Goal: Task Accomplishment & Management: Complete application form

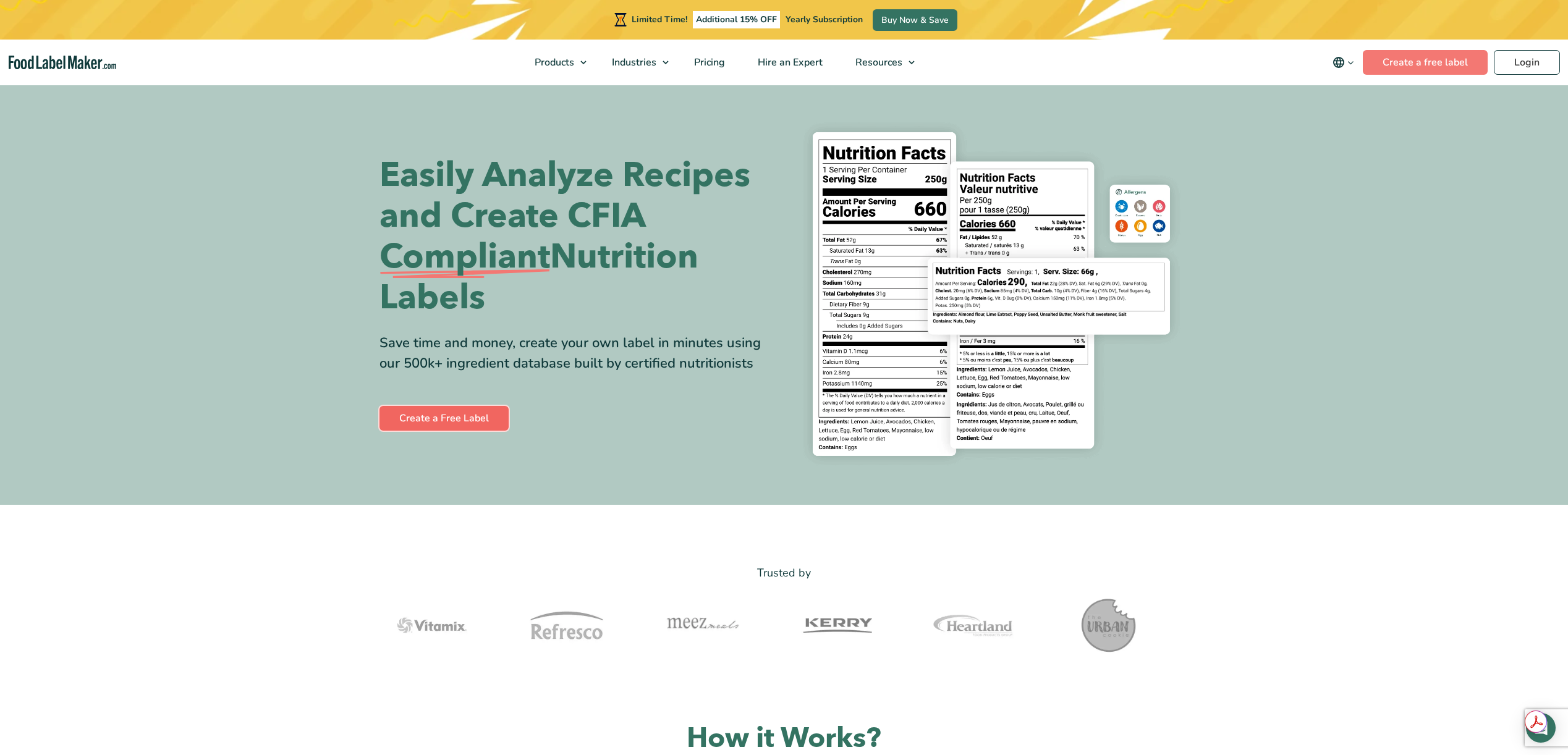
click at [451, 425] on link "Create a Free Label" at bounding box center [444, 418] width 129 height 24
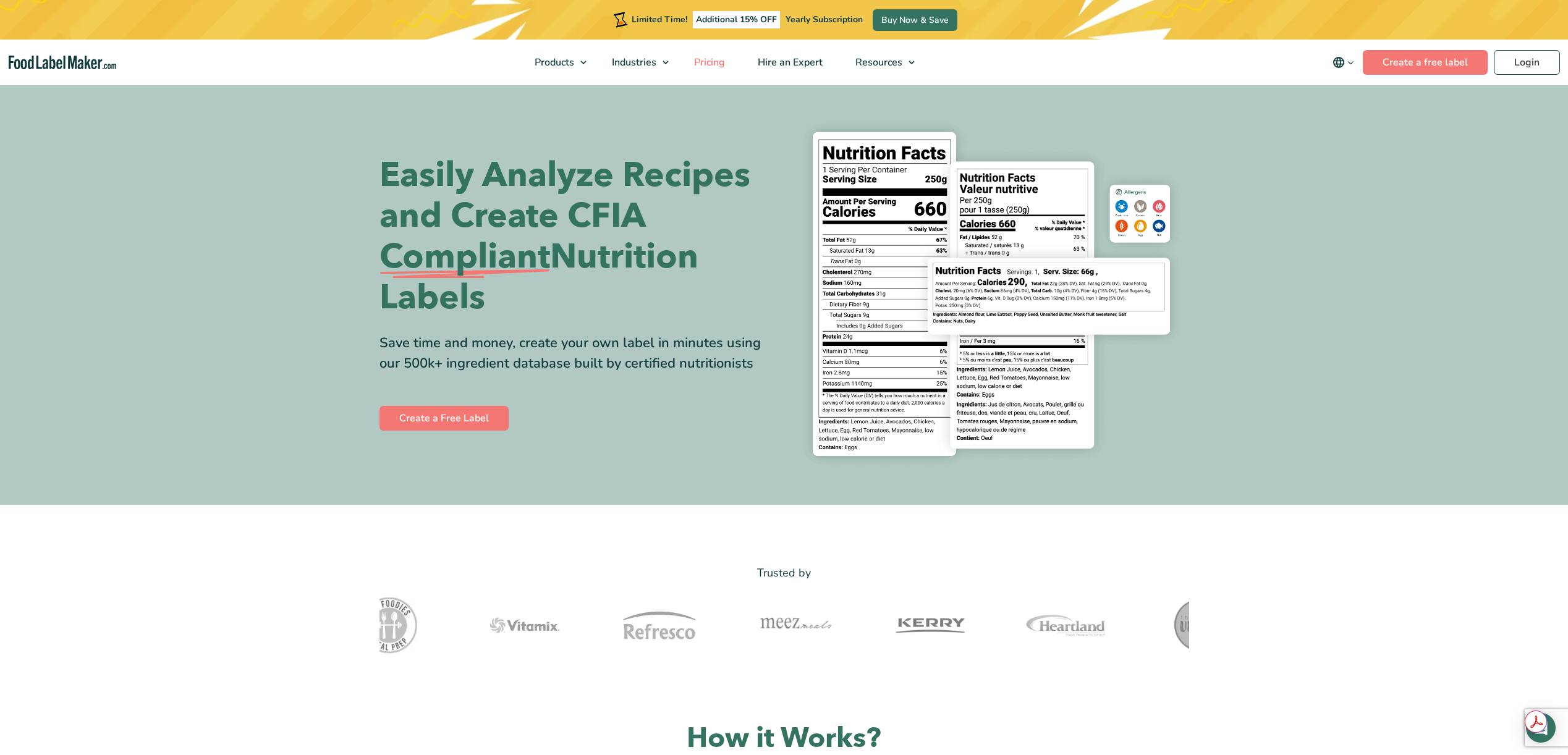
click at [706, 65] on span "Pricing" at bounding box center [708, 62] width 36 height 14
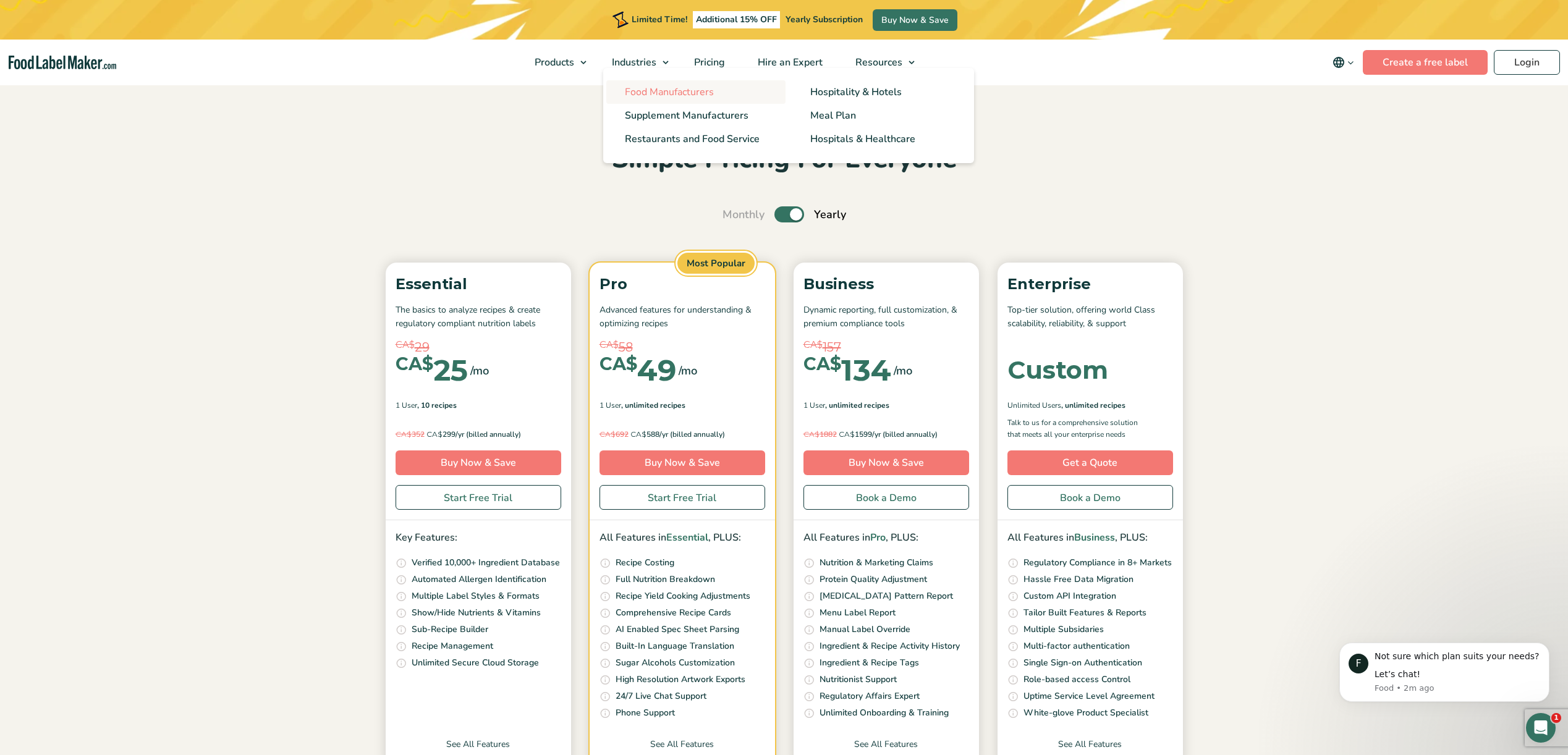
click at [651, 92] on span "Food Manufacturers" at bounding box center [669, 92] width 89 height 14
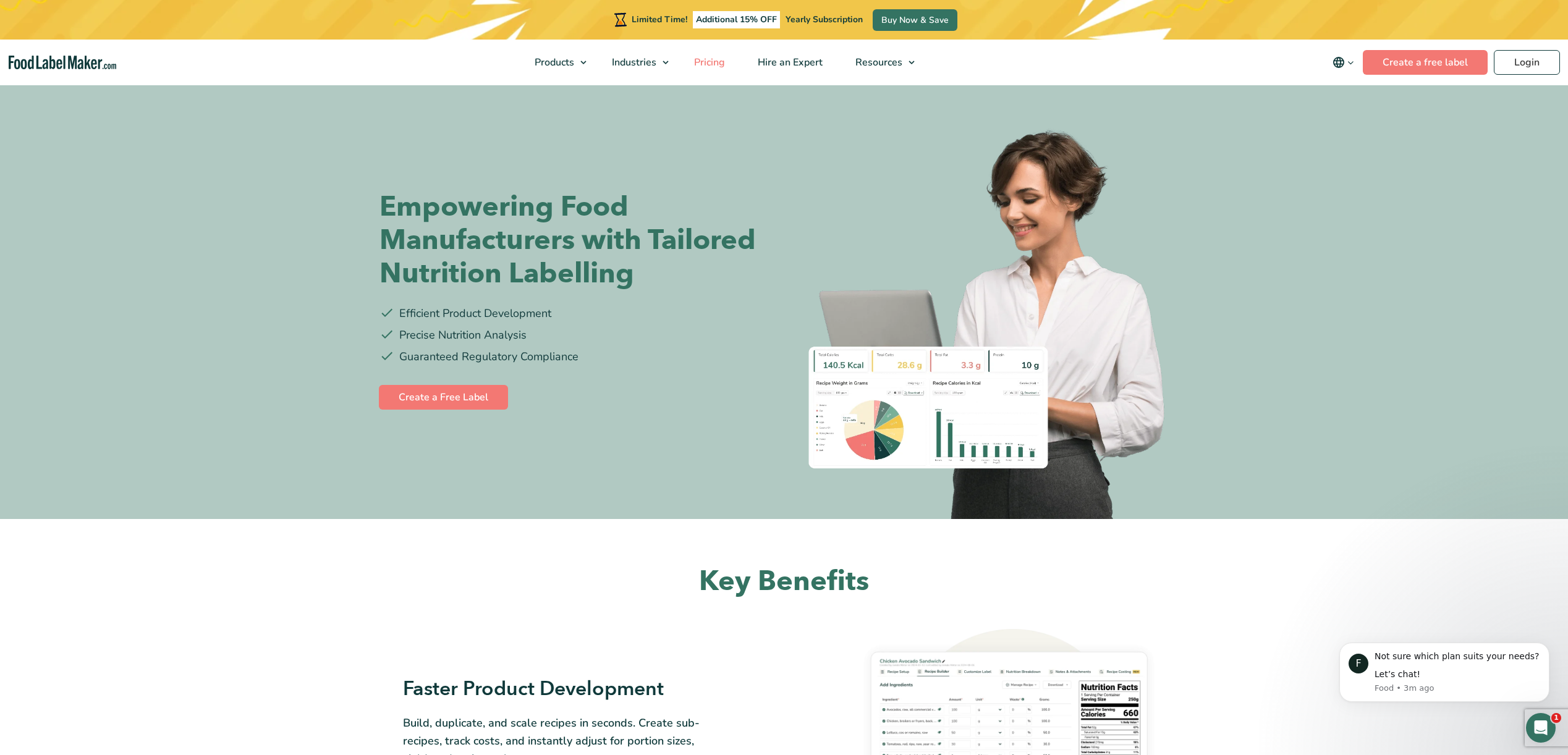
click at [719, 63] on span "Pricing" at bounding box center [708, 62] width 36 height 14
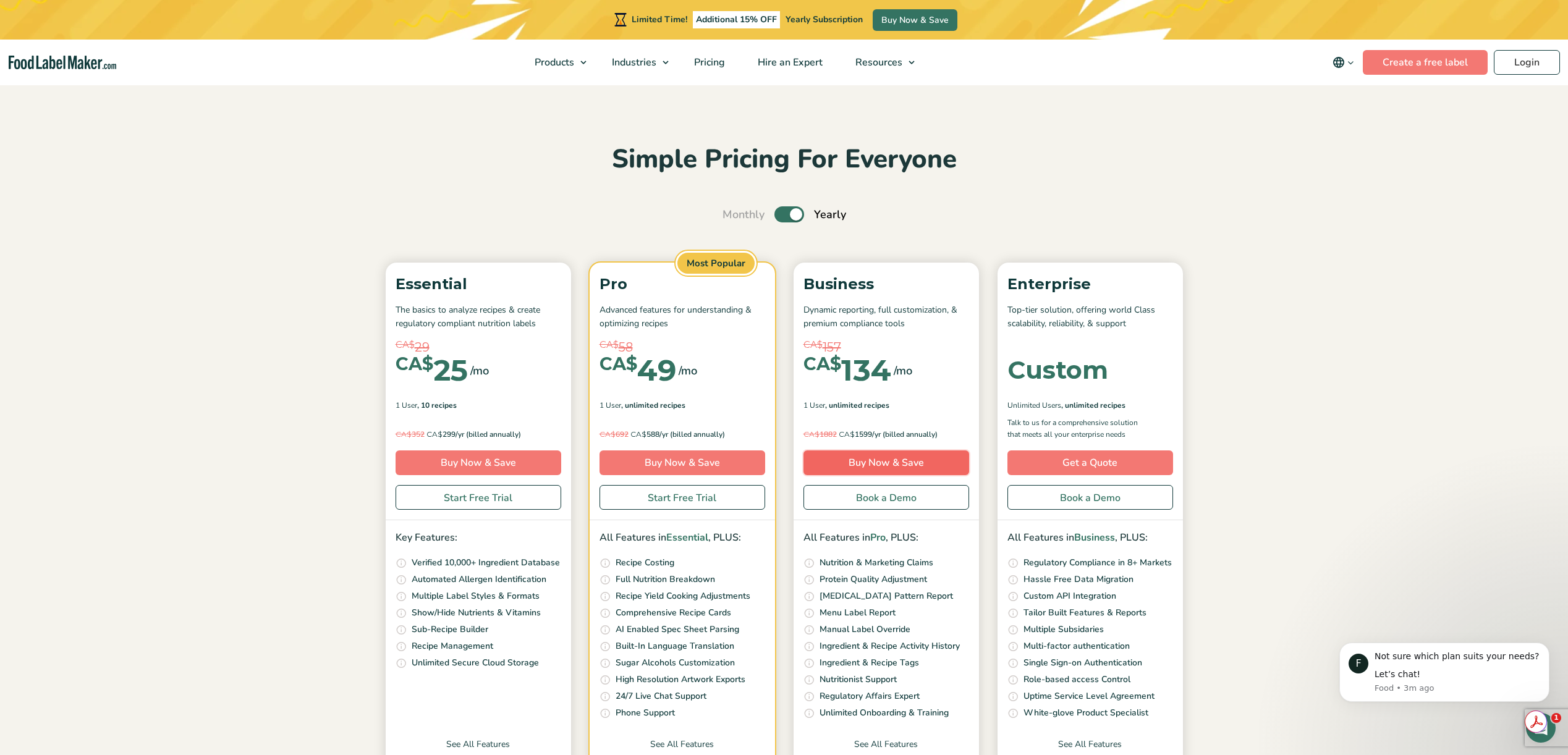
click at [890, 469] on link "Buy Now & Save" at bounding box center [886, 462] width 166 height 24
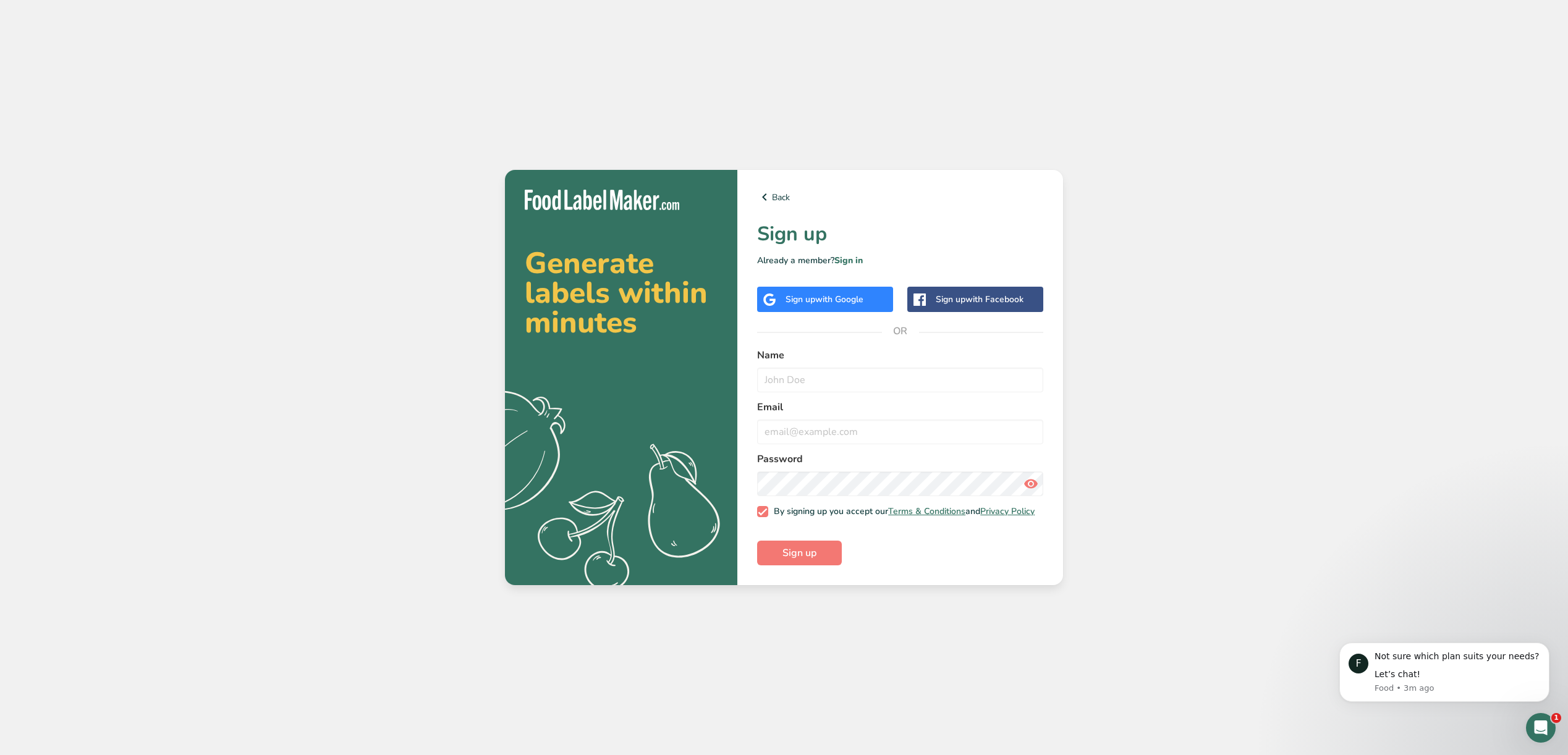
click at [833, 297] on span "with Google" at bounding box center [839, 299] width 48 height 12
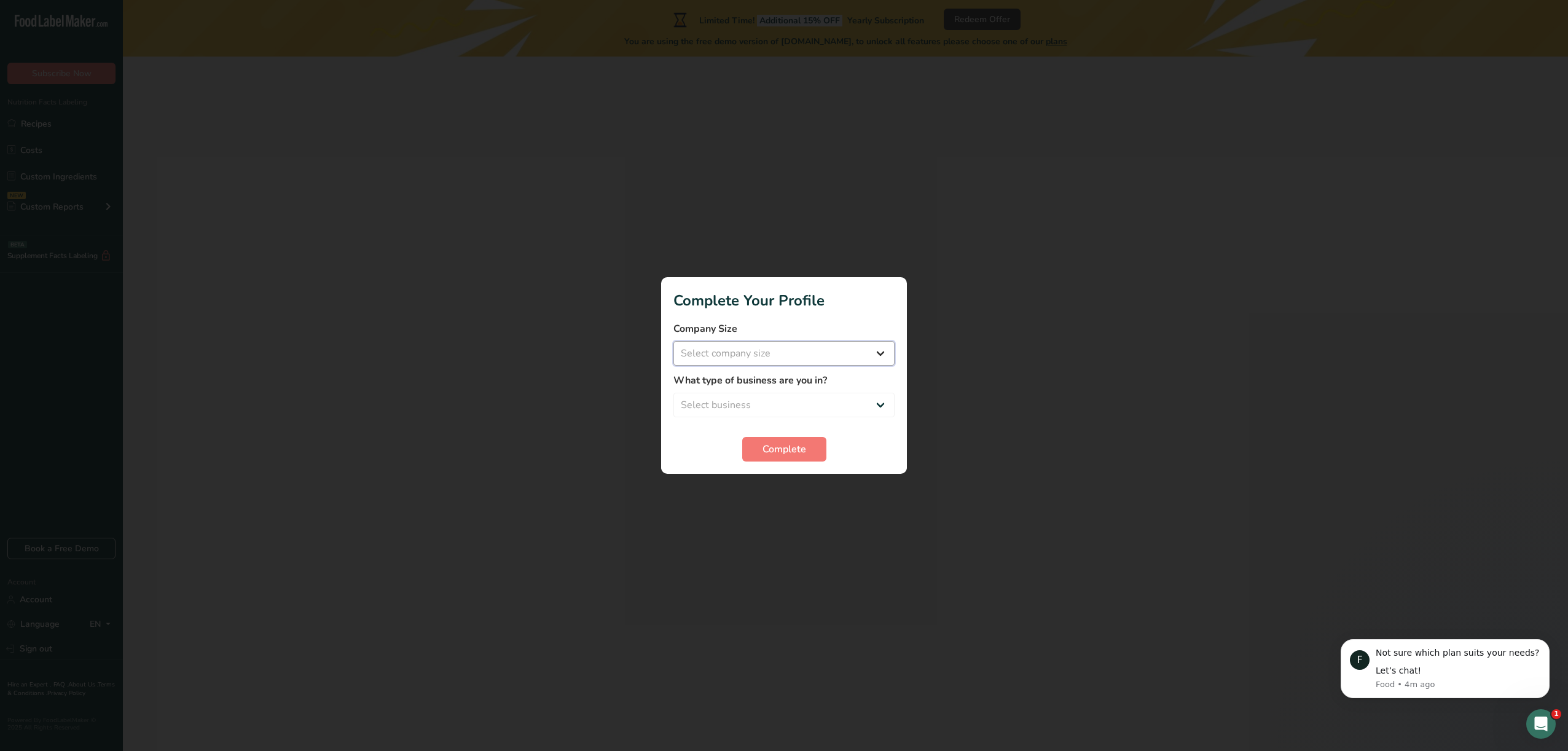
click at [764, 348] on select "Select company size" at bounding box center [783, 353] width 221 height 24
click at [766, 355] on select "Select company size" at bounding box center [783, 353] width 221 height 24
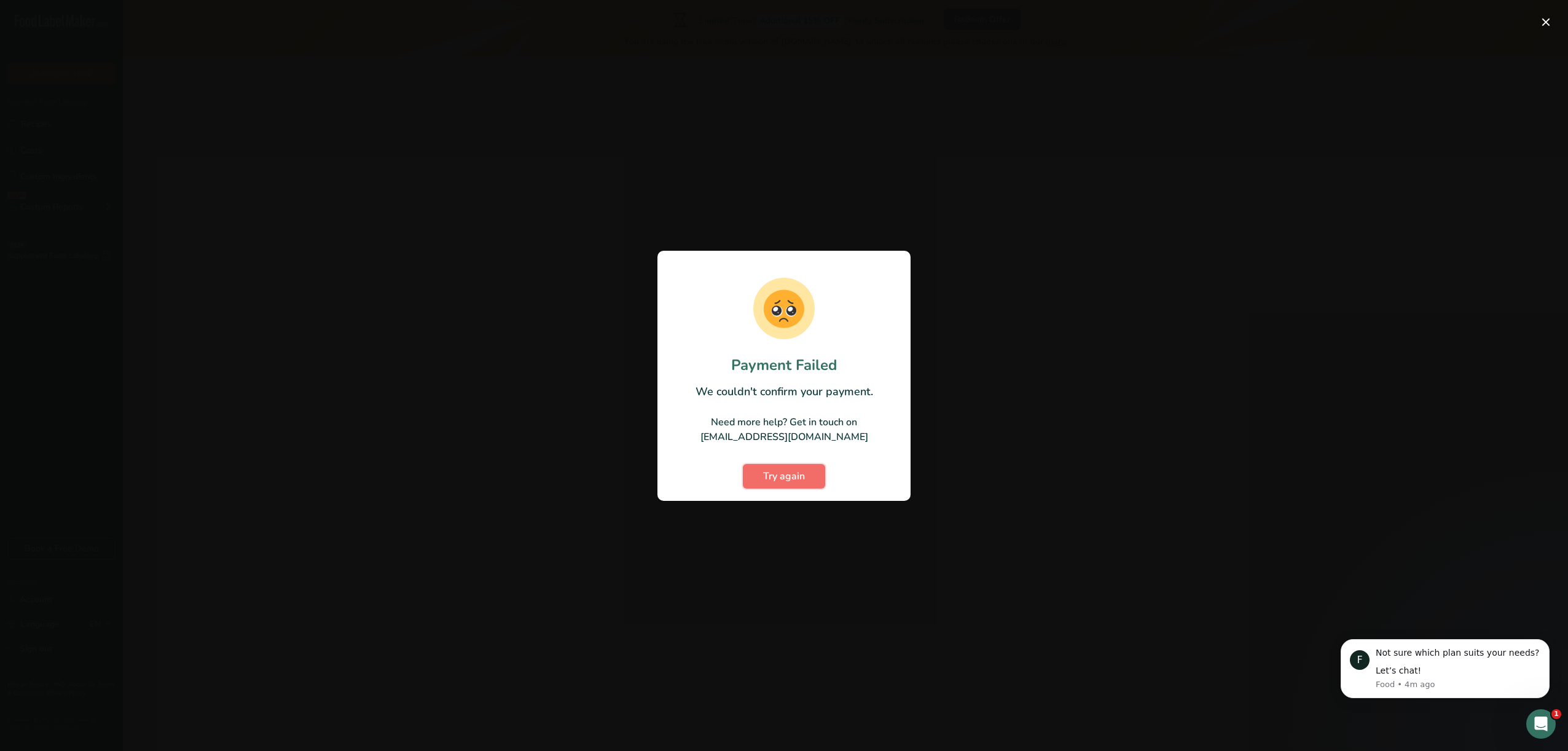
click at [788, 482] on span "Try again" at bounding box center [784, 476] width 42 height 14
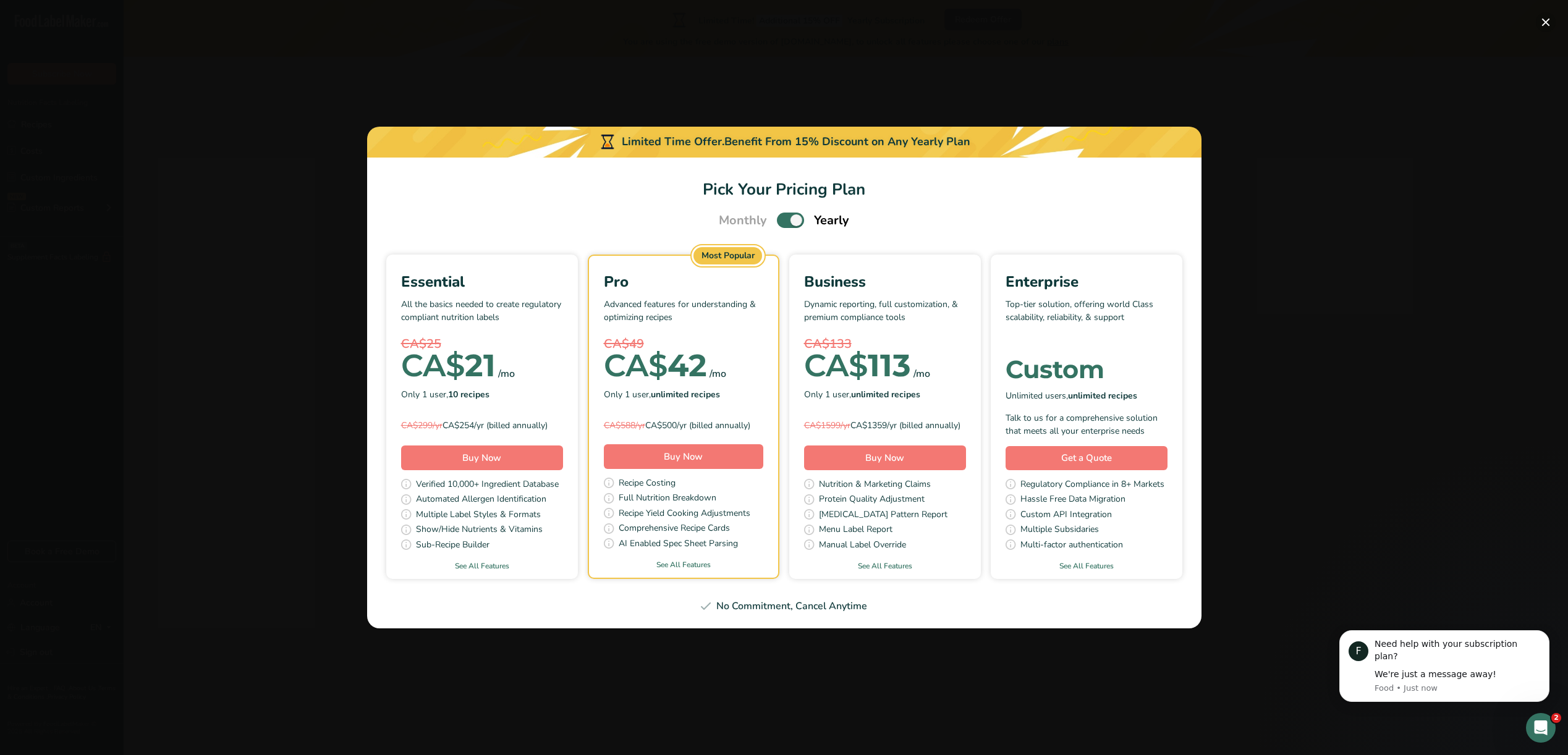
click at [1547, 21] on button "Pick Your Pricing Plan Modal" at bounding box center [1546, 22] width 20 height 20
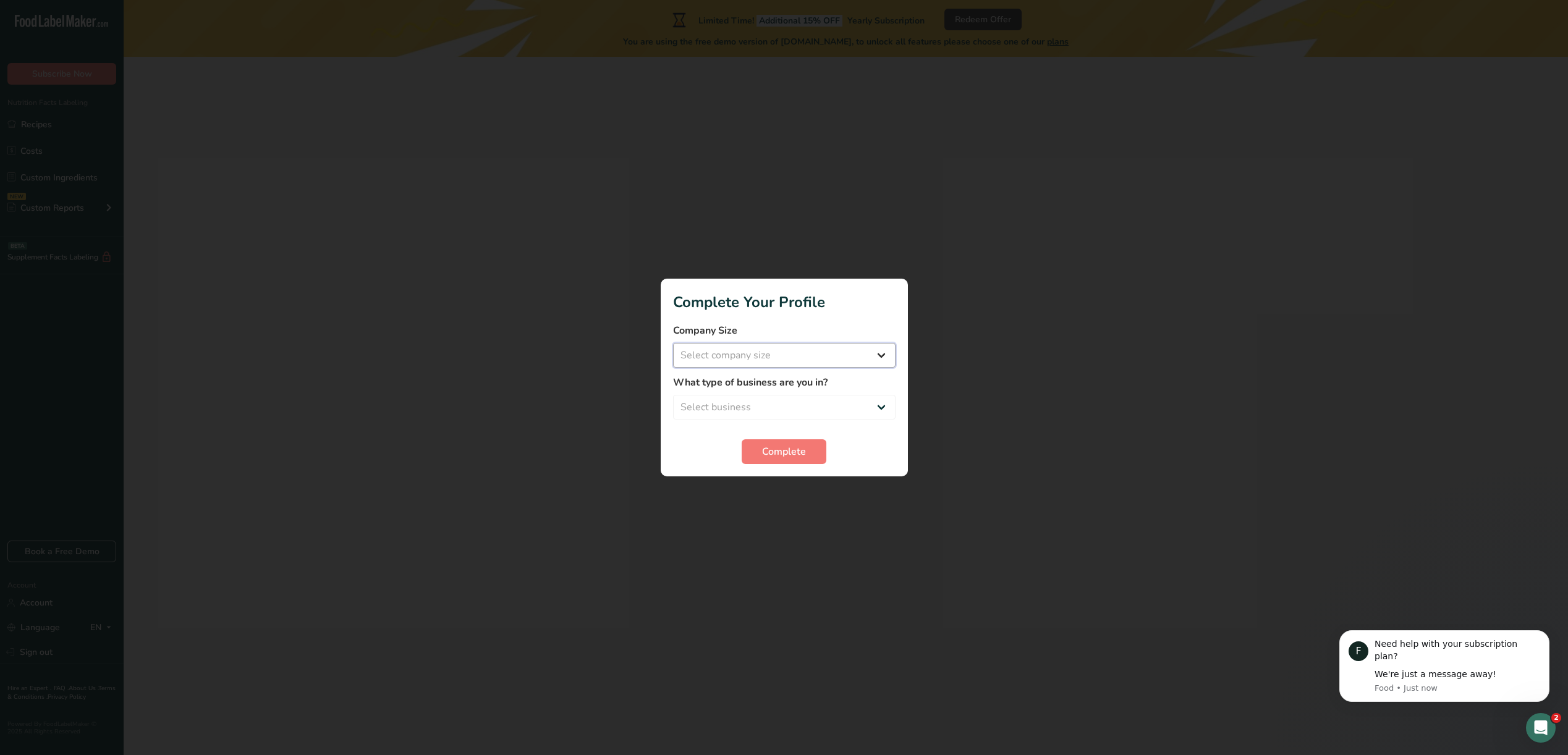
click at [846, 360] on select "Select company size Fewer than 10 Employees 10 to 50 Employees 51 to 500 Employ…" at bounding box center [784, 355] width 223 height 24
select select "1"
click at [673, 343] on select "Select company size Fewer than 10 Employees 10 to 50 Employees 51 to 500 Employ…" at bounding box center [784, 355] width 223 height 24
click at [793, 406] on select "Select business Packaged Food Manufacturer Restaurant & Cafe Bakery Meal Plans …" at bounding box center [784, 407] width 223 height 24
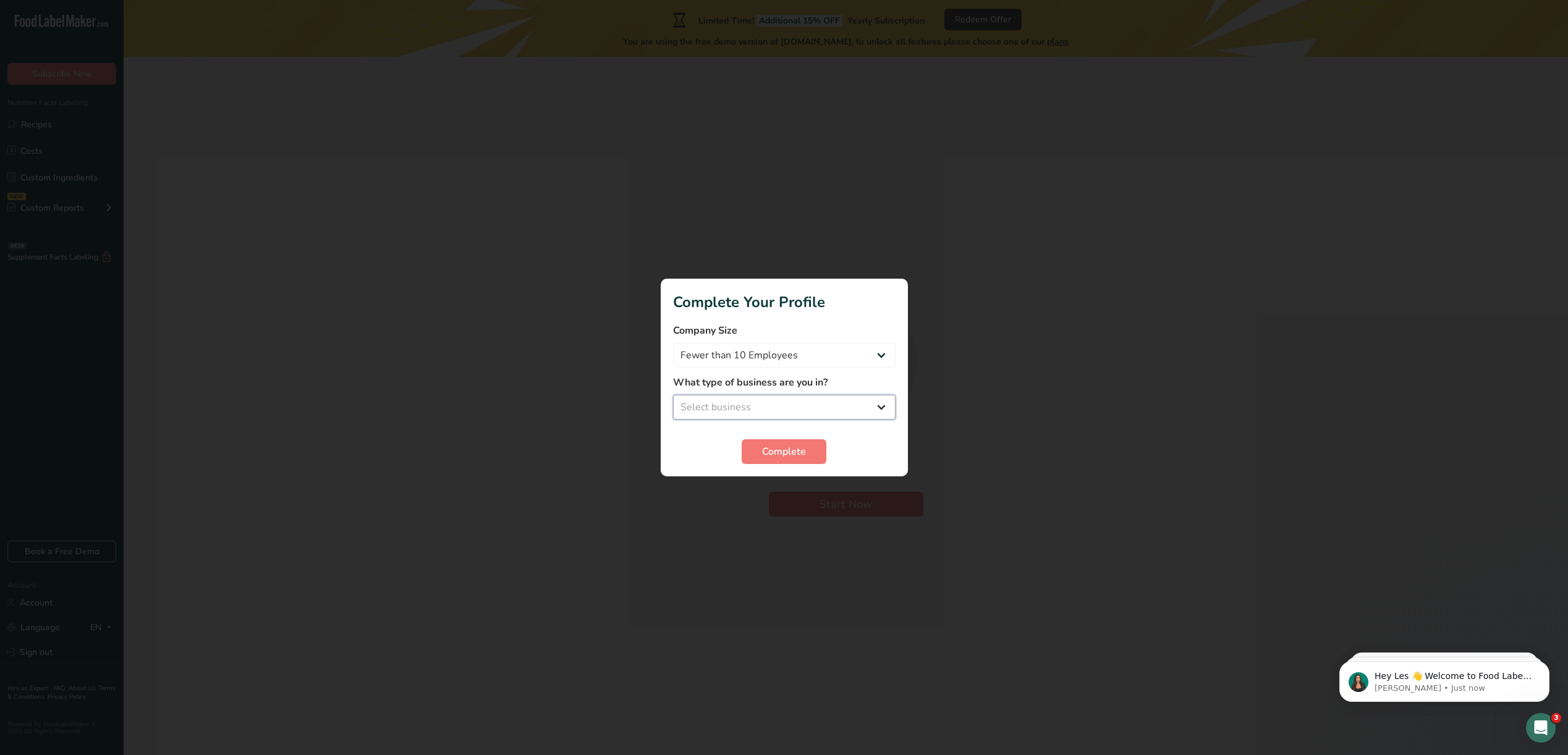
select select "1"
click at [673, 395] on select "Select business Packaged Food Manufacturer Restaurant & Cafe Bakery Meal Plans …" at bounding box center [784, 407] width 223 height 24
click at [769, 457] on span "Complete" at bounding box center [784, 452] width 44 height 15
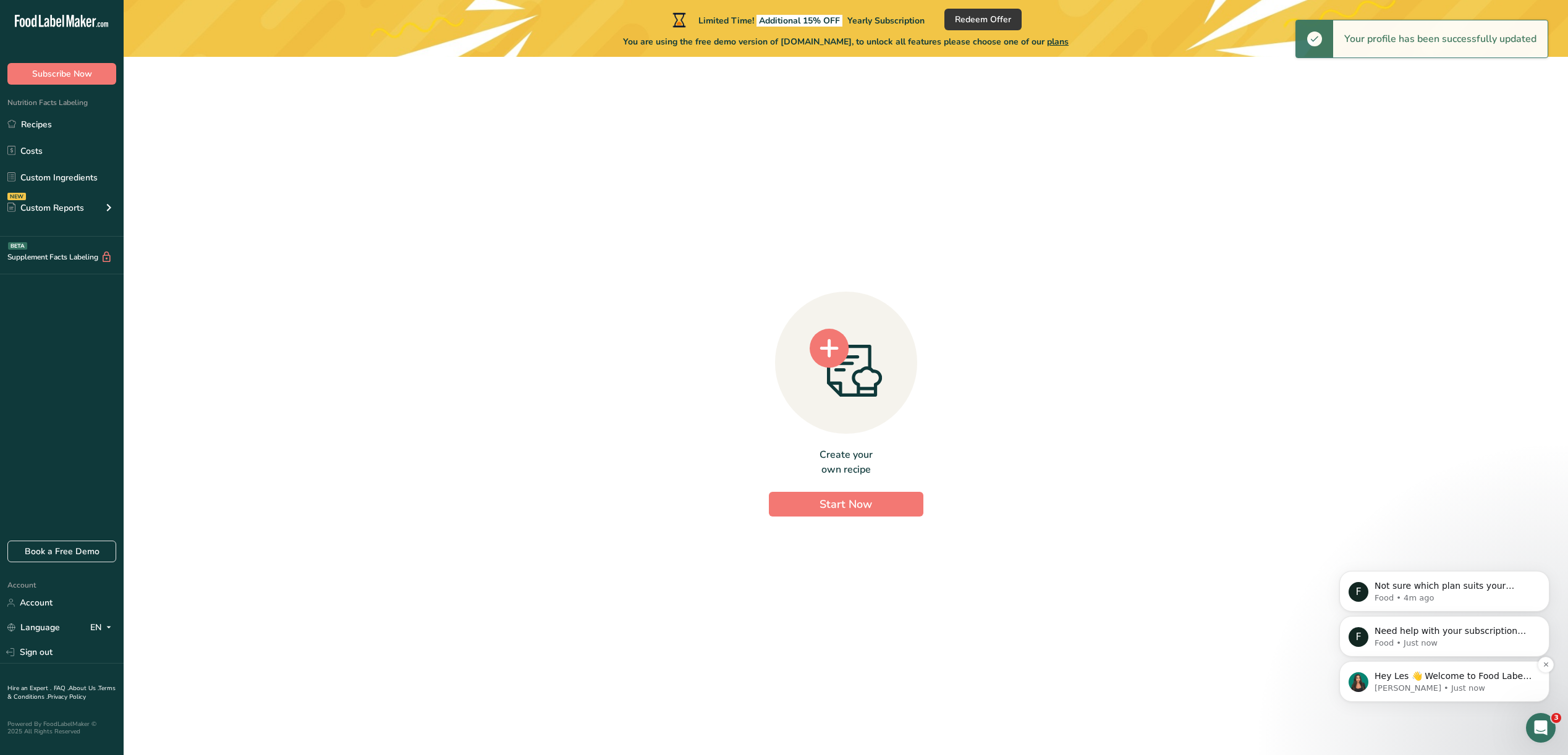
click at [1464, 689] on p "Aya • Just now" at bounding box center [1454, 688] width 159 height 11
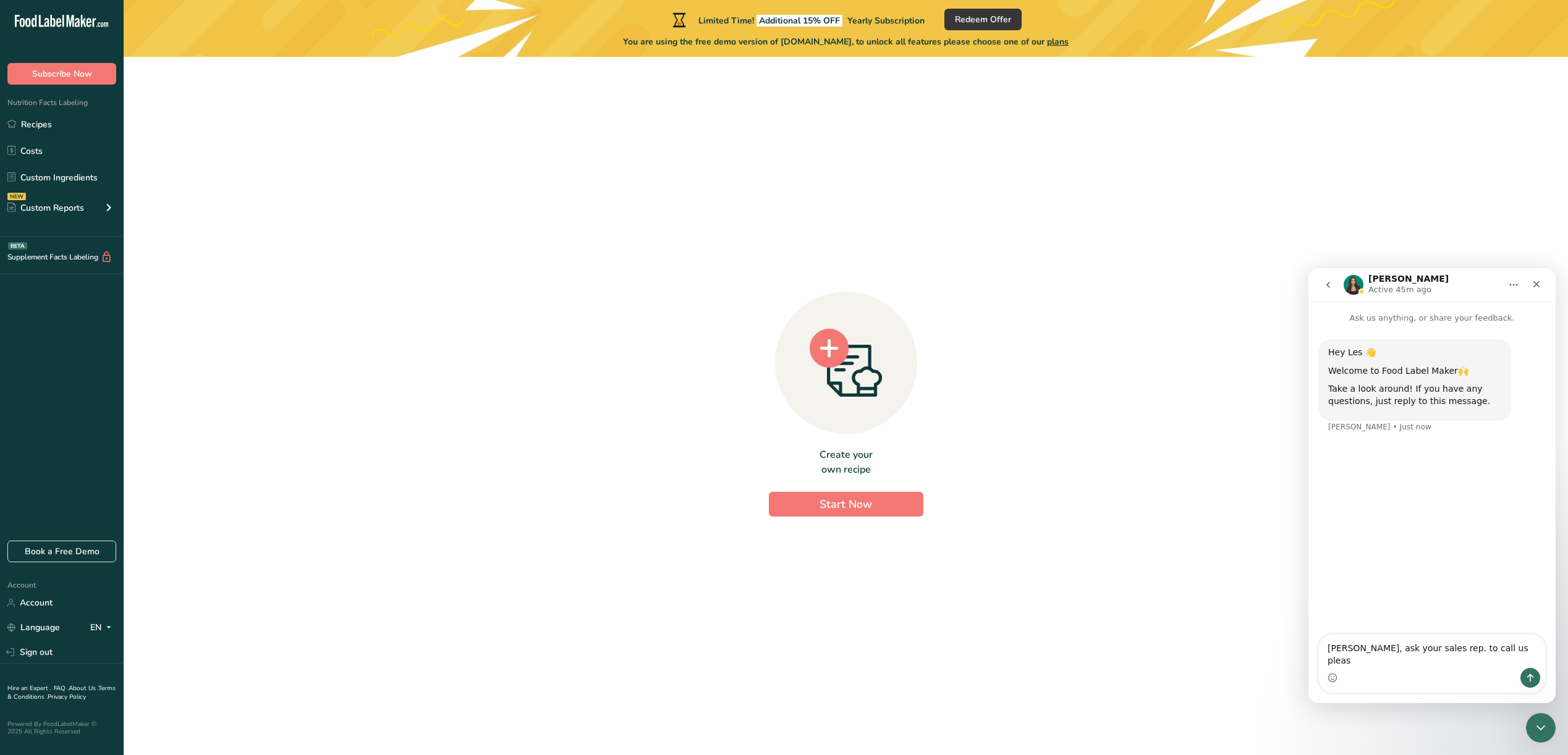
type textarea "Aya, ask your sales rep. to call us please"
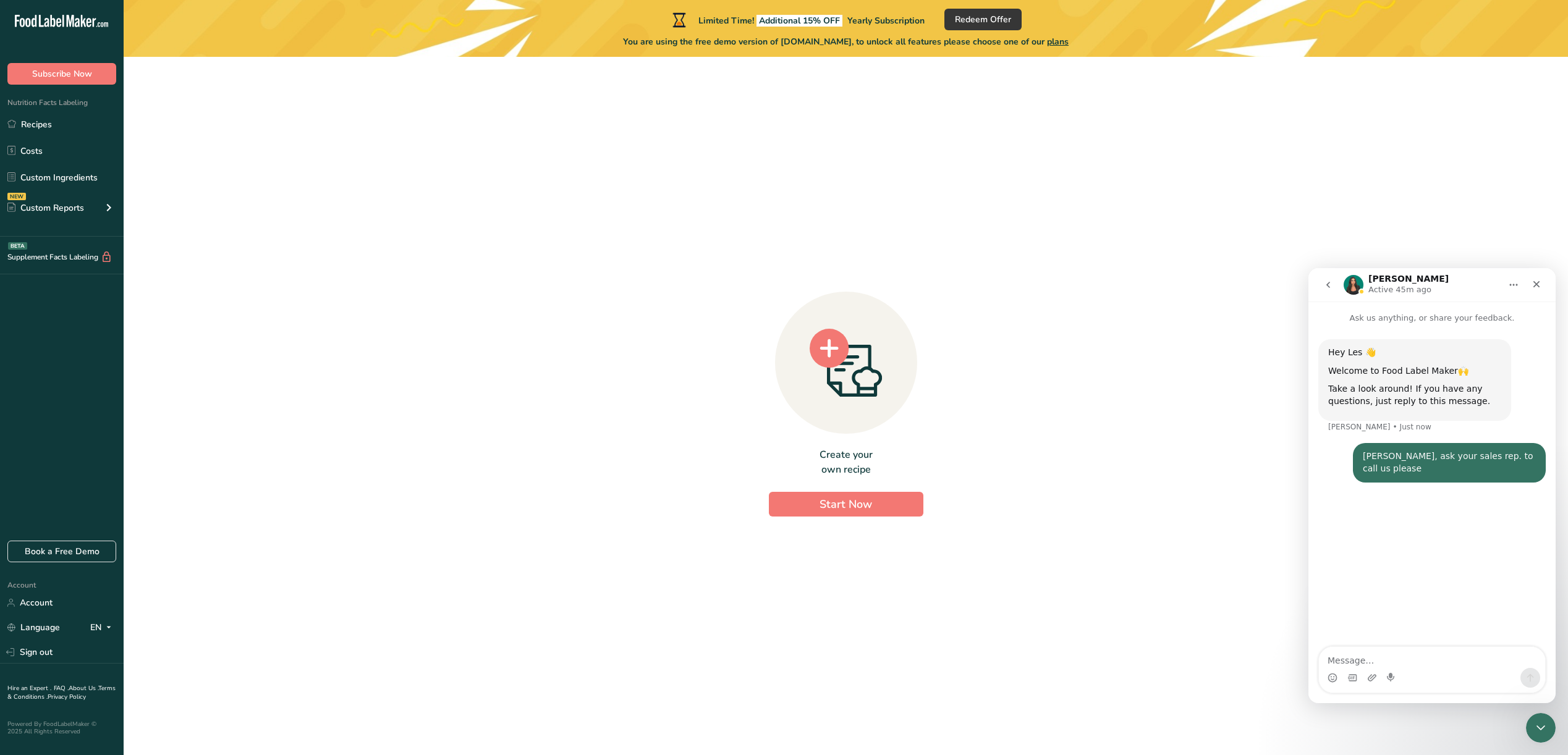
click at [454, 507] on div "Create your own recipe Start Now" at bounding box center [845, 401] width 1405 height 668
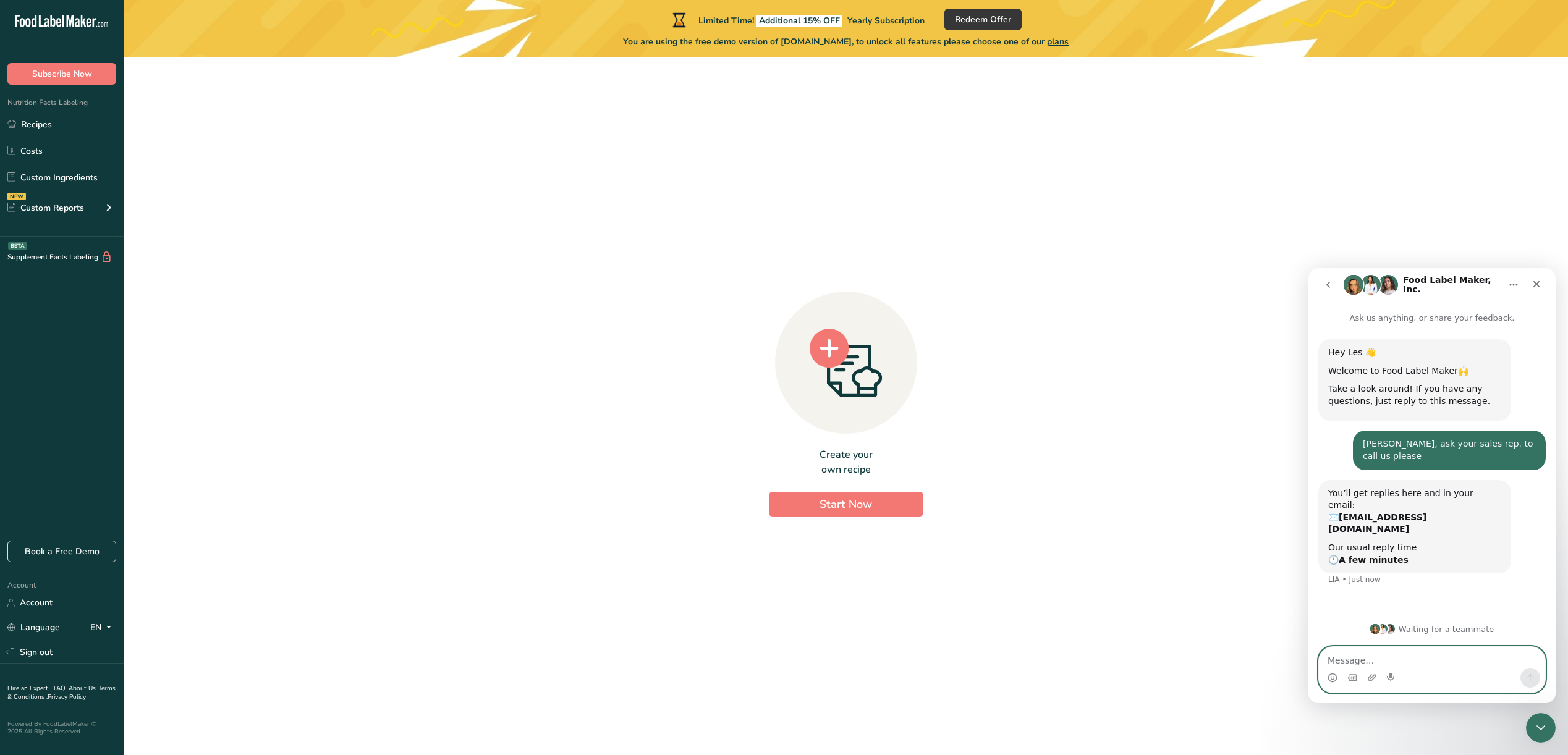
click at [1379, 661] on textarea "Message…" at bounding box center [1432, 658] width 226 height 21
type textarea "450-234-4558"
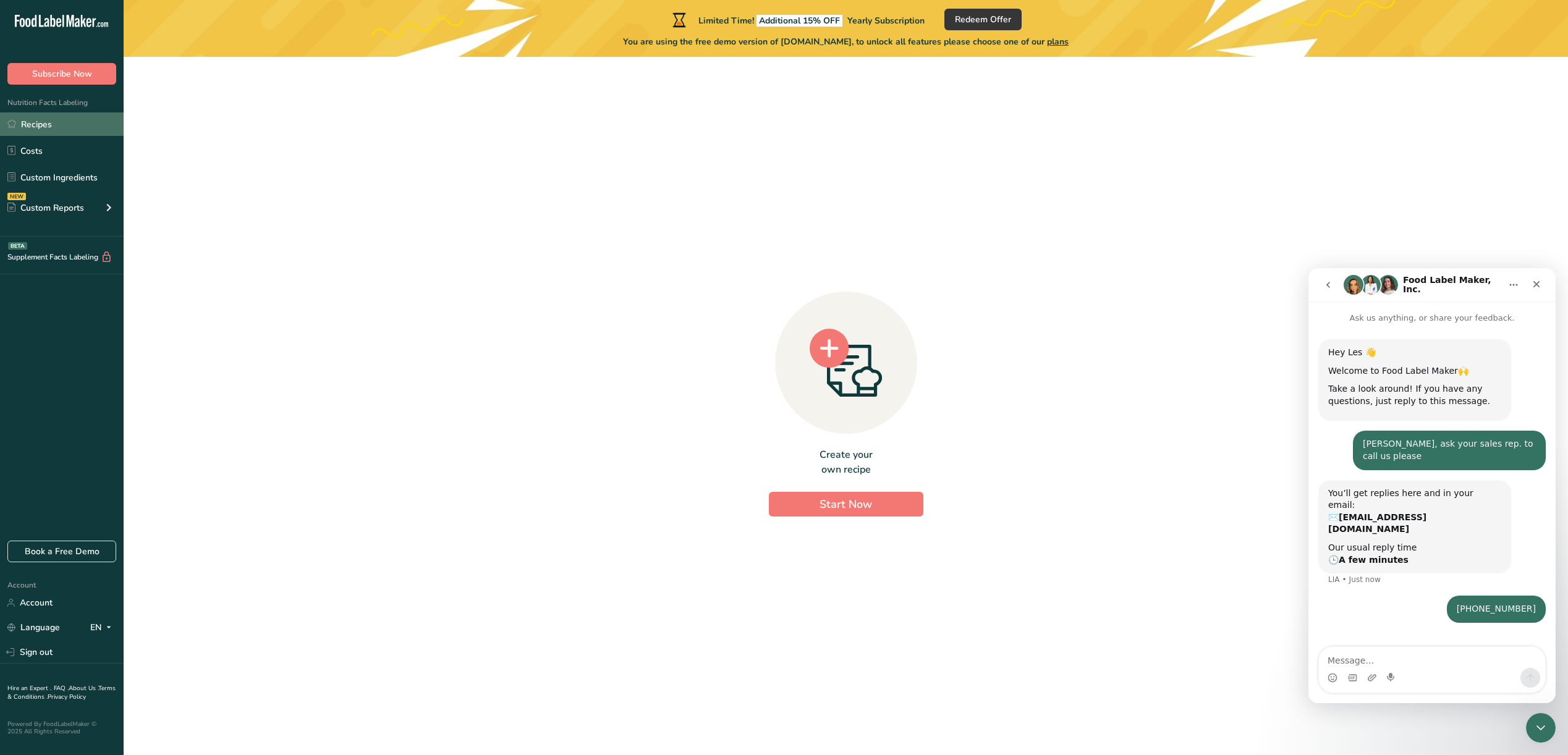
click at [51, 133] on link "Recipes" at bounding box center [61, 124] width 124 height 24
click at [860, 509] on span "Start Now" at bounding box center [846, 504] width 53 height 15
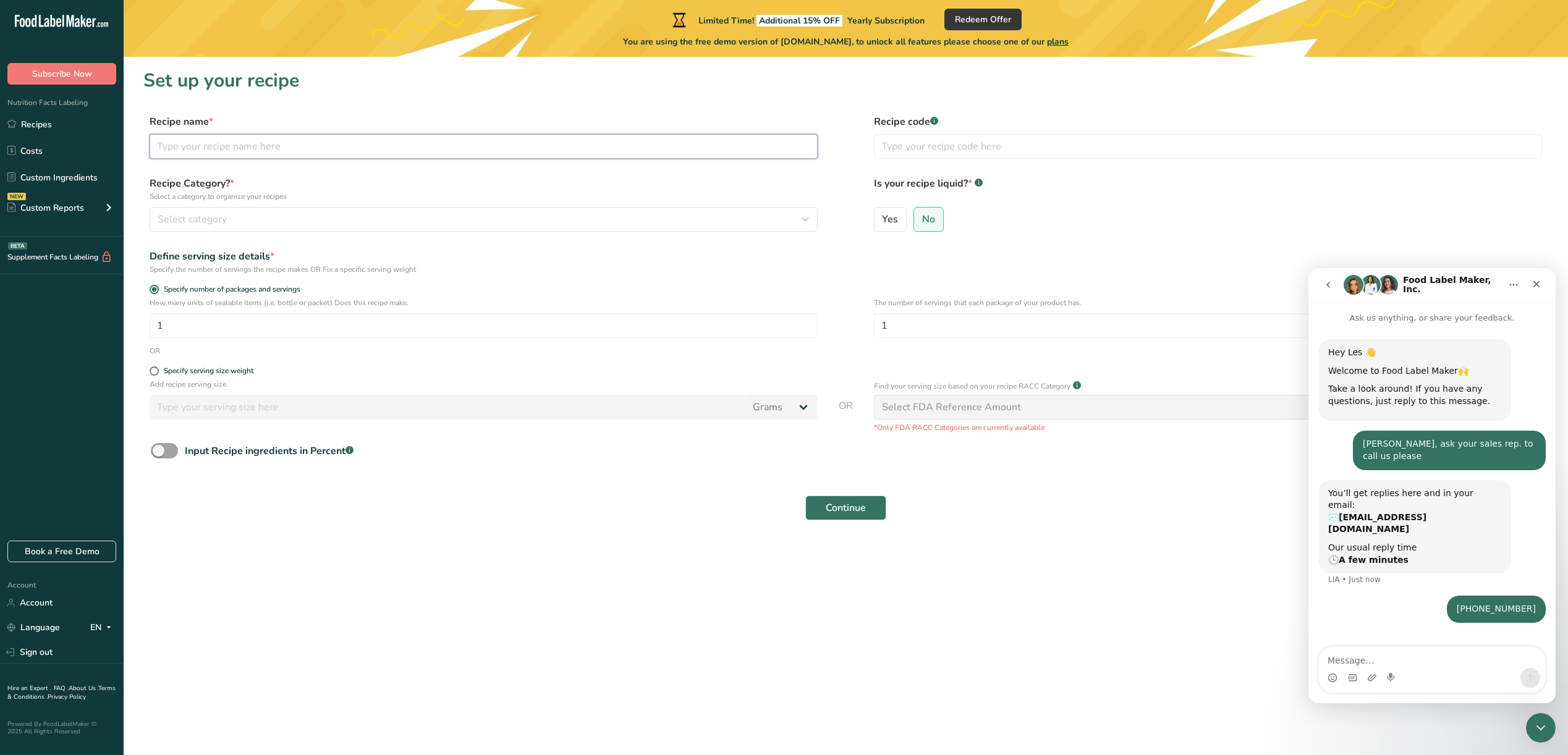
click at [197, 146] on input "text" at bounding box center [483, 146] width 668 height 24
type input "Good Boba Protein"
click at [269, 221] on div "Select category" at bounding box center [480, 219] width 645 height 15
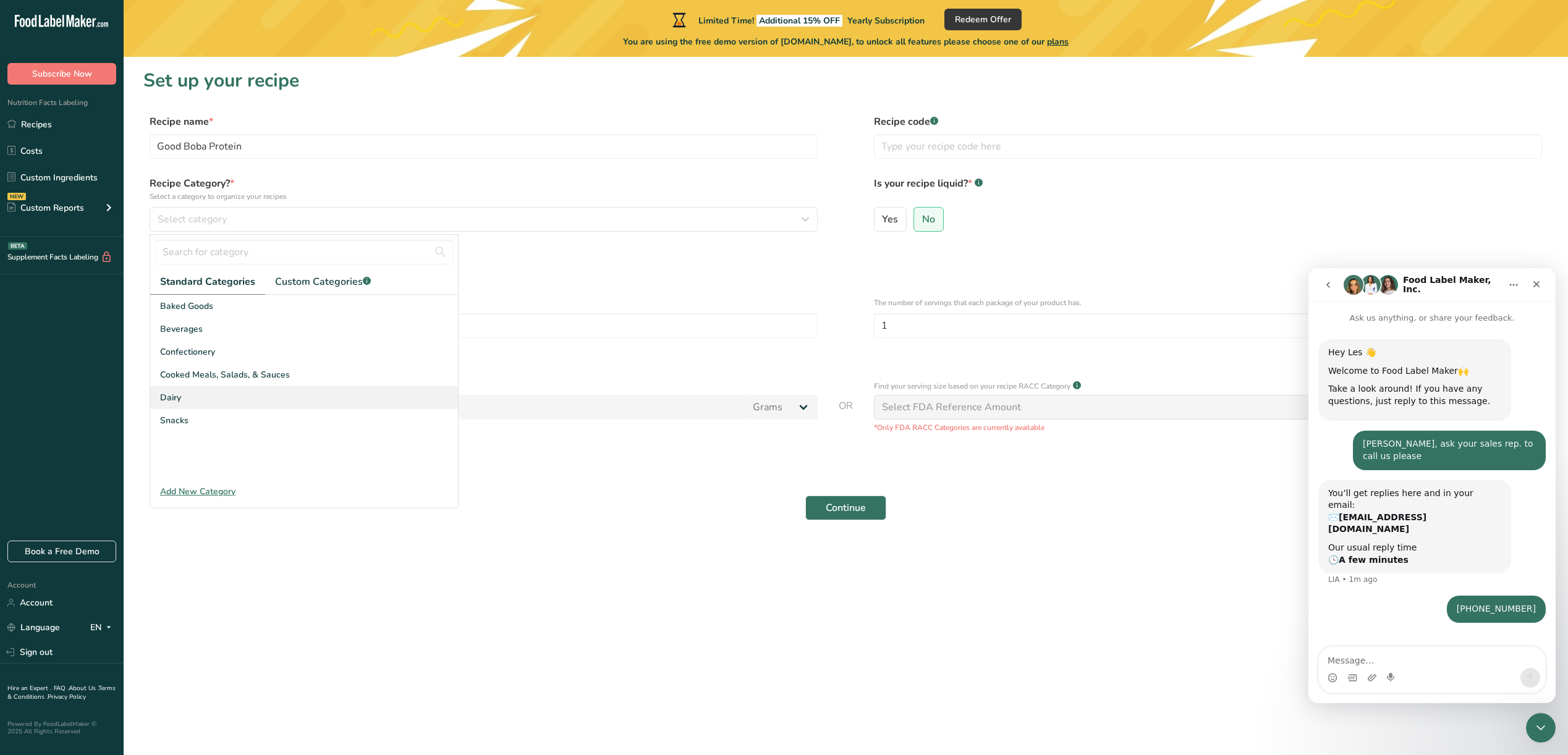
click at [196, 404] on div "Dairy" at bounding box center [304, 398] width 308 height 23
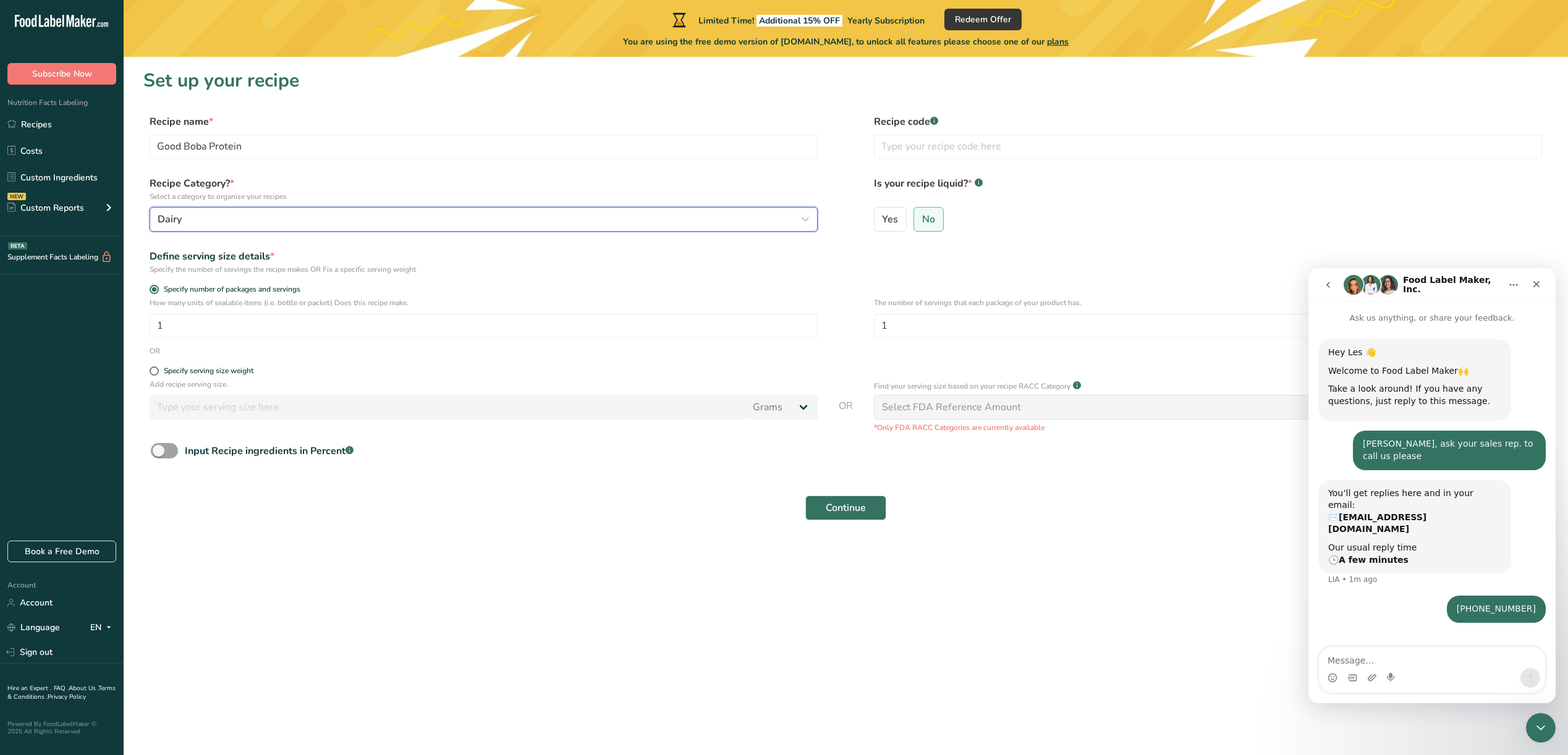
click at [238, 222] on div "Dairy" at bounding box center [480, 219] width 645 height 15
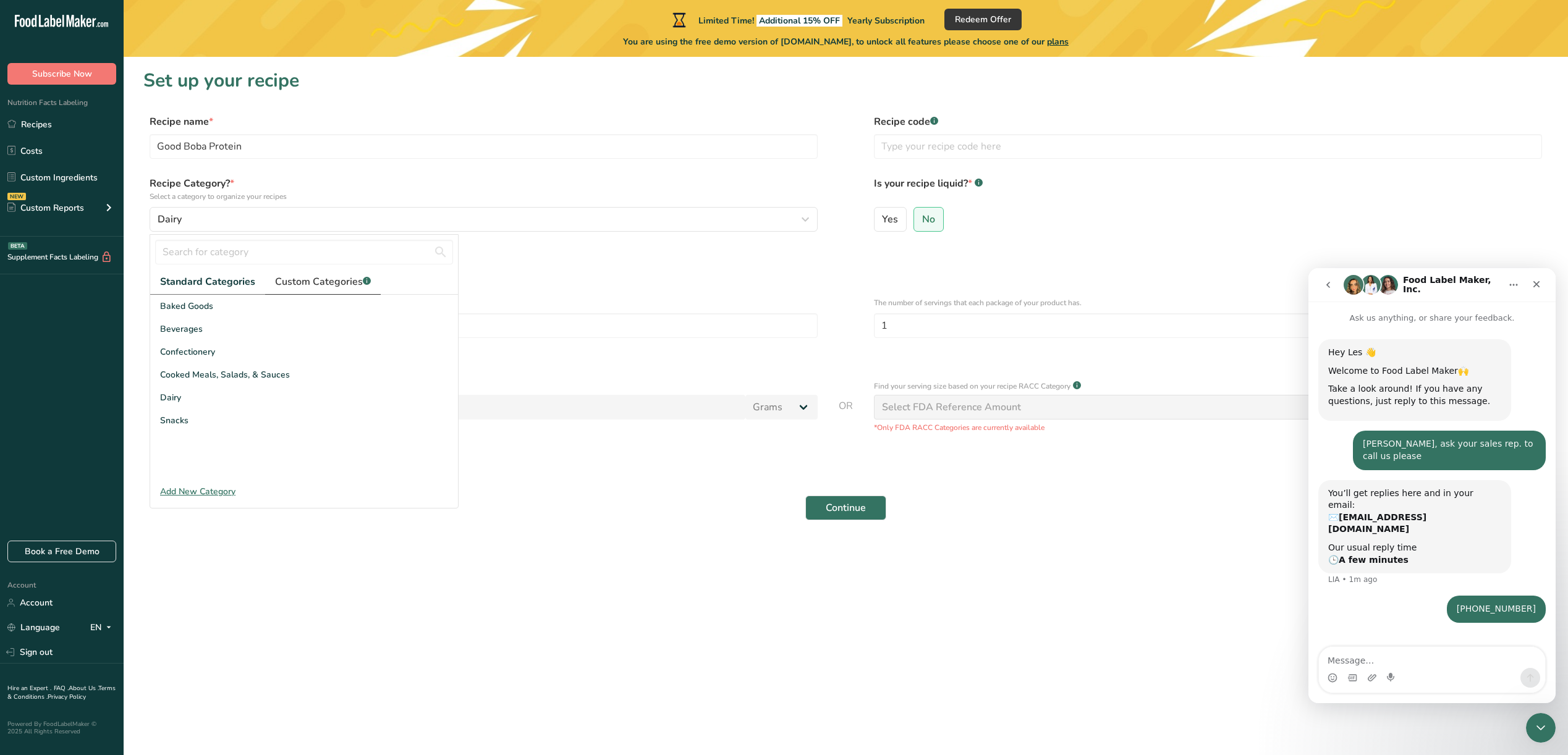
click at [302, 283] on span "Custom Categories .a-a{fill:#347362;}.b-a{fill:#fff;}" at bounding box center [322, 281] width 96 height 15
click at [226, 252] on input "text" at bounding box center [304, 252] width 298 height 24
click at [223, 286] on span "Standard Categories" at bounding box center [207, 281] width 94 height 15
click at [531, 271] on div "Specify the number of servings the recipe makes OR Fix a specific serving weight" at bounding box center [483, 270] width 668 height 11
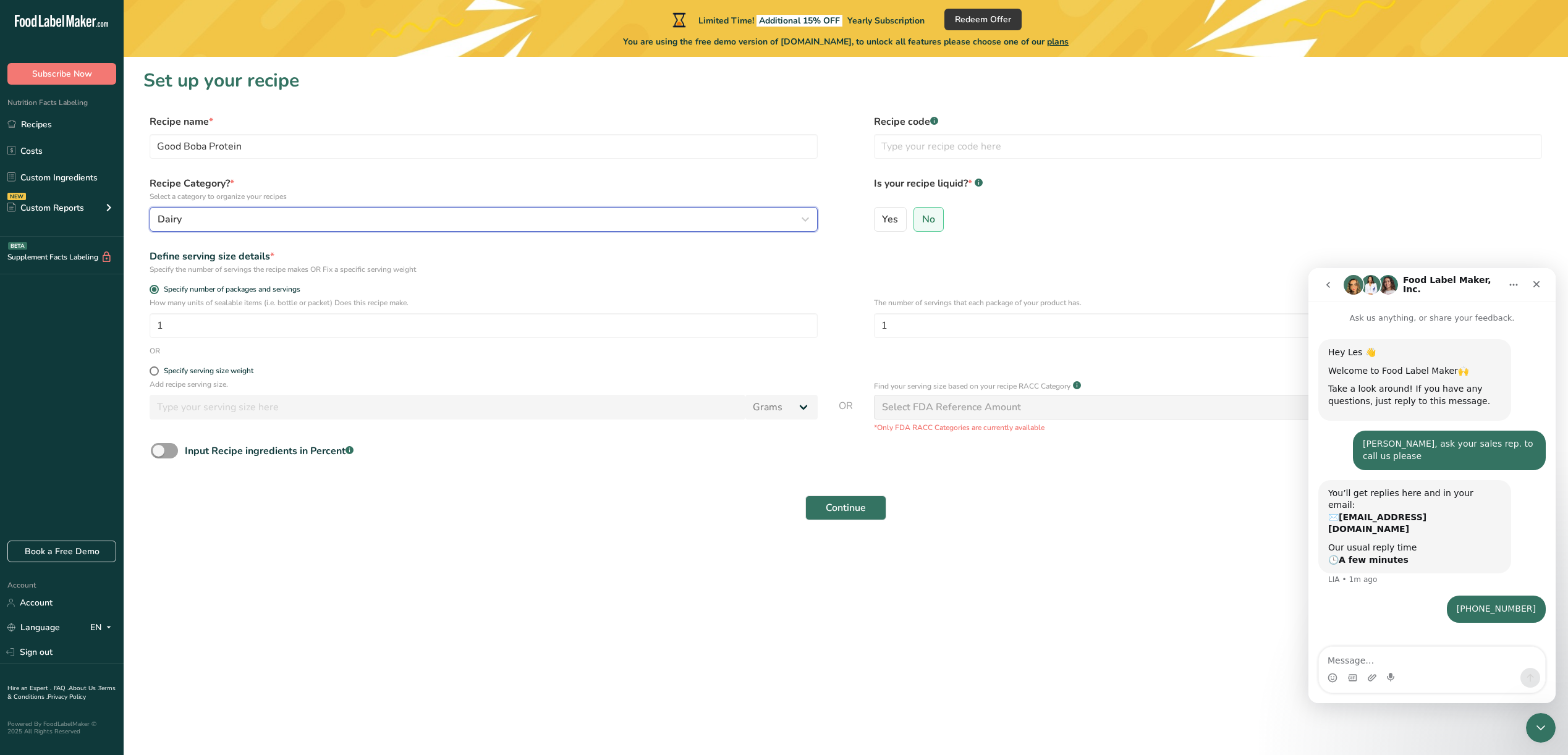
click at [247, 227] on button "Dairy" at bounding box center [483, 219] width 668 height 24
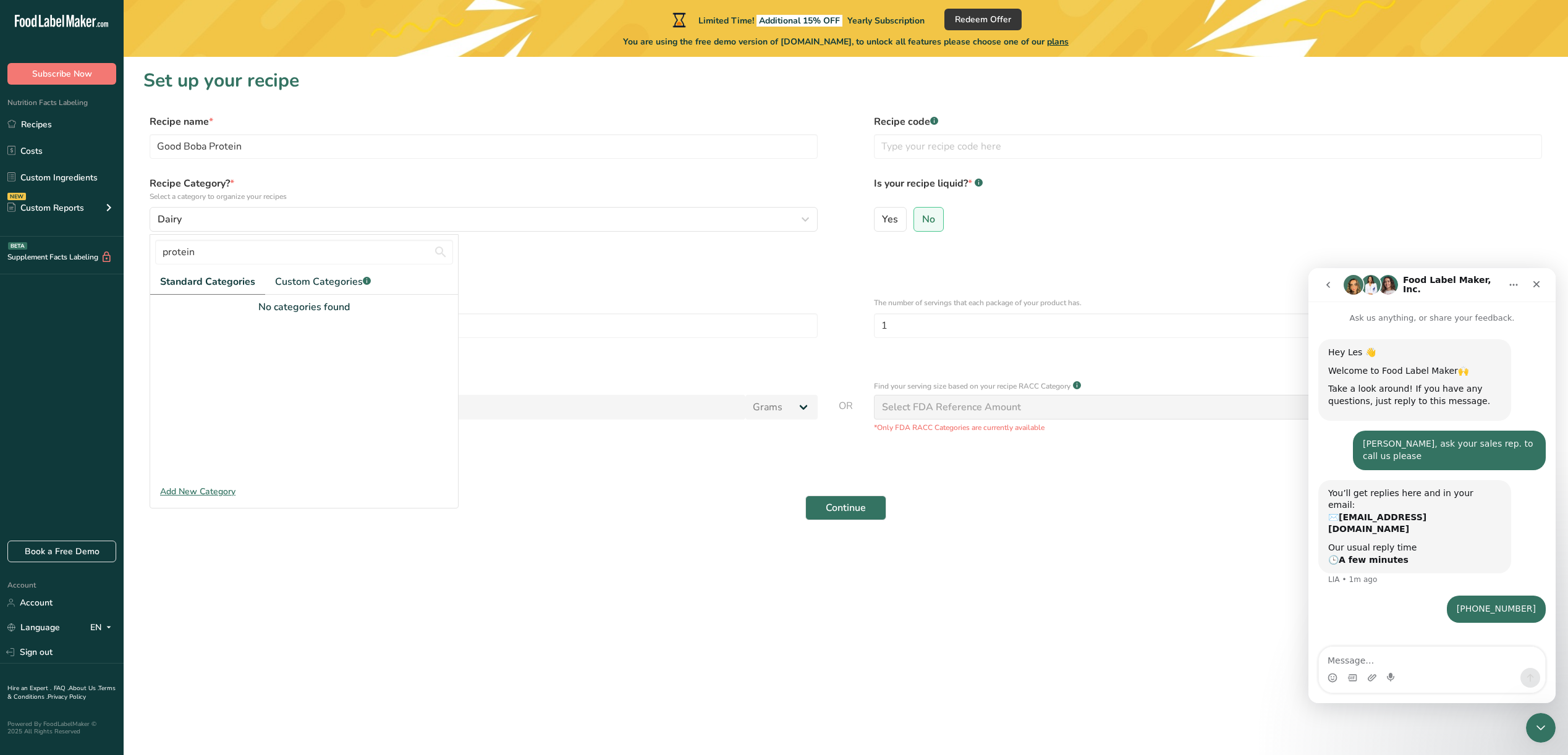
click at [199, 284] on span "Standard Categories" at bounding box center [207, 281] width 95 height 15
click at [199, 497] on div "Add New Category" at bounding box center [304, 491] width 308 height 13
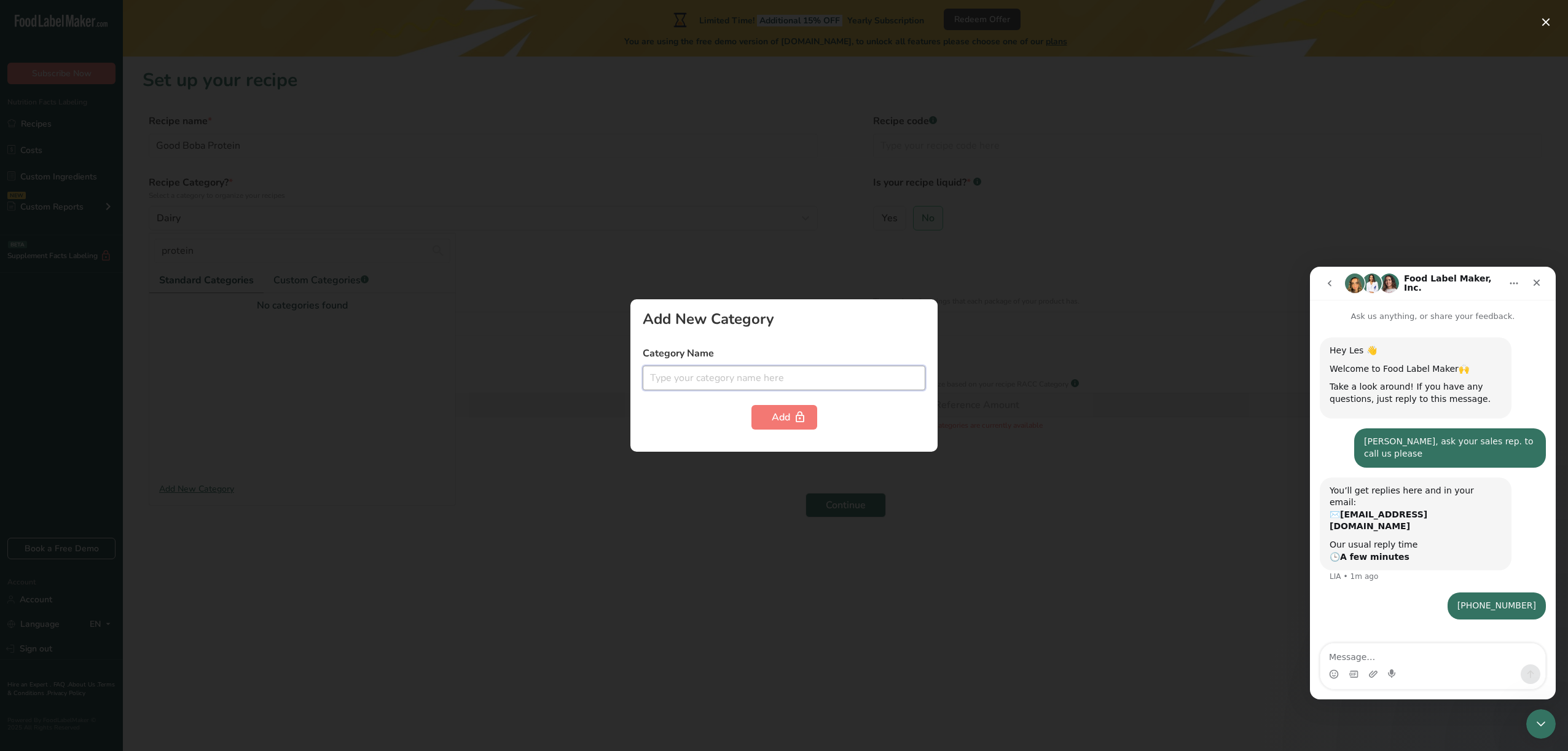
click at [735, 380] on input "text" at bounding box center [784, 378] width 282 height 24
click at [1049, 371] on div at bounding box center [784, 375] width 1568 height 751
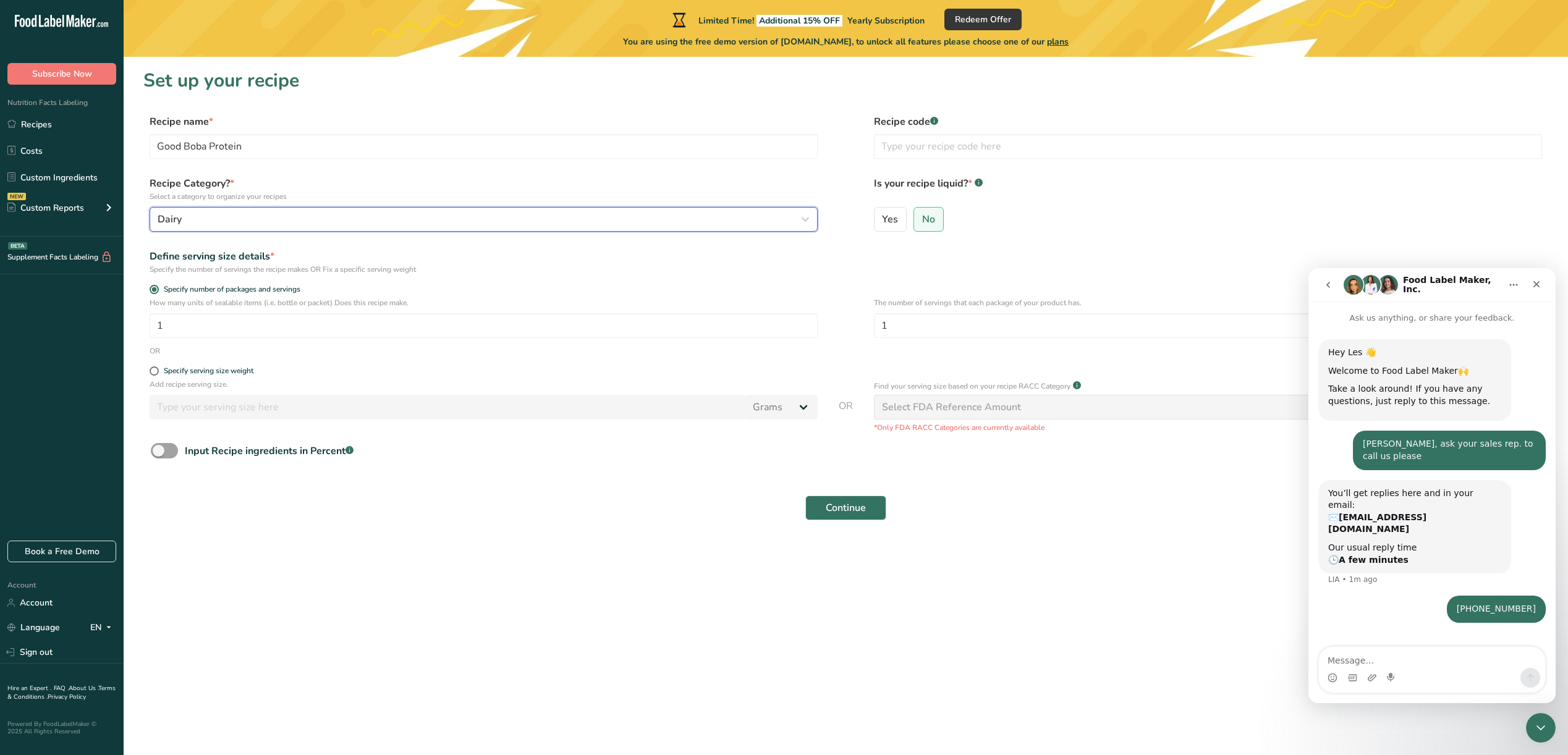
click at [207, 217] on div "Dairy" at bounding box center [480, 219] width 645 height 15
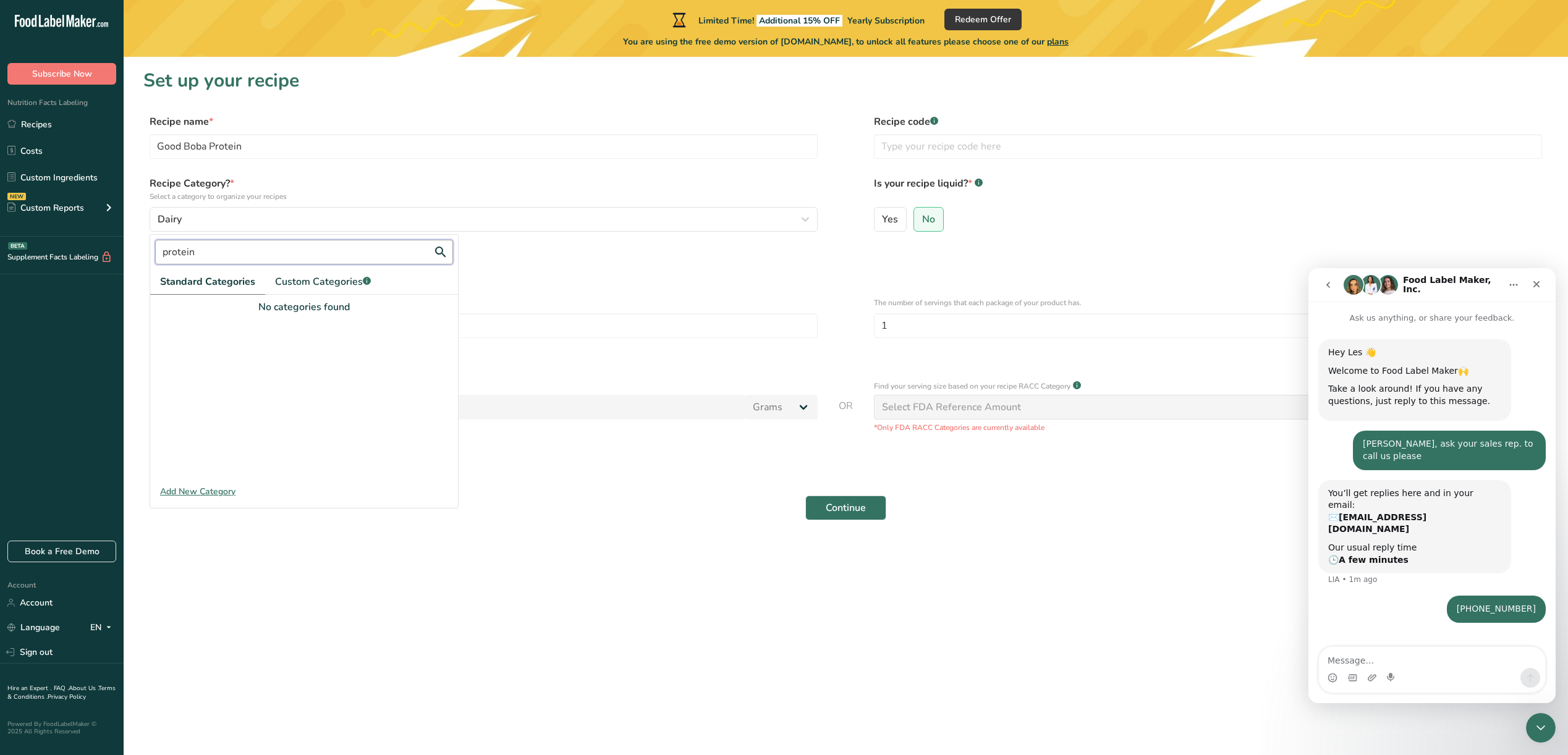
click at [362, 258] on input "protein" at bounding box center [304, 252] width 298 height 24
type input "p"
click at [225, 275] on span "Standard Categories" at bounding box center [207, 281] width 95 height 15
click at [197, 334] on span "Beverages" at bounding box center [181, 329] width 43 height 13
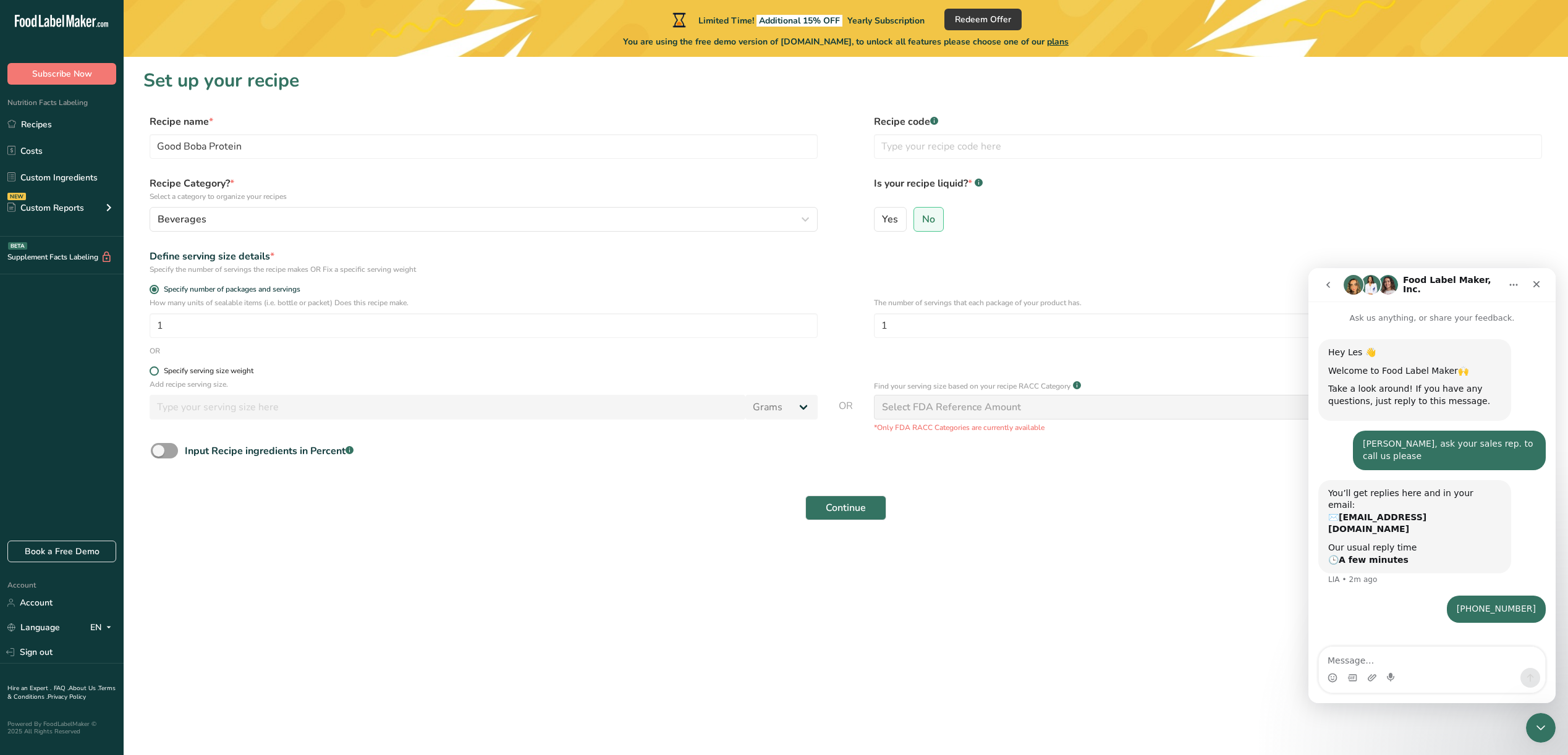
click at [180, 370] on div "Specify serving size weight" at bounding box center [209, 371] width 90 height 9
click at [158, 370] on input "Specify serving size weight" at bounding box center [153, 371] width 8 height 8
radio input "true"
radio input "false"
click at [182, 405] on input "number" at bounding box center [447, 407] width 596 height 24
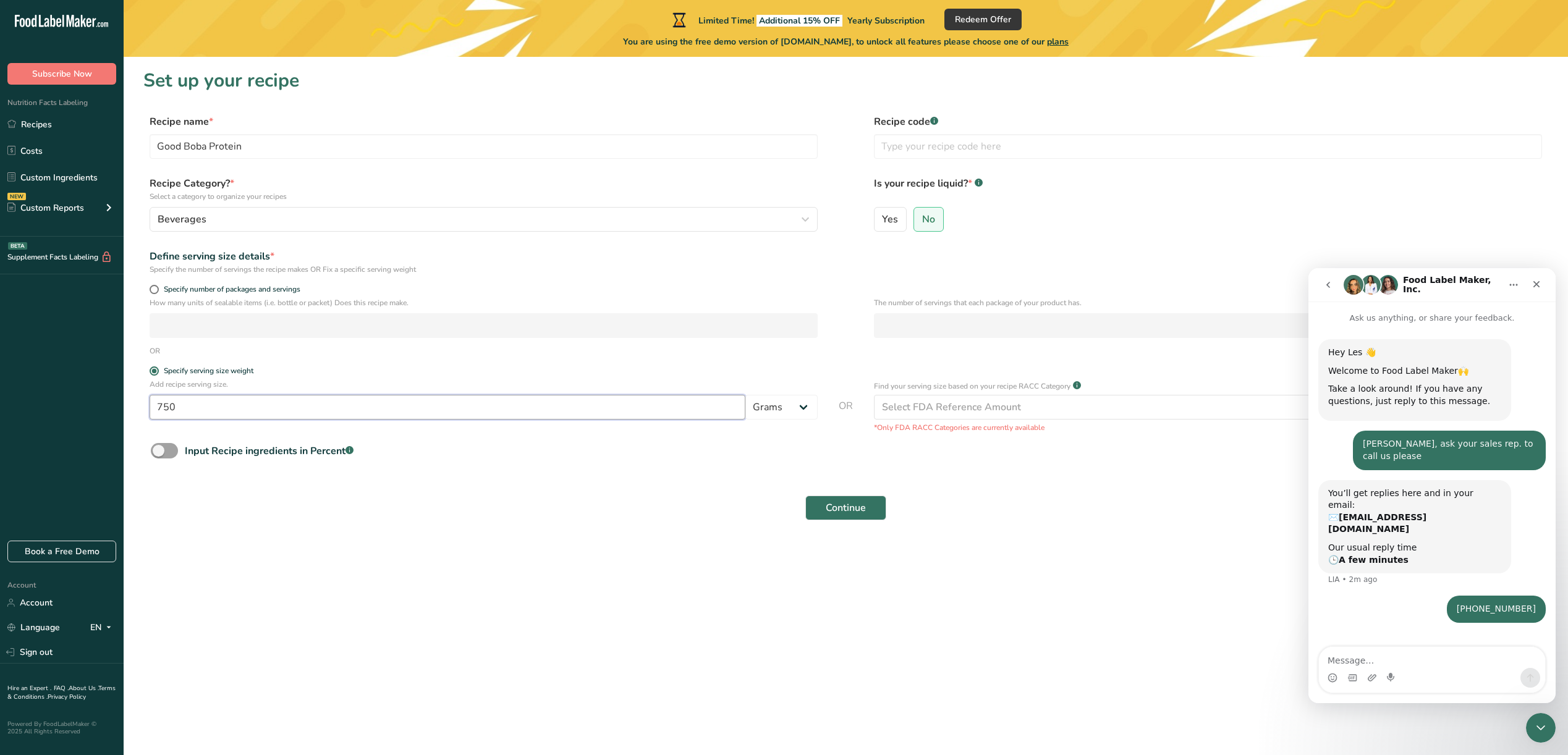
type input "750"
click at [757, 482] on form "Recipe name * Good Boba Protein Recipe code .a-a{fill:#347362;}.b-a{fill:#fff;}…" at bounding box center [845, 321] width 1405 height 413
click at [1538, 288] on icon "Close" at bounding box center [1536, 284] width 10 height 10
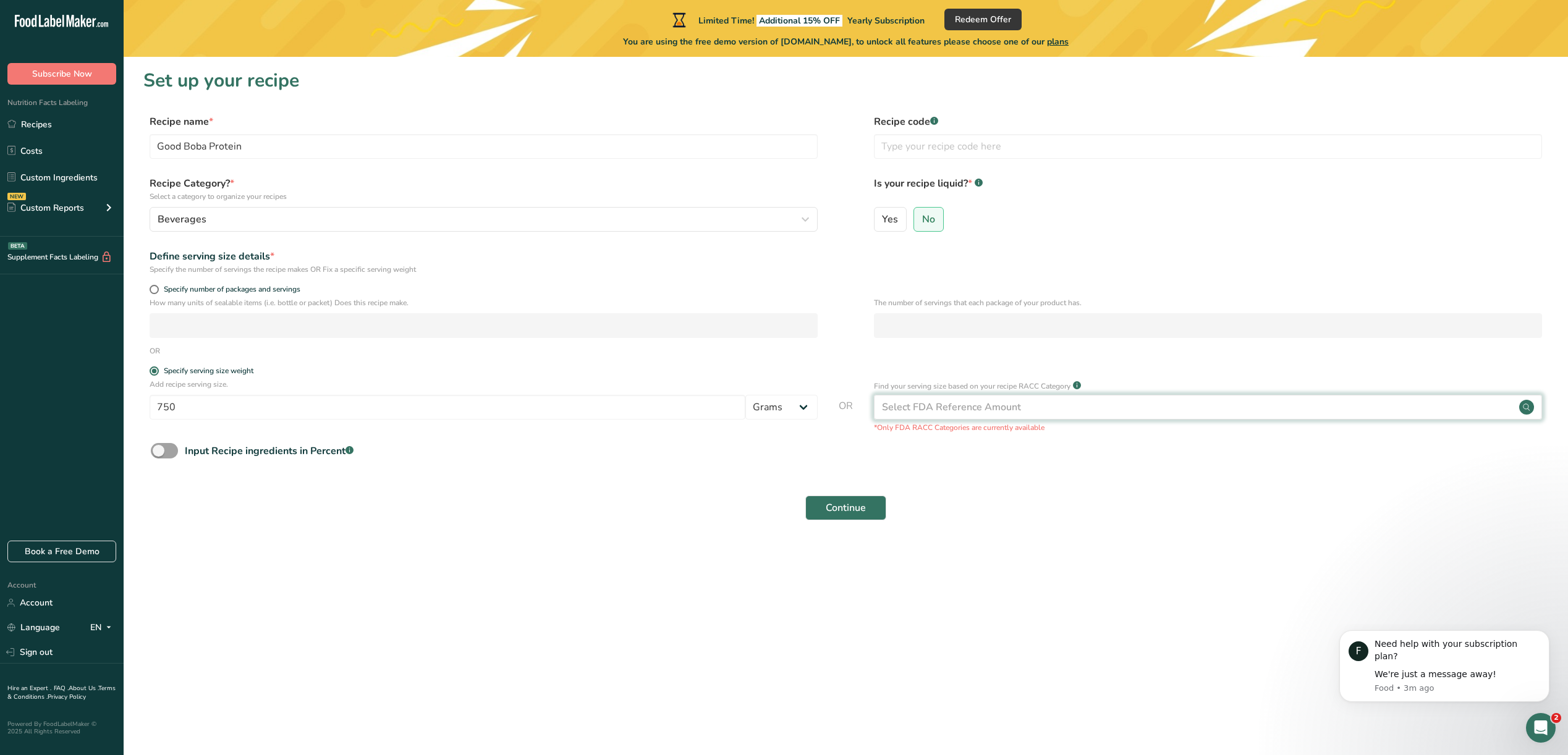
click at [921, 412] on div "Select FDA Reference Amount" at bounding box center [951, 407] width 139 height 15
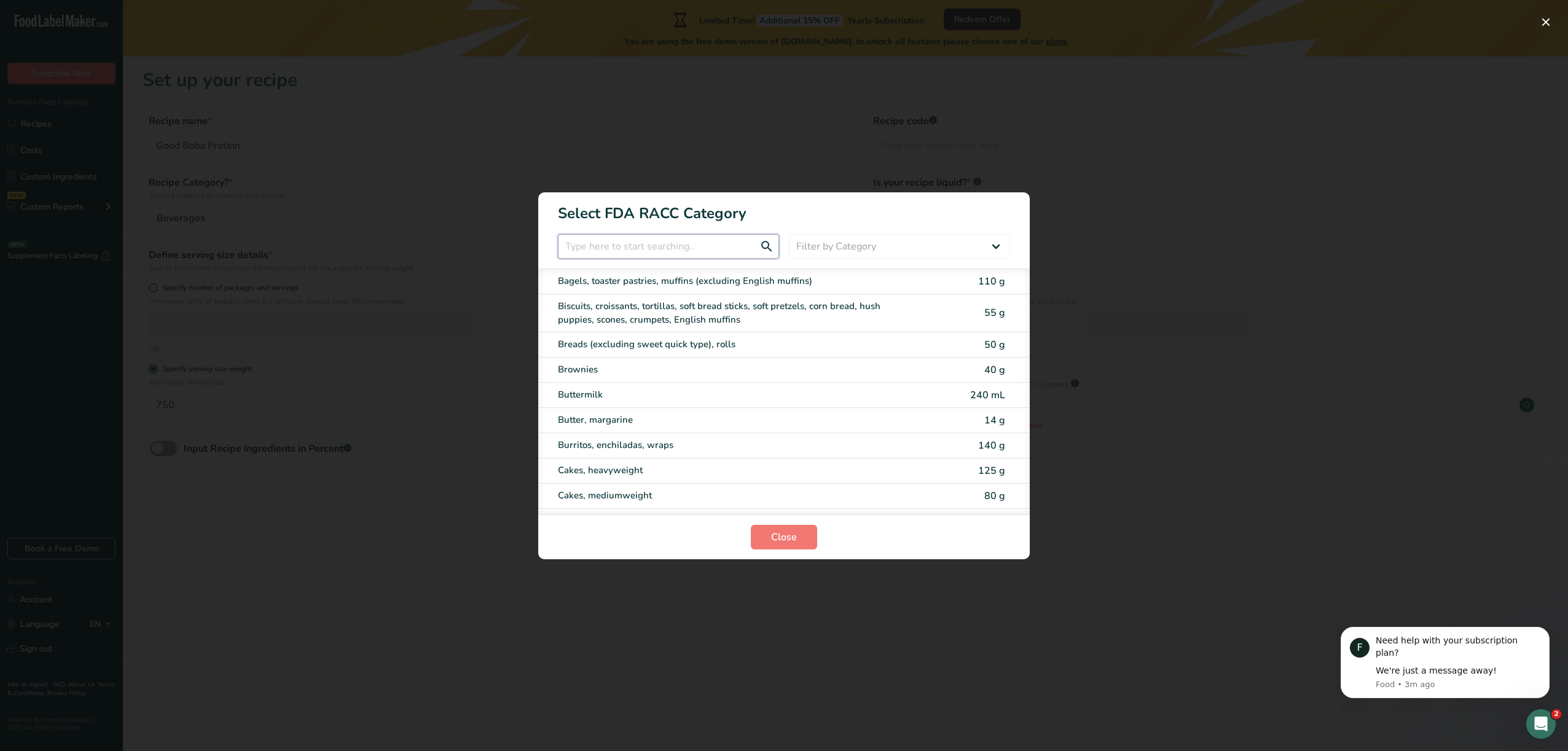
click at [729, 249] on input "RACC Category Selection Modal" at bounding box center [668, 246] width 221 height 24
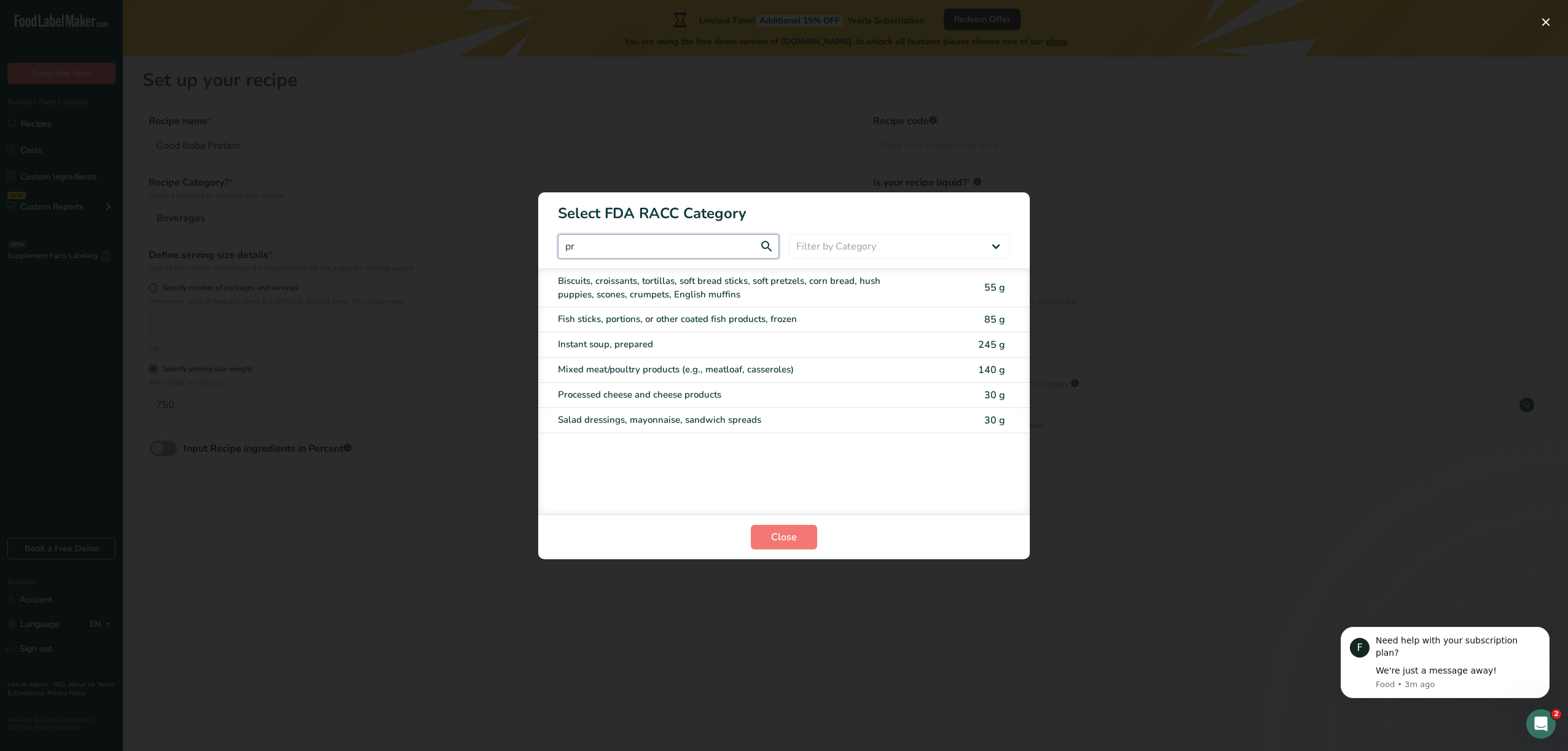
type input "p"
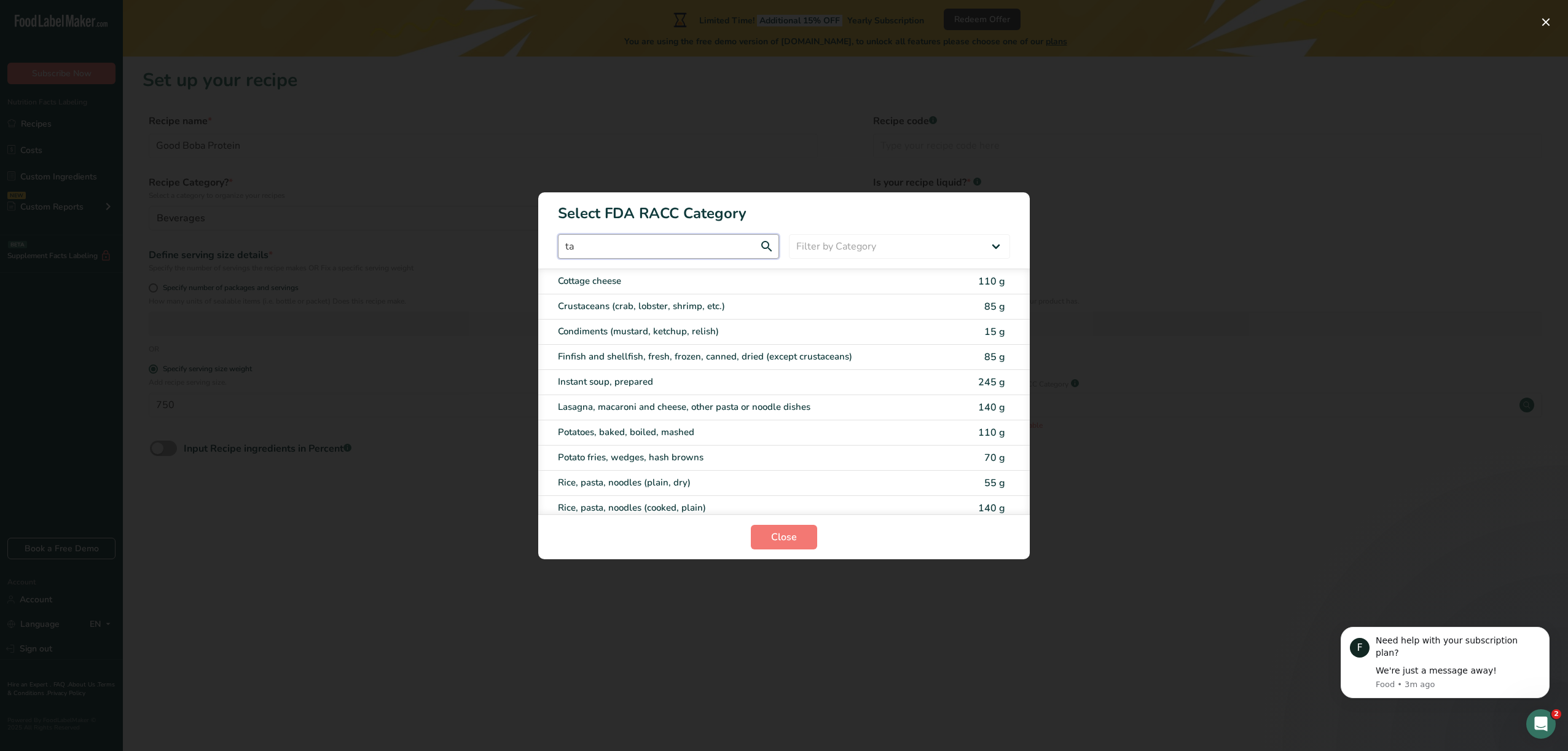
type input "t"
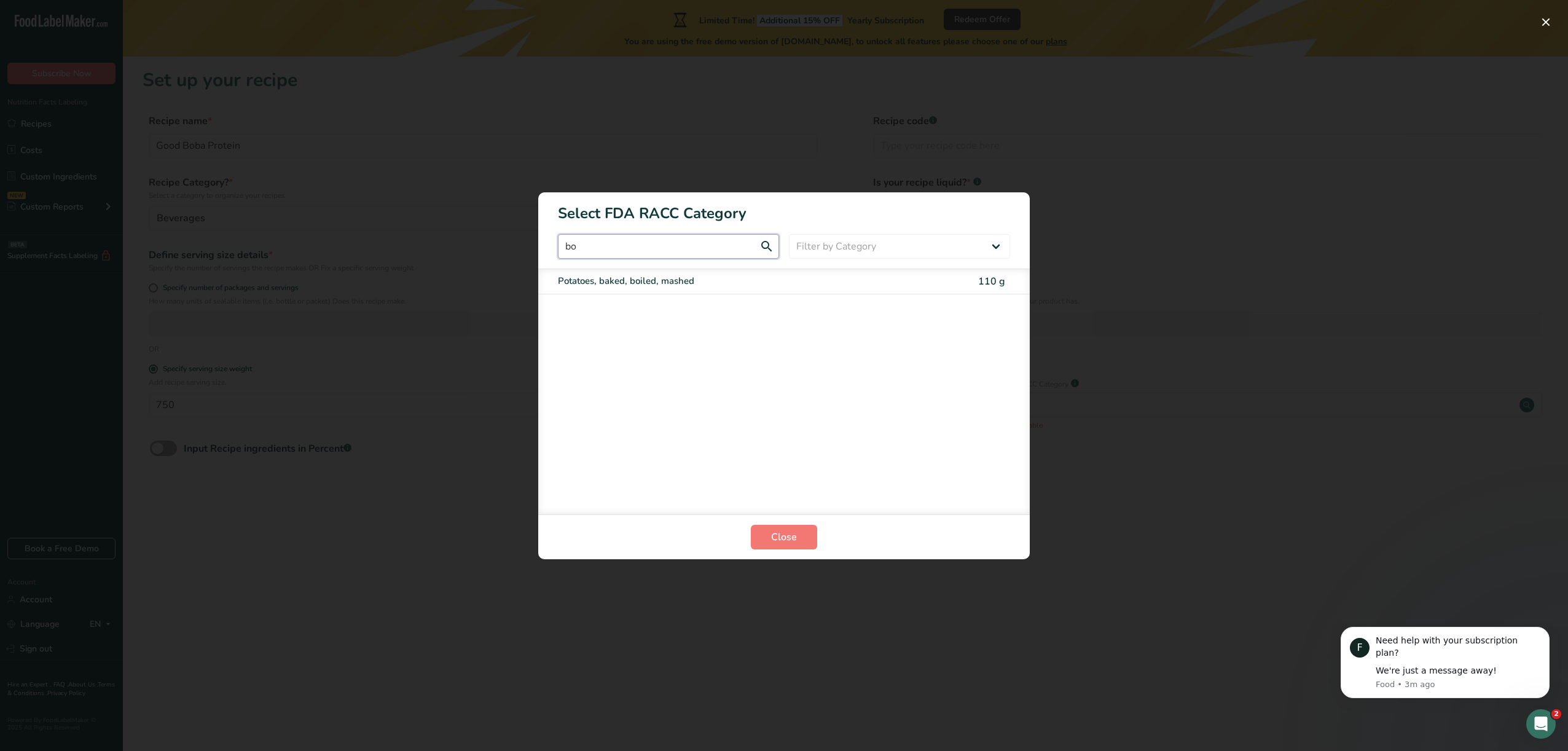
type input "b"
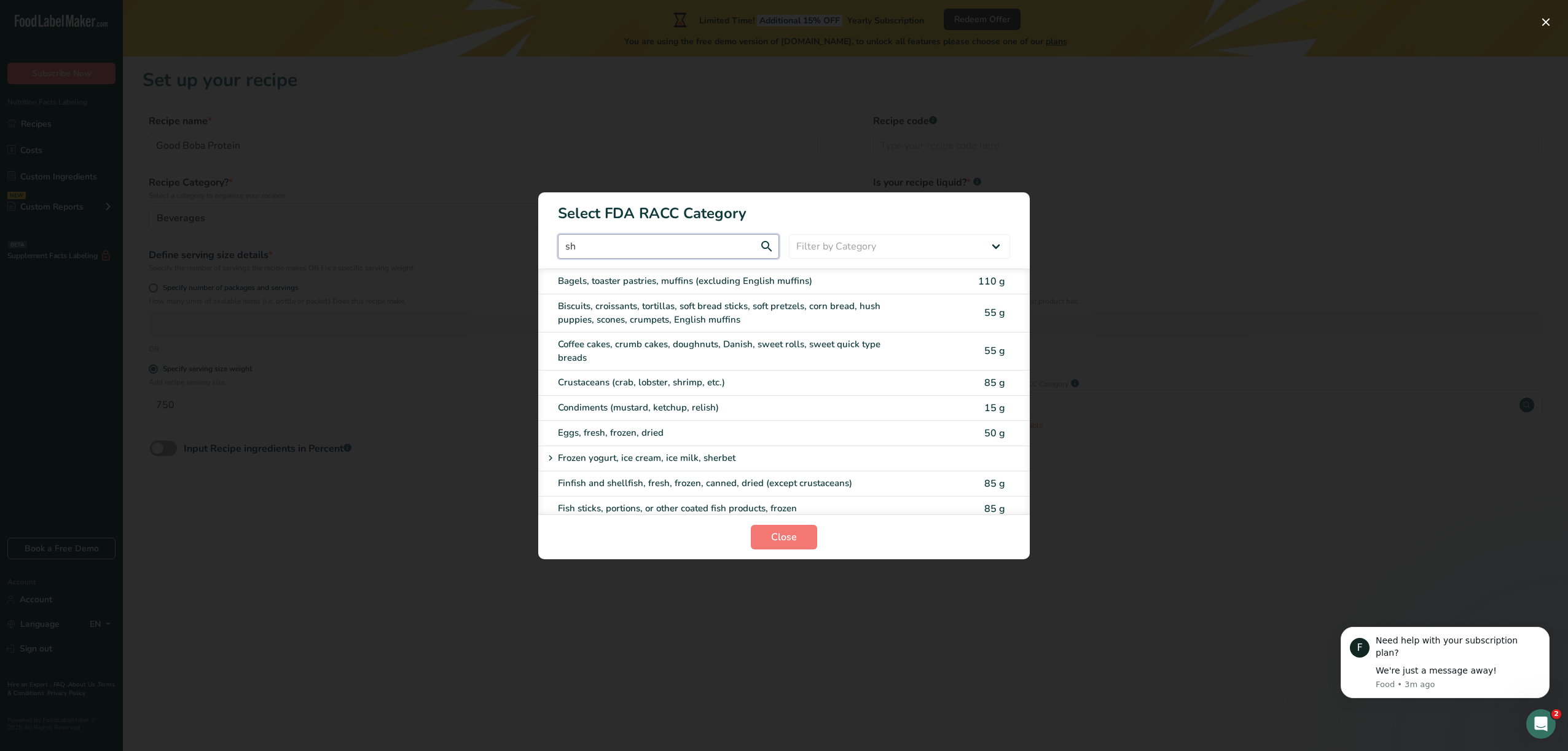
type input "s"
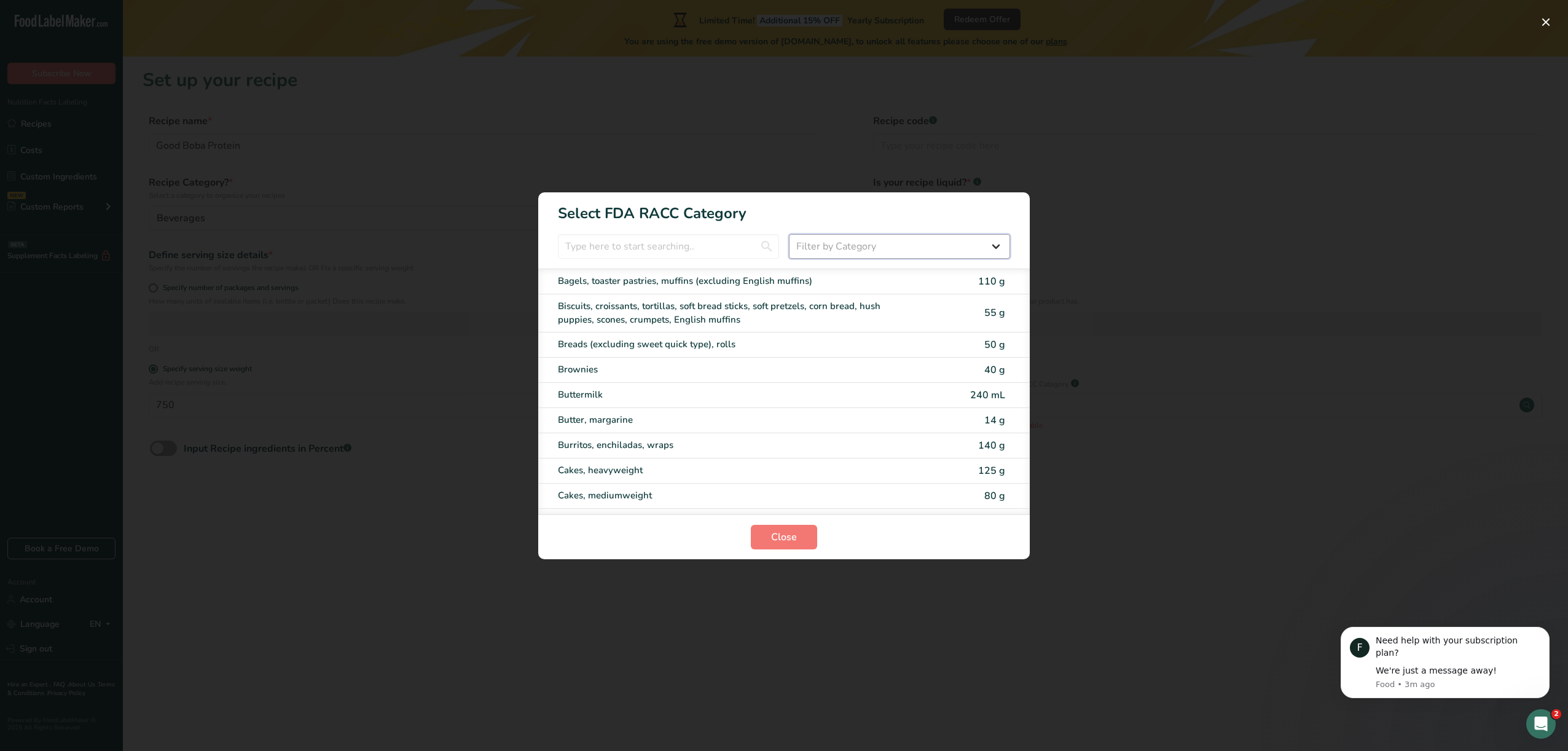
click at [856, 249] on select "Filter by Category All Bakery products Beverages Cereals and other grain produc…" at bounding box center [899, 246] width 221 height 24
select select "6"
click at [789, 234] on select "Filter by Category All Bakery products Beverages Cereals and other grain produc…" at bounding box center [899, 246] width 221 height 24
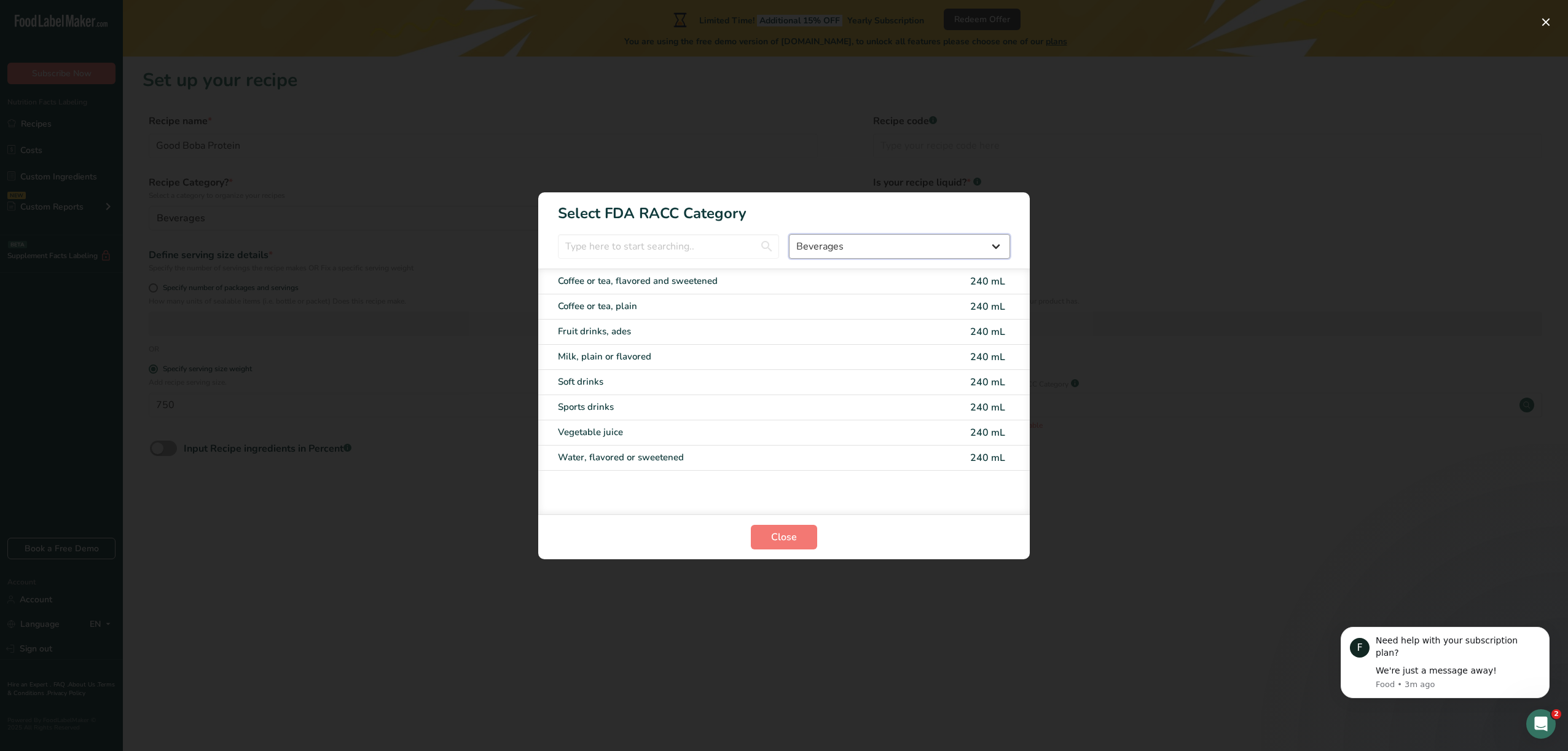
click at [851, 252] on select "All Bakery products Beverages Cereals and other grain products Dairy products a…" at bounding box center [899, 246] width 221 height 24
click at [789, 234] on select "All Bakery products Beverages Cereals and other grain products Dairy products a…" at bounding box center [899, 246] width 221 height 24
click at [846, 246] on select "All Bakery products Beverages Cereals and other grain products Dairy products a…" at bounding box center [899, 246] width 221 height 24
click at [789, 234] on select "All Bakery products Beverages Cereals and other grain products Dairy products a…" at bounding box center [899, 246] width 221 height 24
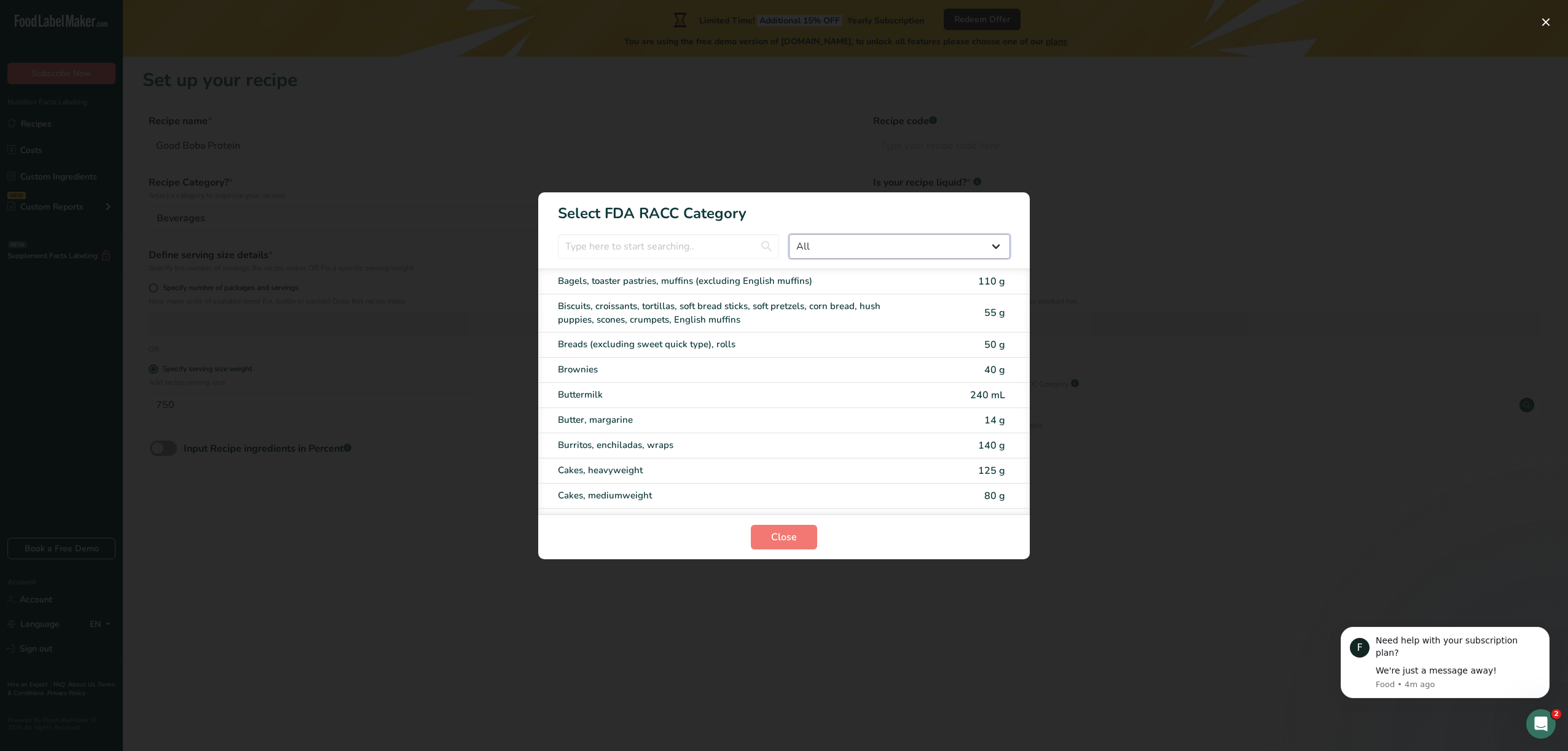
click at [842, 243] on select "All Bakery products Beverages Cereals and other grain products Dairy products a…" at bounding box center [899, 246] width 221 height 24
select select "8"
click at [789, 234] on select "All Bakery products Beverages Cereals and other grain products Dairy products a…" at bounding box center [899, 246] width 221 height 24
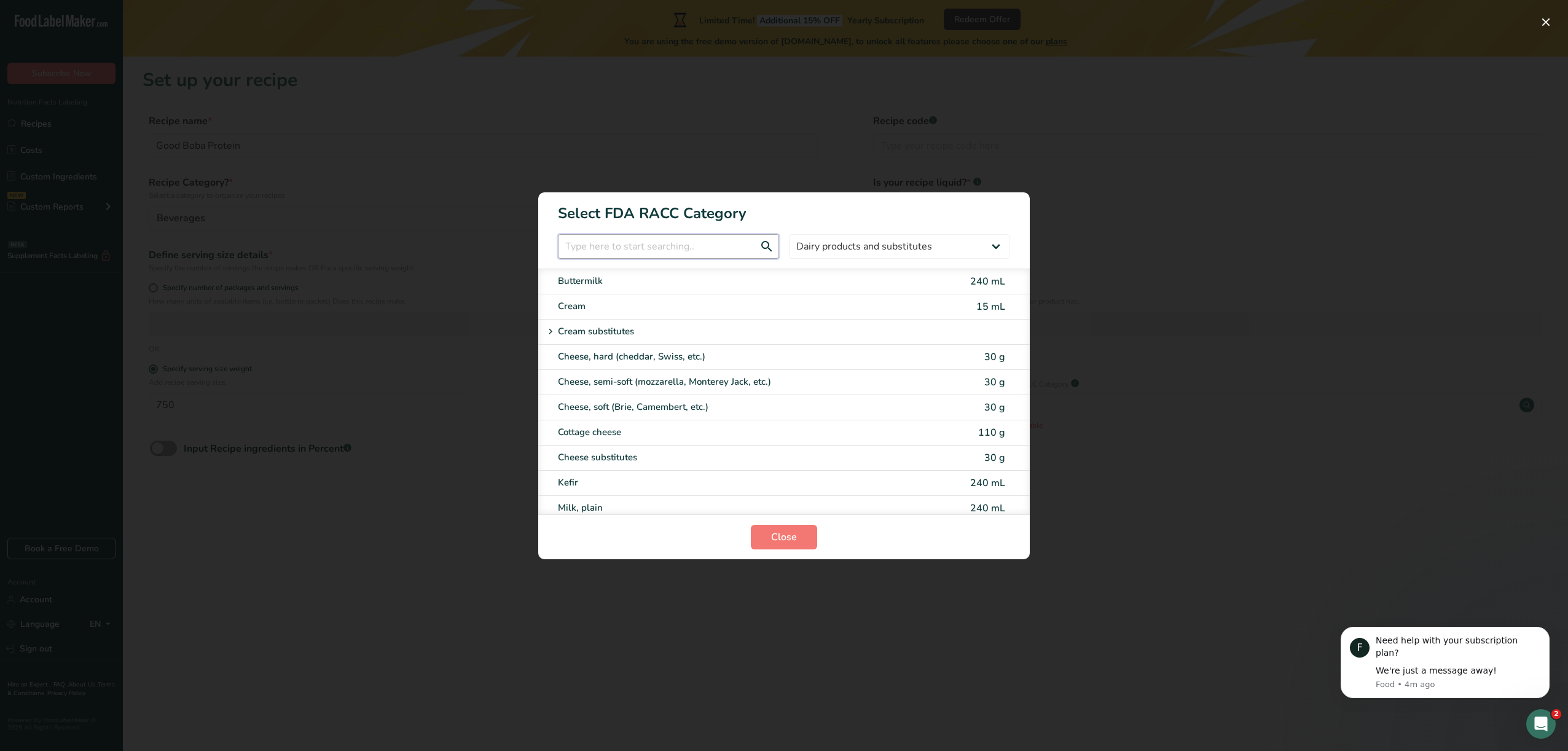
click at [686, 250] on input "RACC Category Selection Modal" at bounding box center [668, 246] width 221 height 24
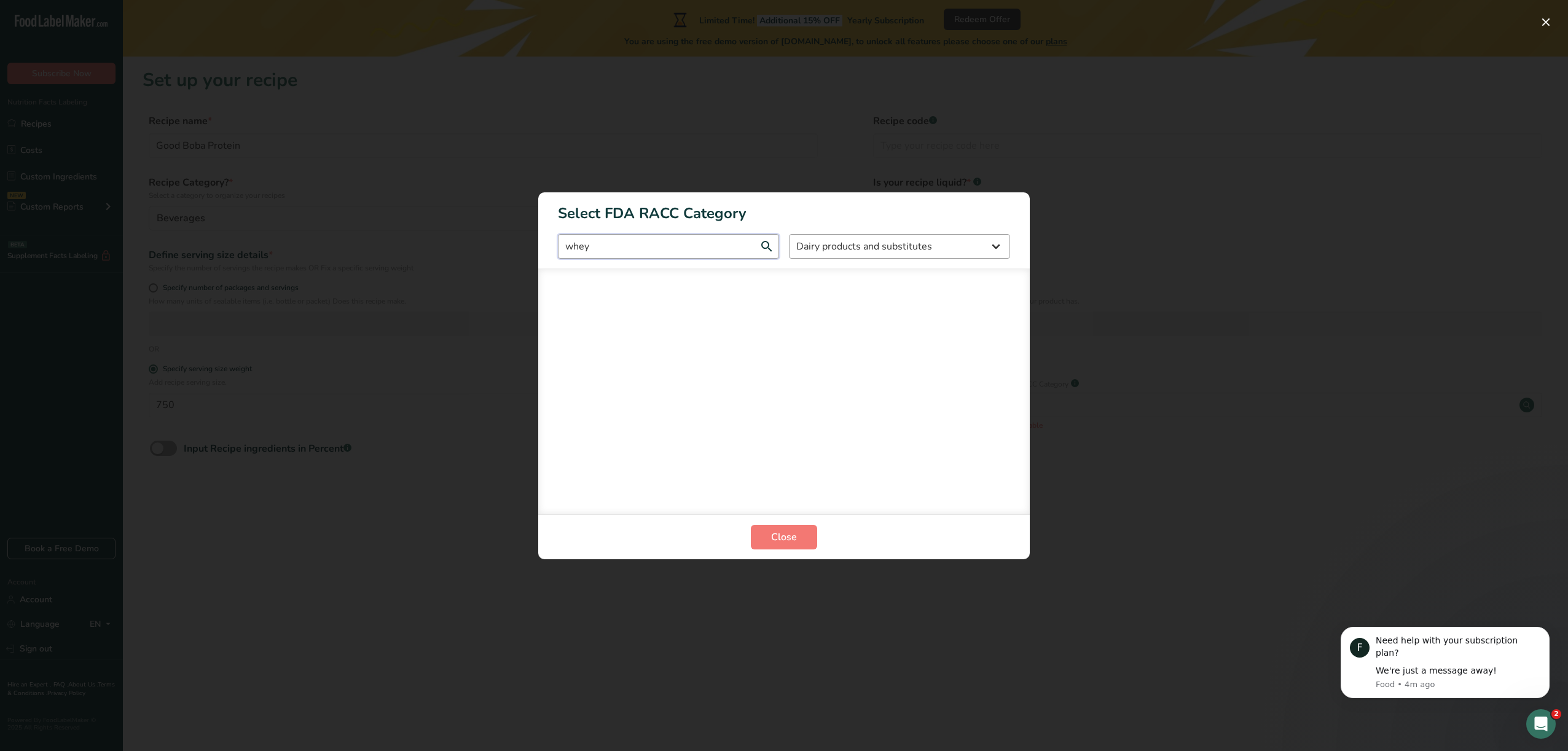
type input "whey"
click at [896, 242] on select "All Bakery products Beverages Cereals and other grain products Dairy products a…" at bounding box center [899, 246] width 221 height 24
select select "RACC Category Selection Modal"
click at [789, 234] on select "All Bakery products Beverages Cereals and other grain products Dairy products a…" at bounding box center [899, 246] width 221 height 24
click at [778, 545] on button "Close" at bounding box center [783, 537] width 66 height 24
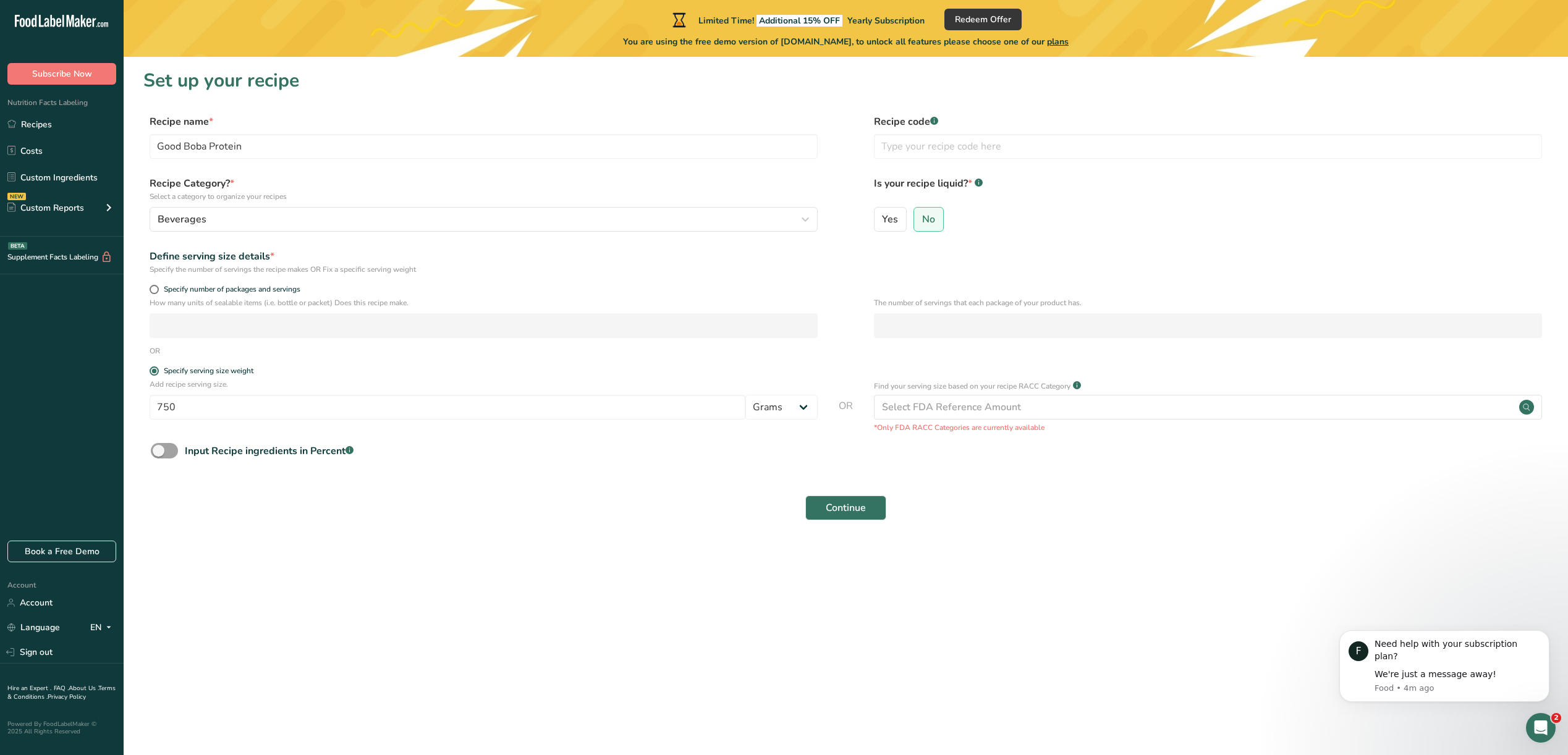
click at [622, 540] on section "Set up your recipe Recipe name * Good Boba Protein Recipe code .a-a{fill:#34736…" at bounding box center [845, 302] width 1444 height 491
click at [265, 219] on div "Beverages" at bounding box center [480, 219] width 645 height 15
click at [218, 249] on input "text" at bounding box center [304, 252] width 298 height 24
click at [295, 285] on span "Custom Categories .a-a{fill:#347362;}.b-a{fill:#fff;}" at bounding box center [322, 281] width 96 height 15
click at [227, 285] on span "Standard Categories" at bounding box center [207, 281] width 94 height 15
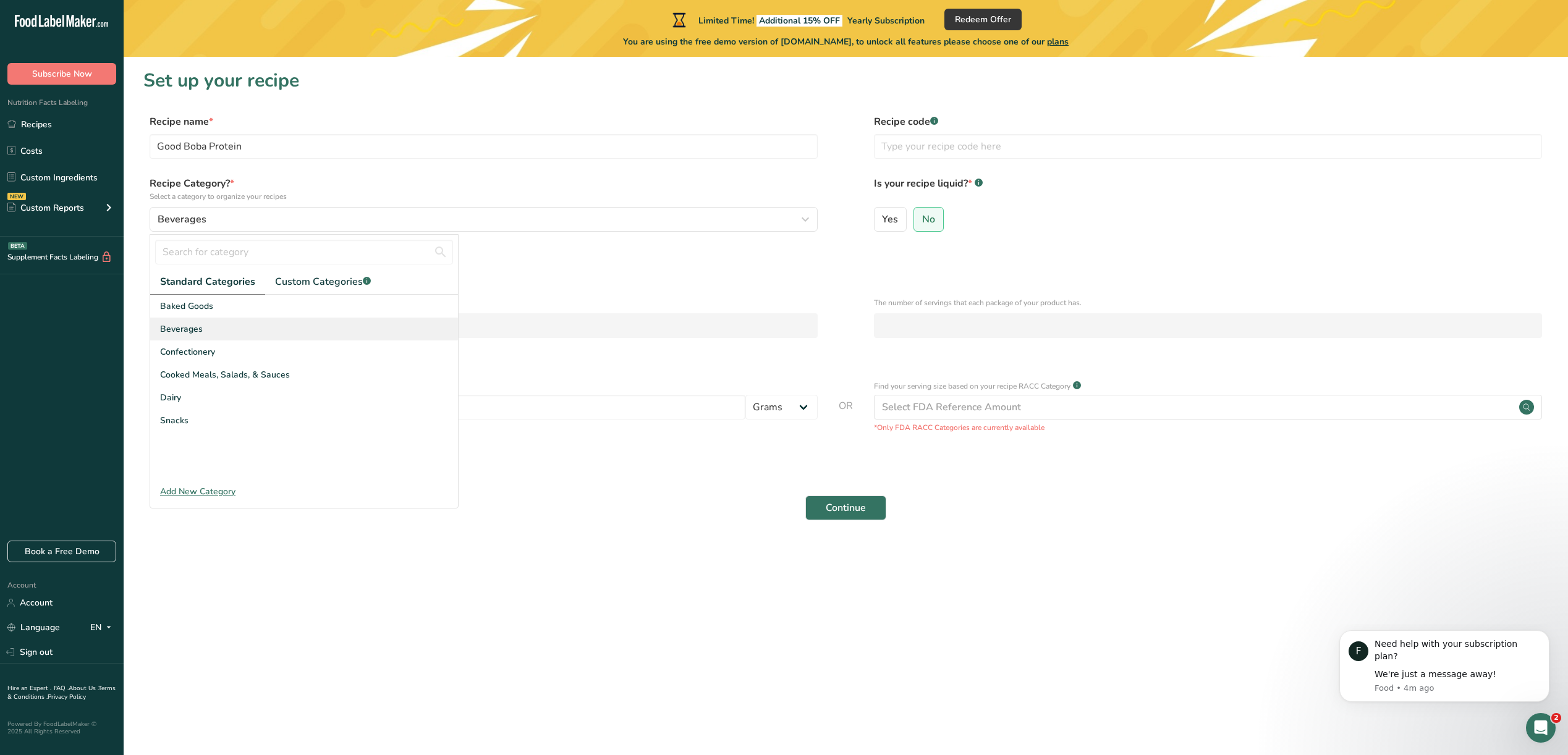
click at [209, 332] on div "Beverages" at bounding box center [304, 329] width 308 height 23
click at [263, 144] on input "Good Boba Protein" at bounding box center [483, 146] width 668 height 24
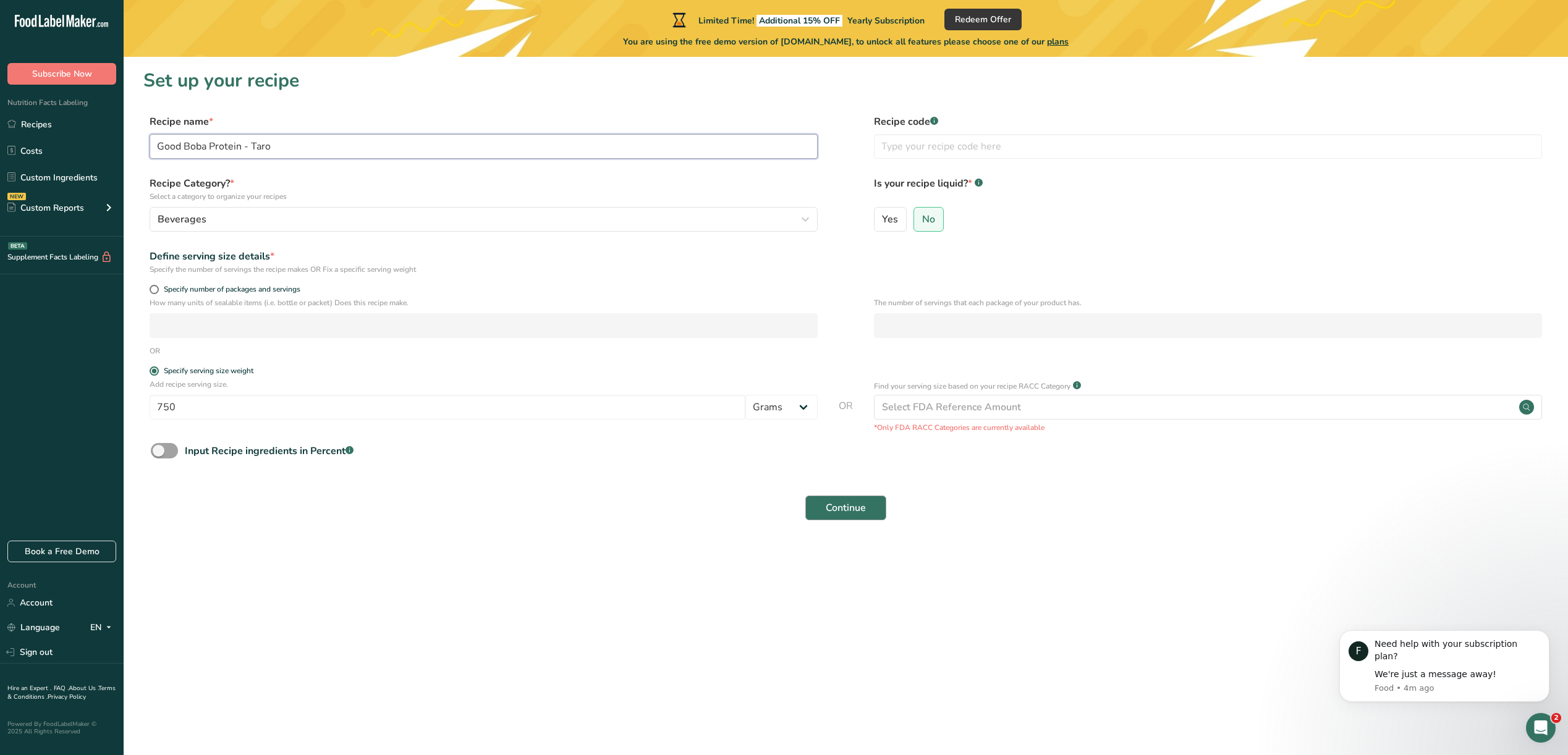
type input "Good Boba Protein - Taro"
click at [851, 506] on span "Continue" at bounding box center [845, 508] width 40 height 15
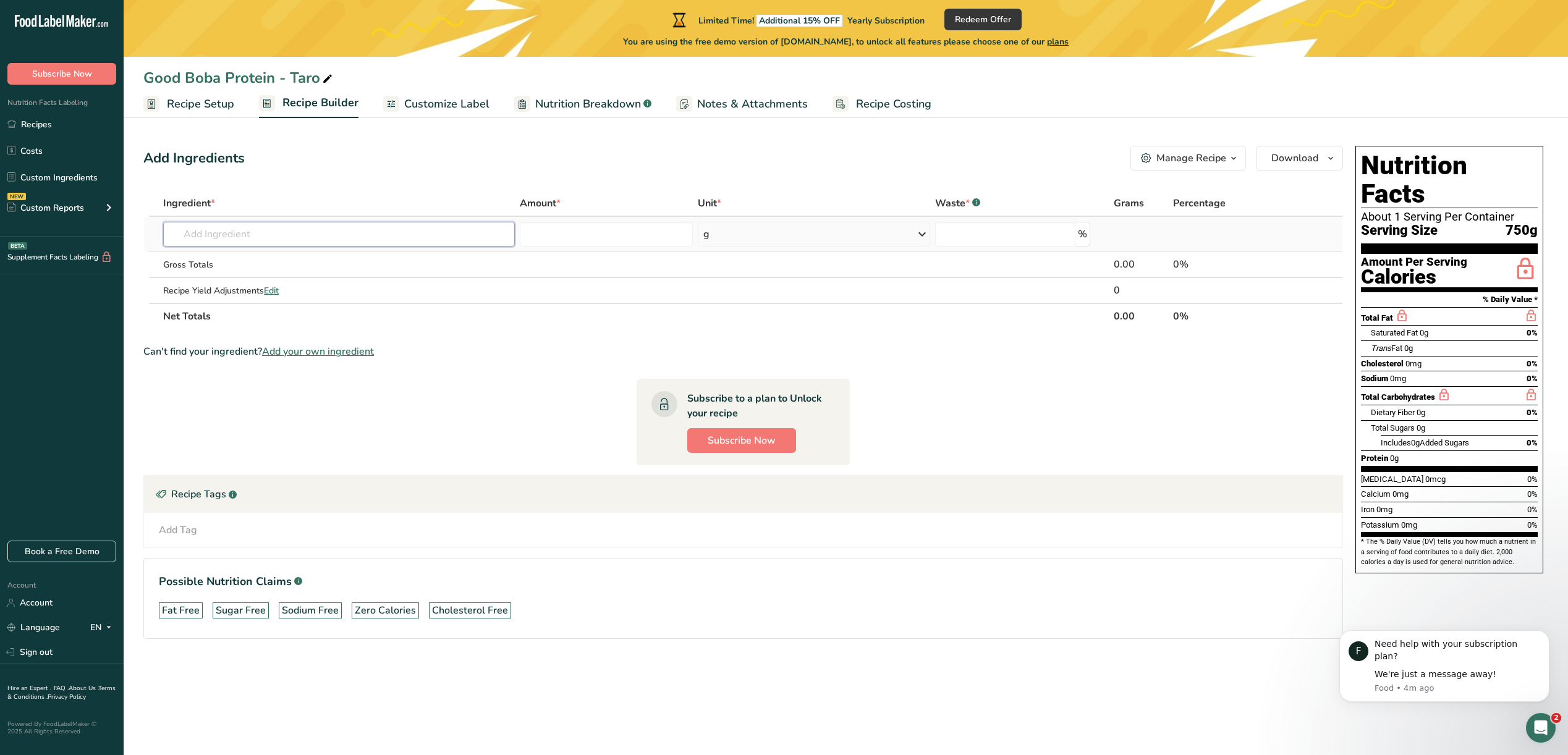
click at [303, 234] on input "text" at bounding box center [339, 234] width 351 height 24
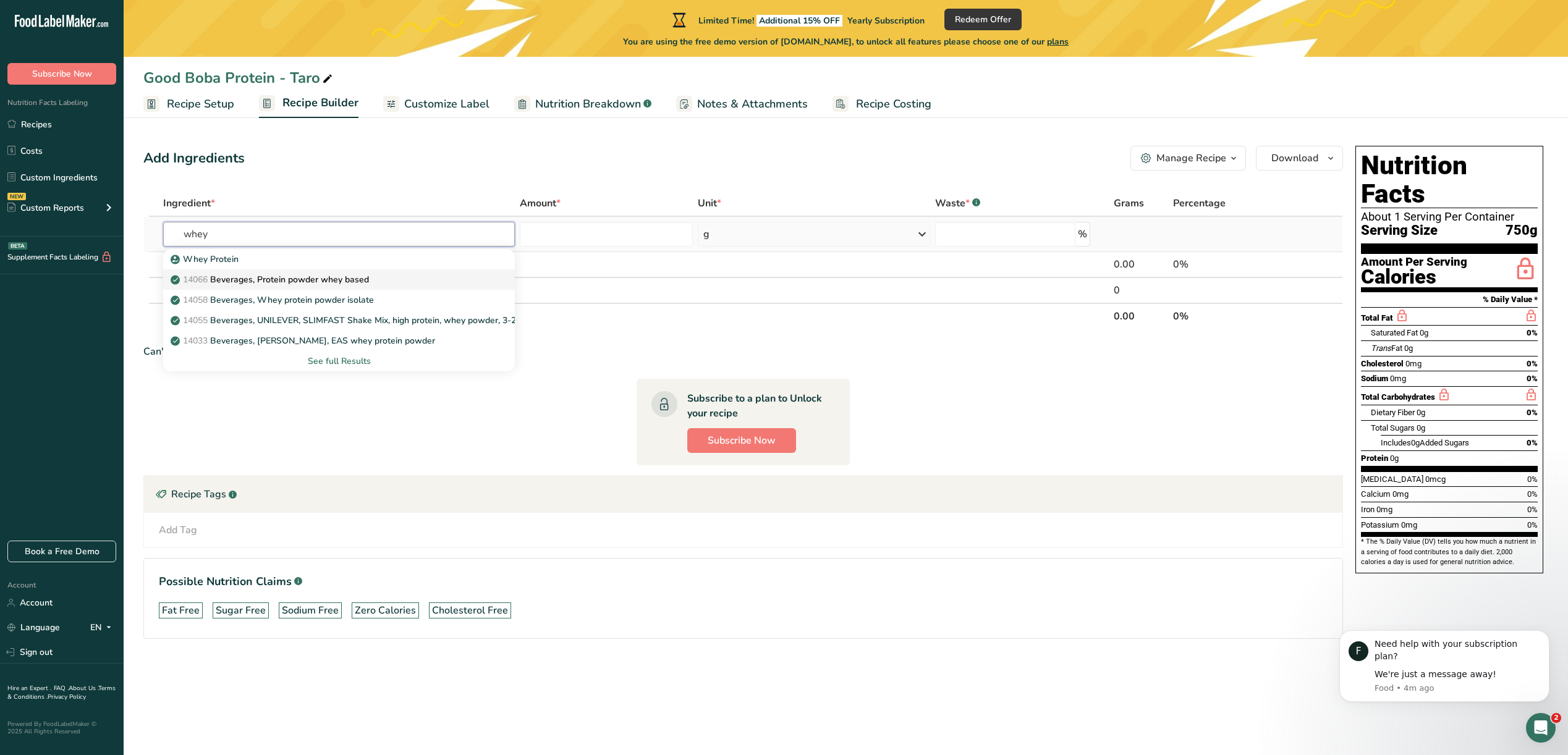
type input "whey"
click at [340, 281] on p "14066 Beverages, Protein powder whey based" at bounding box center [271, 280] width 196 height 13
type input "Beverages, Protein powder whey based"
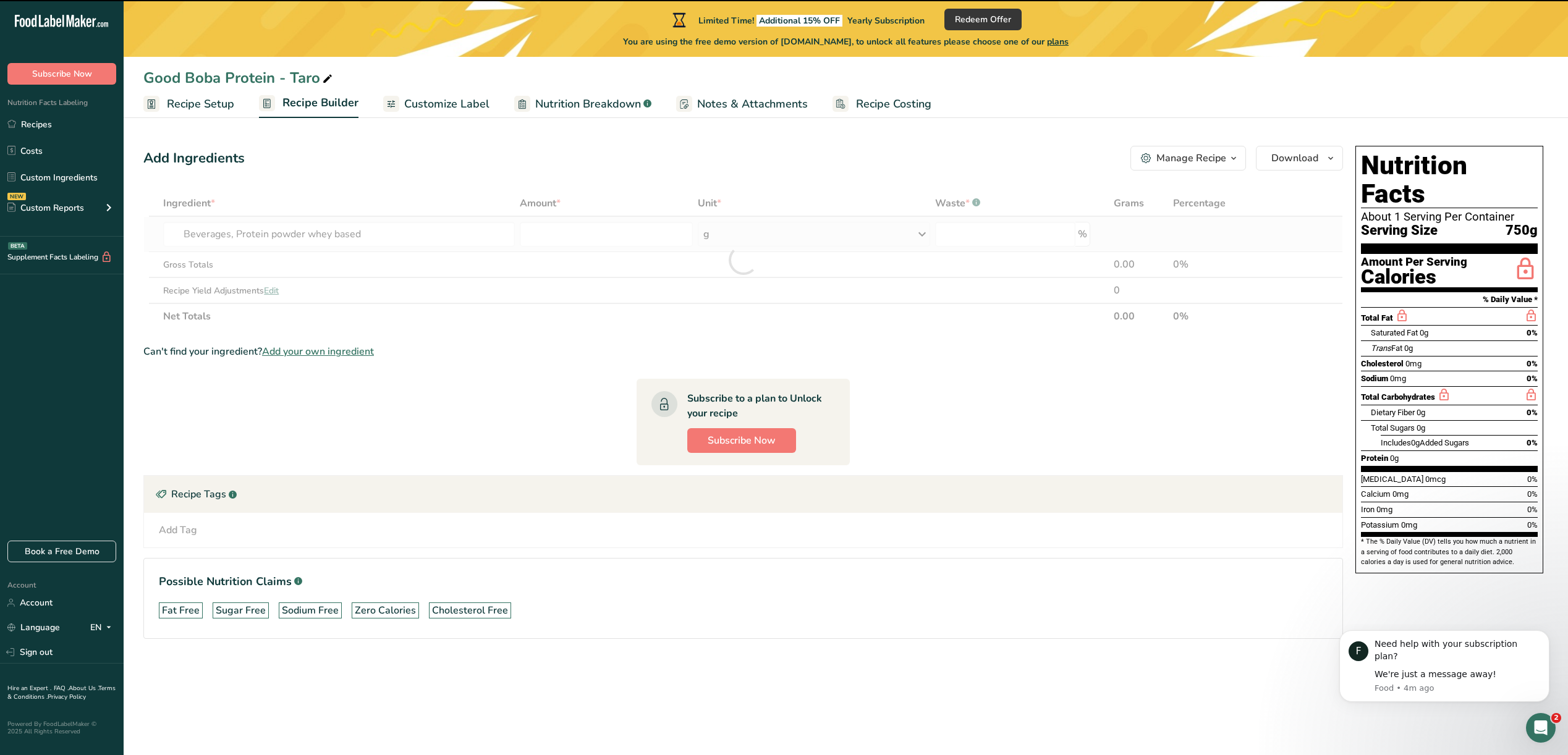
type input "0"
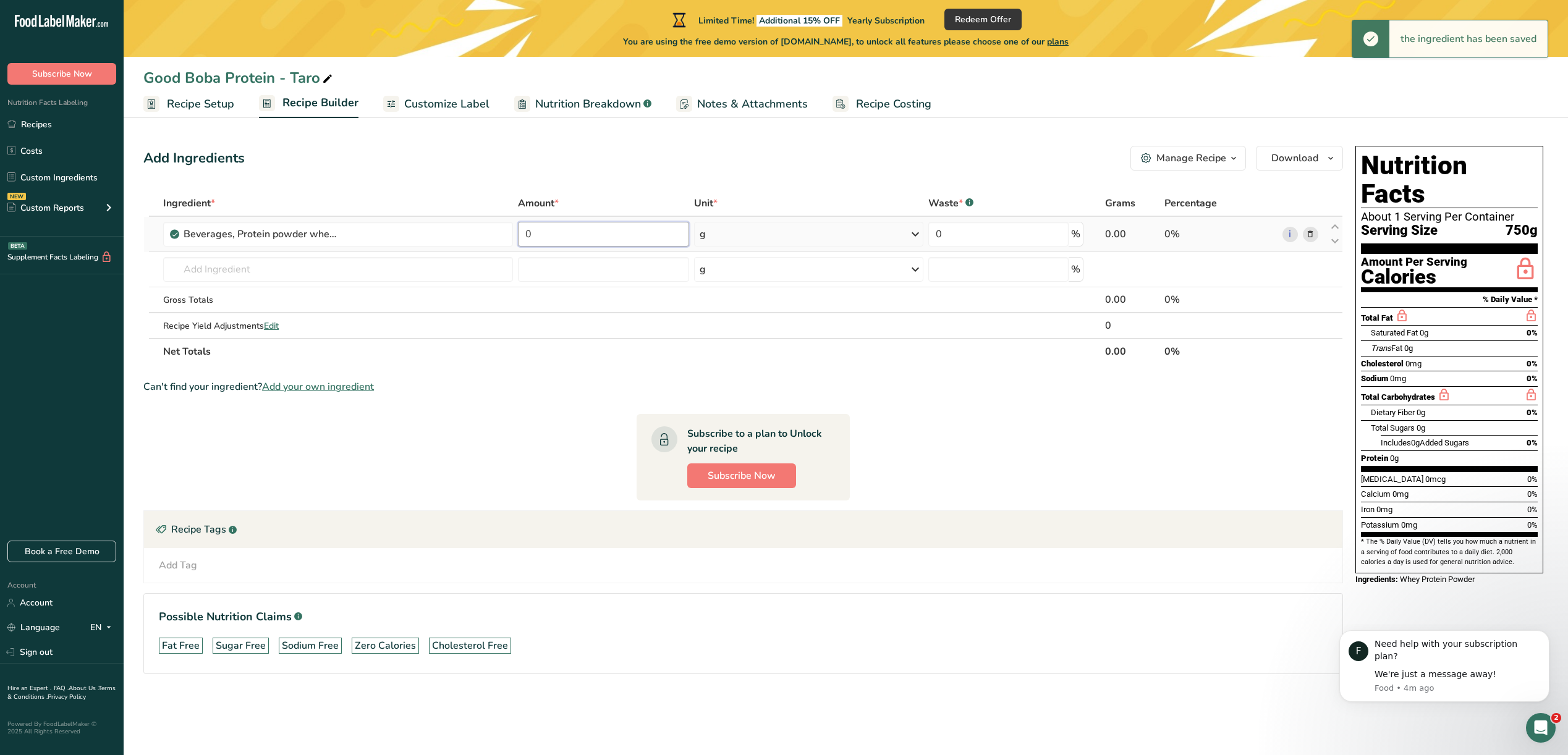
click at [549, 237] on input "0" at bounding box center [603, 234] width 171 height 24
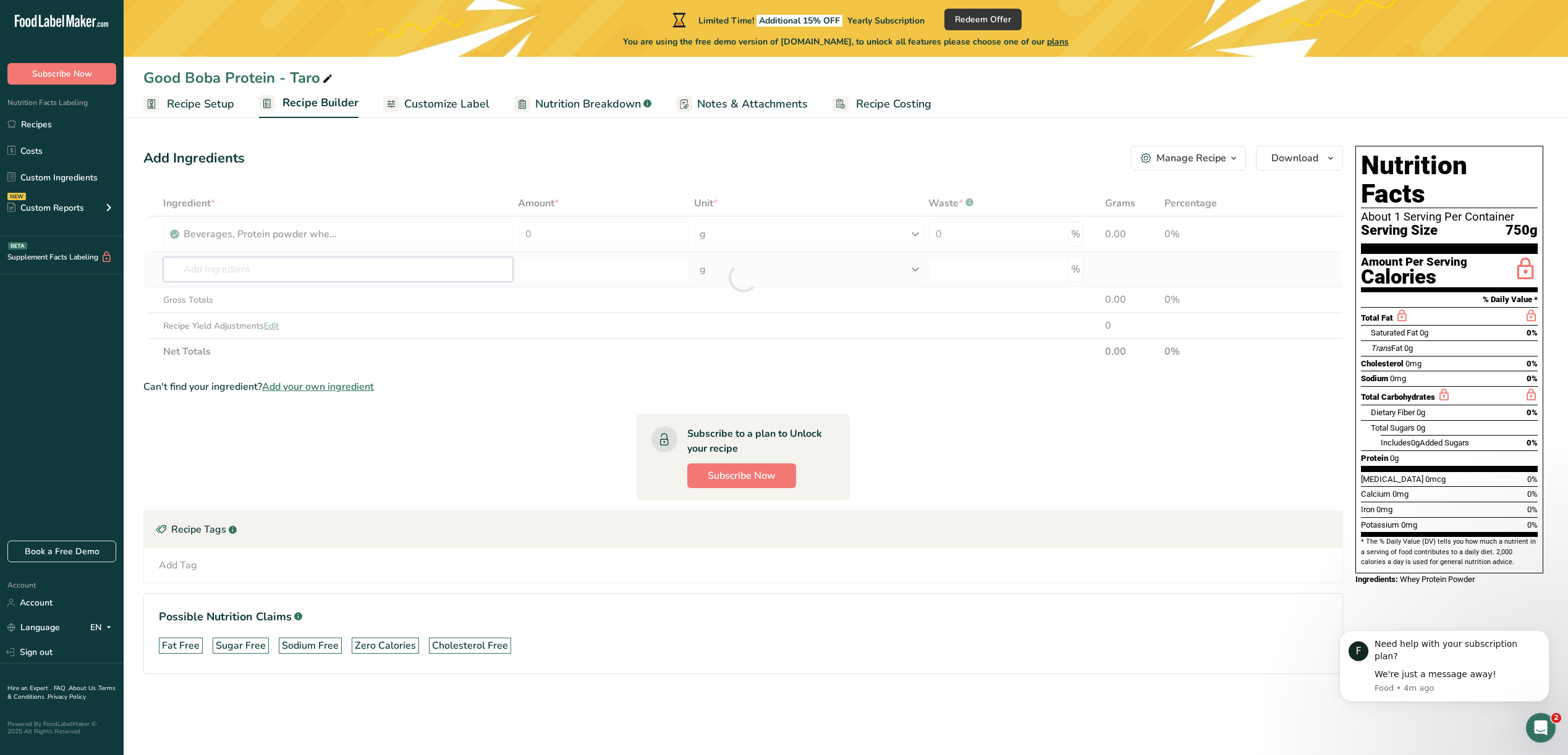
click at [318, 266] on div "Ingredient * Amount * Unit * Waste * .a-a{fill:#347362;}.b-a{fill:#fff;} Grams …" at bounding box center [743, 277] width 1199 height 174
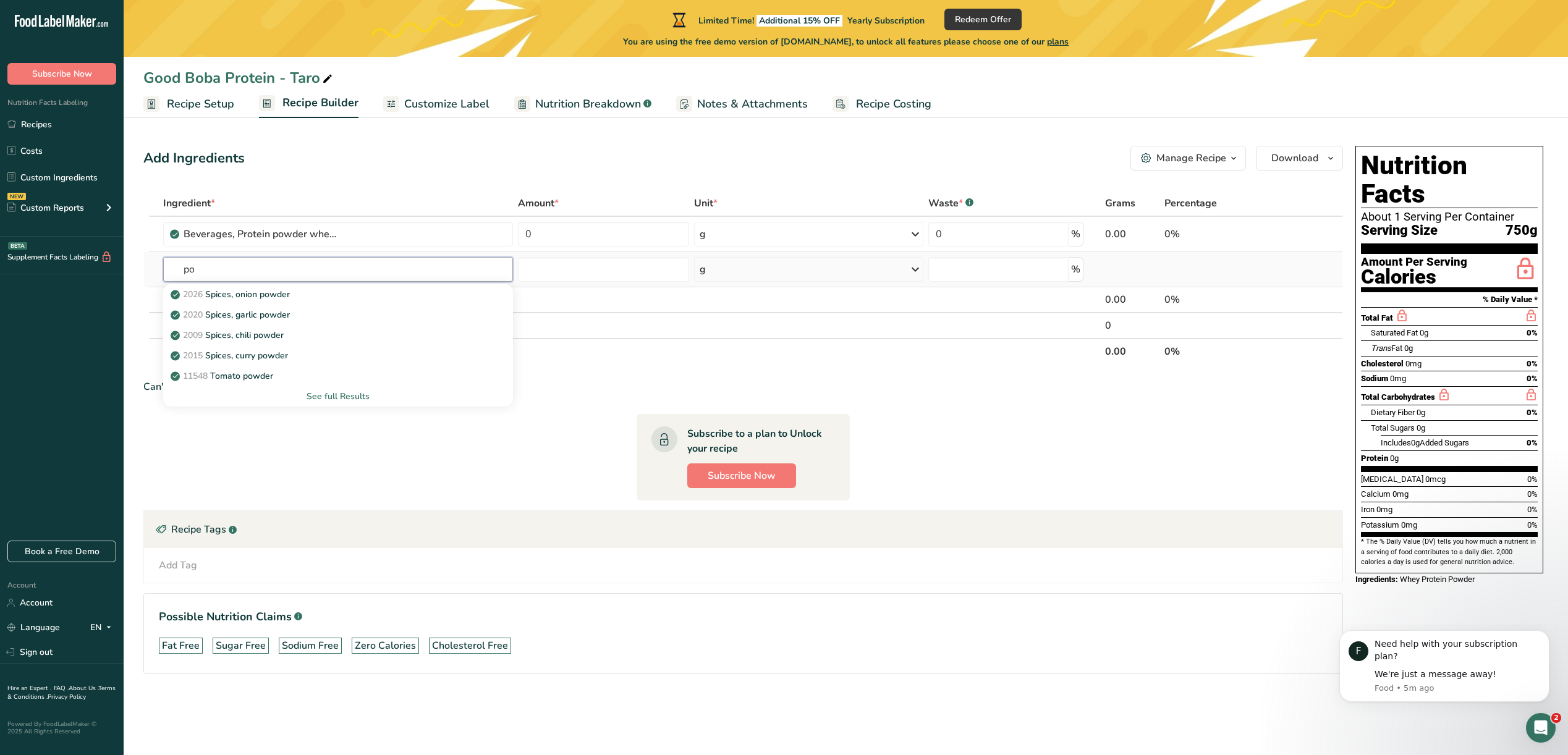
type input "p"
type input "taro"
click at [312, 399] on div "See full Results" at bounding box center [338, 396] width 330 height 13
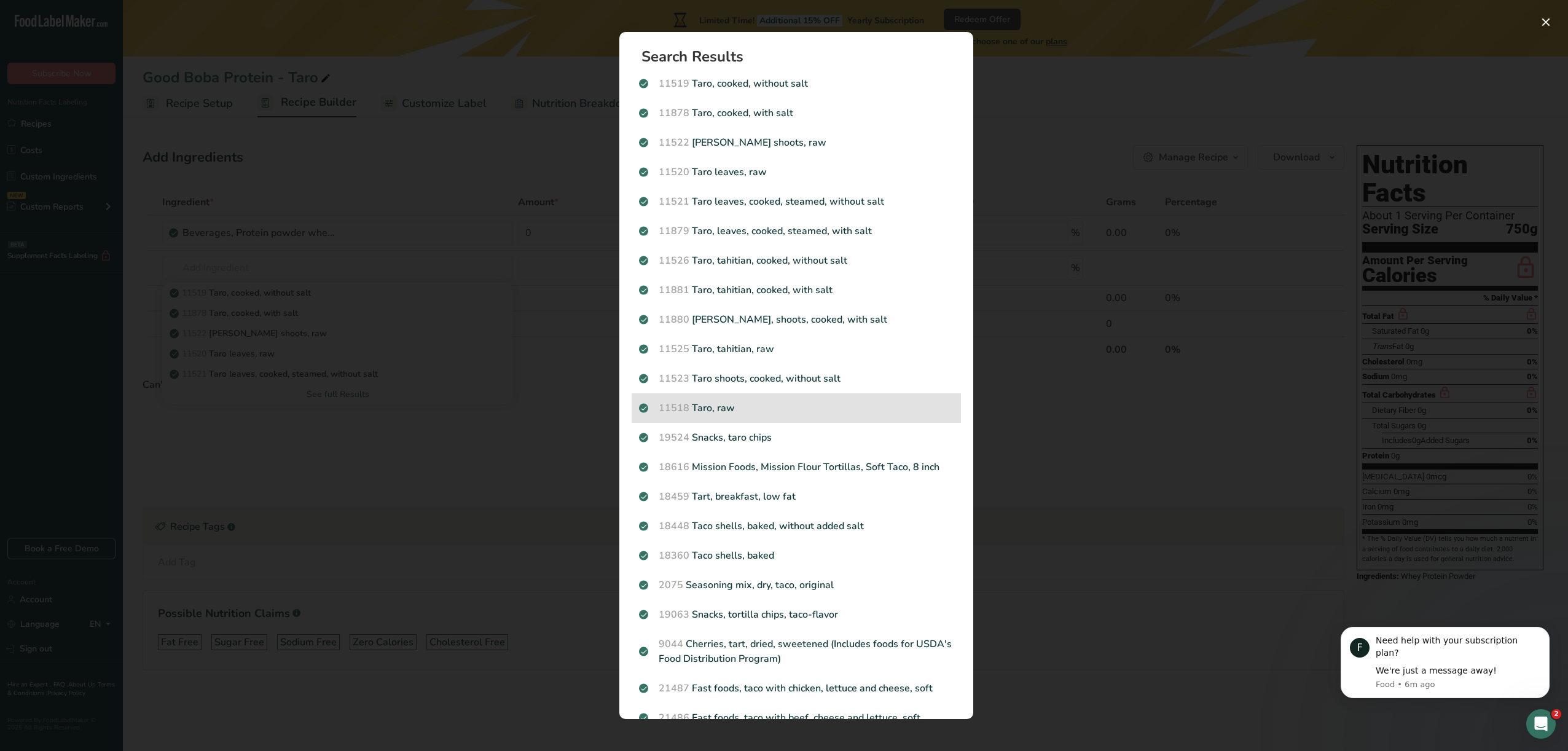
click at [777, 407] on p "11518 Taro, raw" at bounding box center [796, 408] width 315 height 14
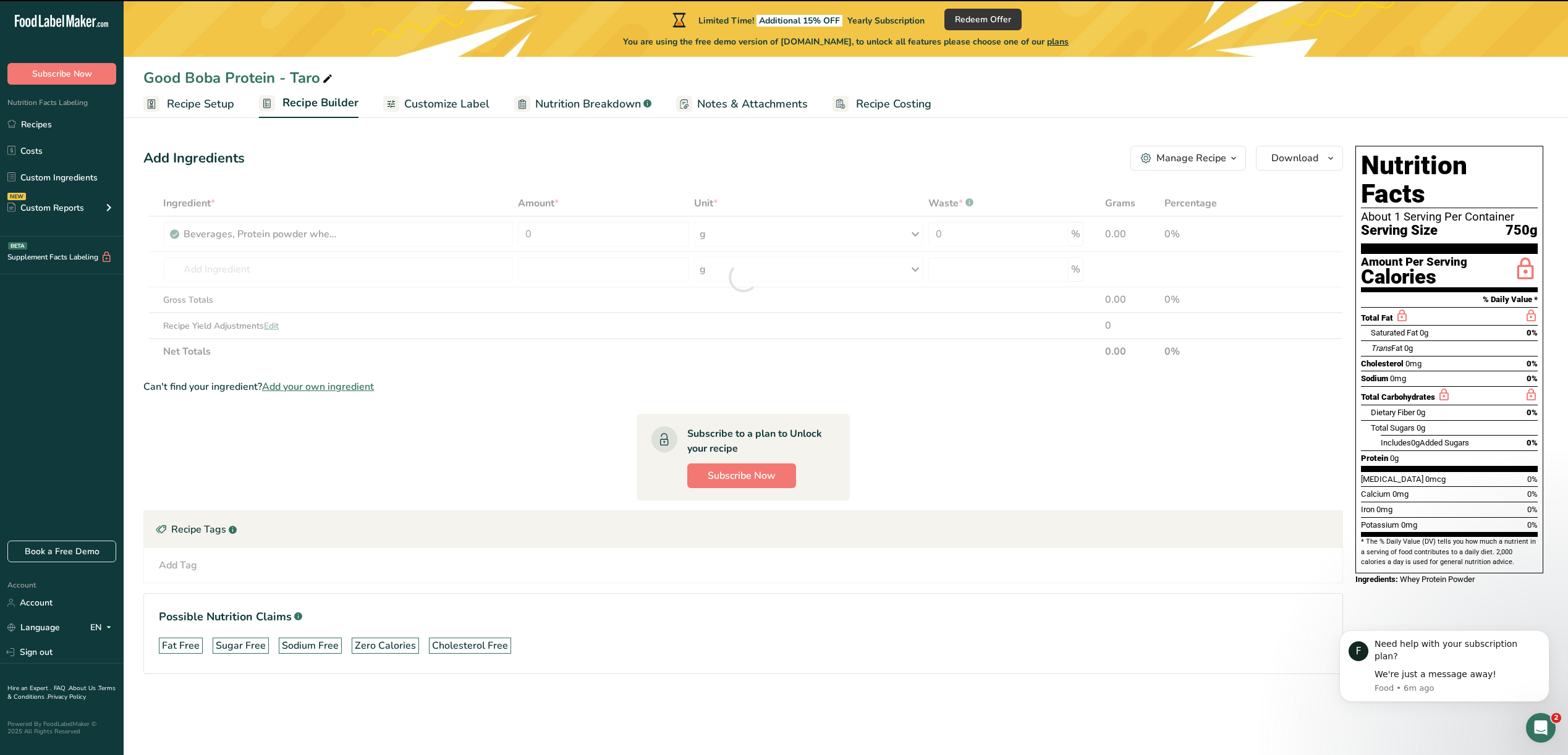
type input "0"
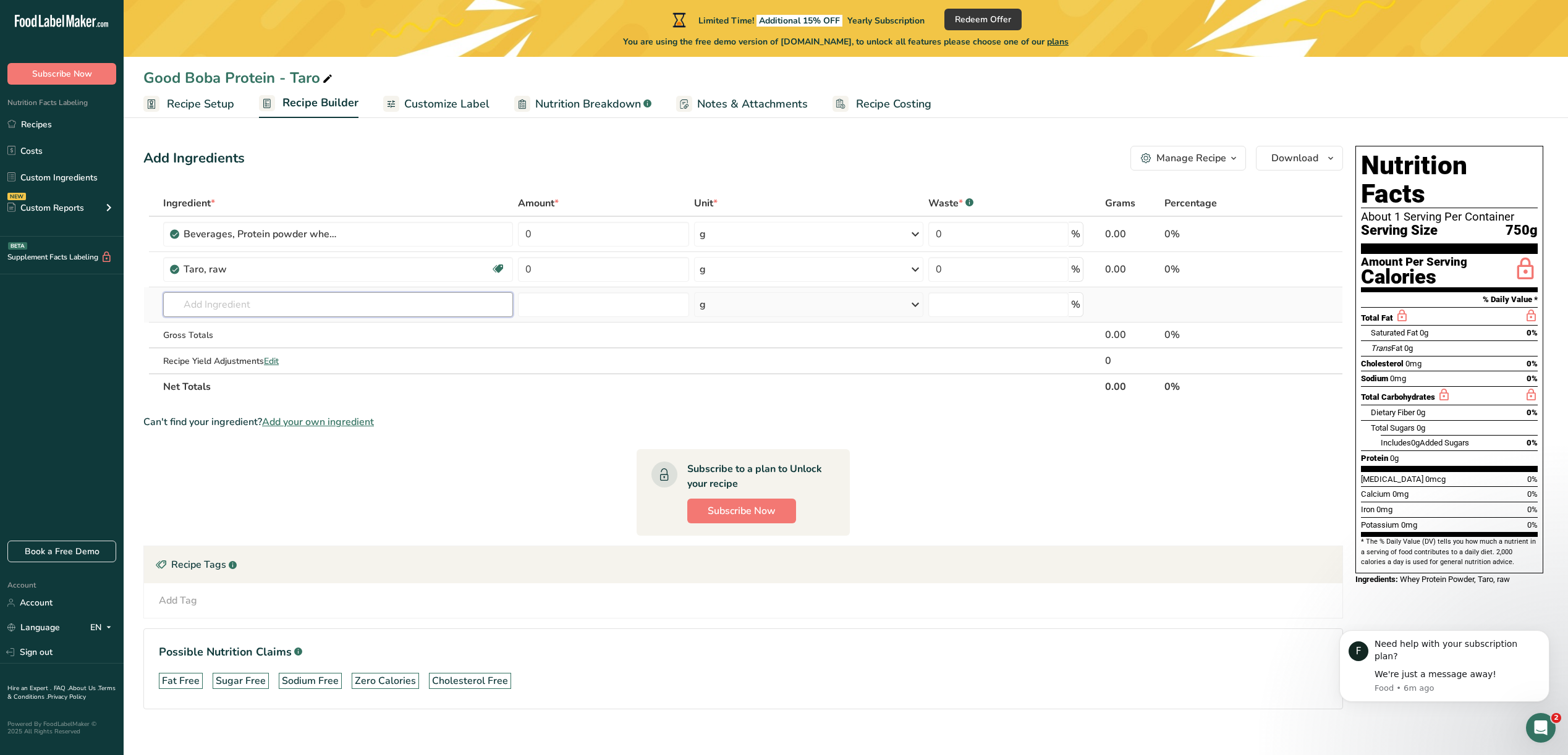
click at [219, 301] on input "text" at bounding box center [338, 305] width 350 height 24
type input "stevia"
click at [251, 351] on p "19918 Sweetener, herbal extract powder from Stevia leaf" at bounding box center [293, 350] width 240 height 13
type input "Sweetener, herbal extract powder from Stevia leaf"
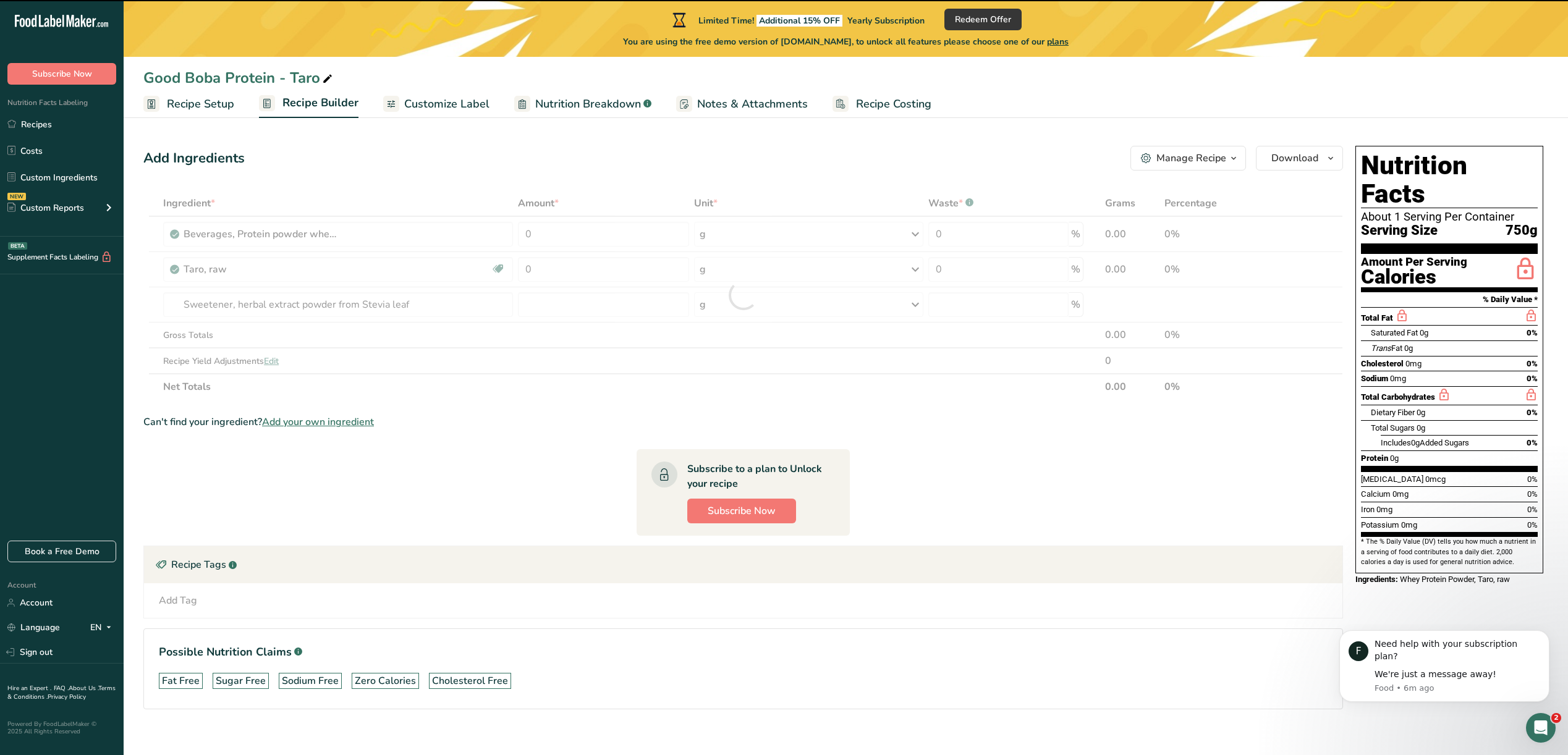
type input "0"
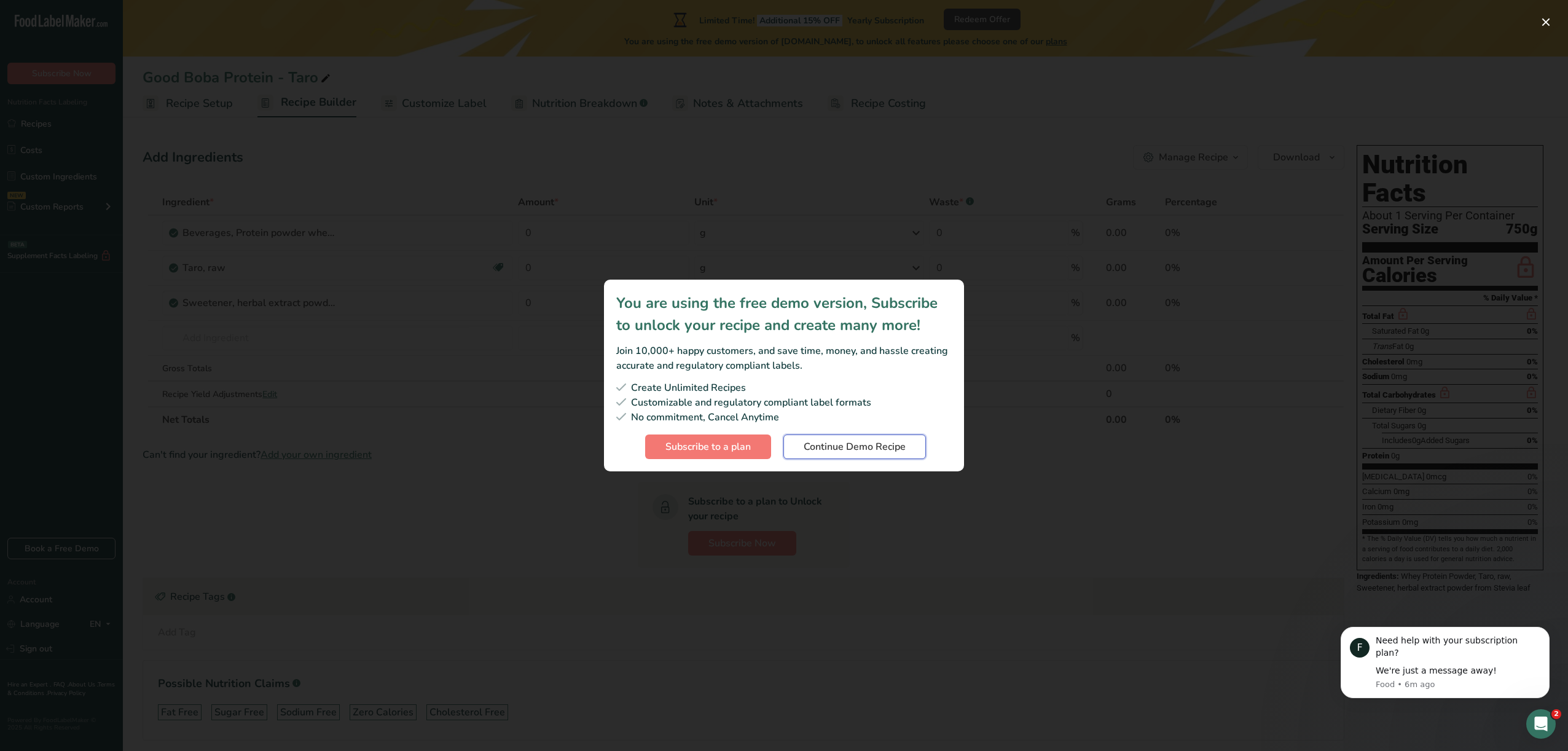
click at [825, 452] on span "Continue Demo Recipe" at bounding box center [854, 447] width 102 height 14
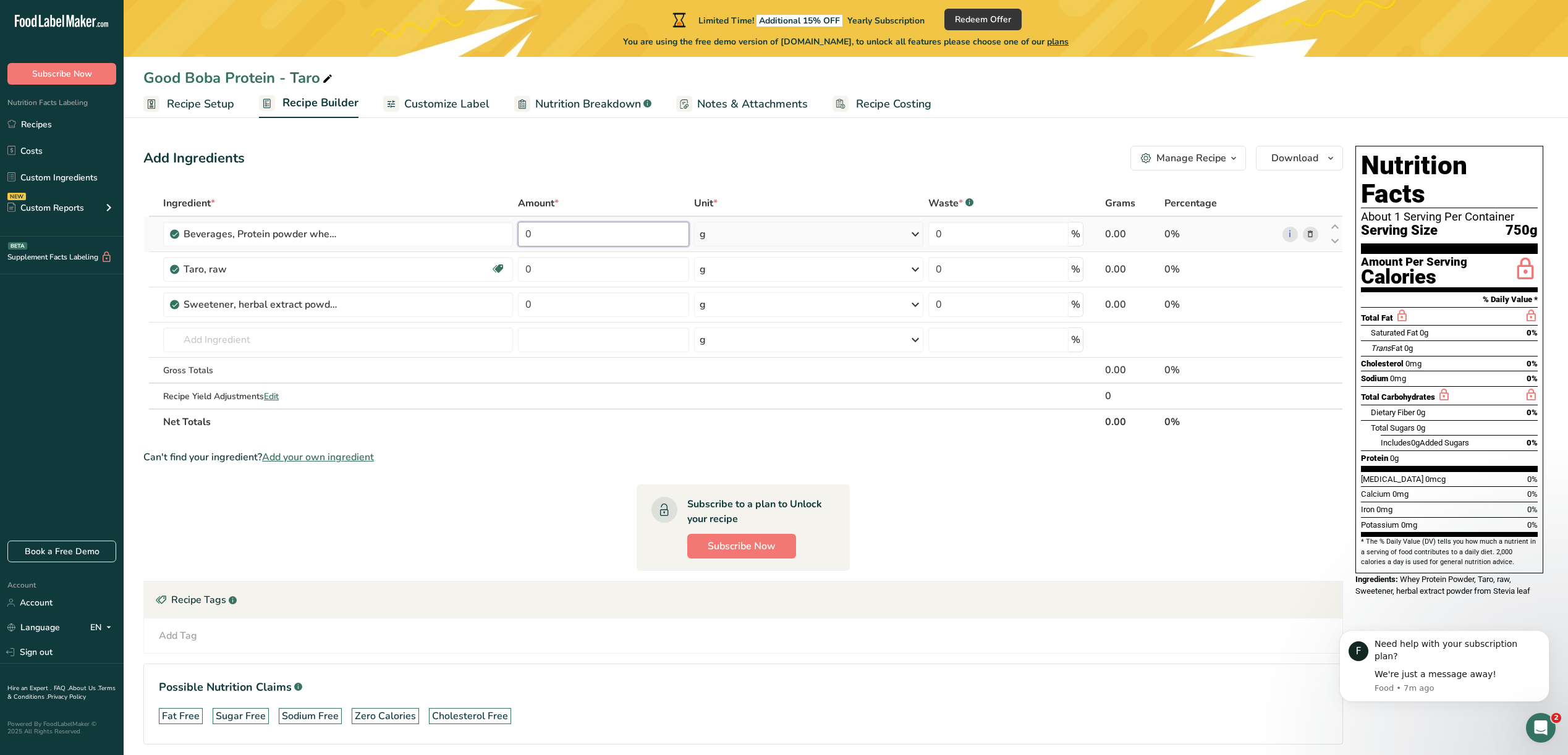
click at [554, 236] on input "0" at bounding box center [603, 234] width 171 height 24
drag, startPoint x: 563, startPoint y: 239, endPoint x: 494, endPoint y: 233, distance: 69.3
click at [494, 233] on tr "Beverages, Protein powder whey based 0 g Portions 0.33 cup Weight Units g kg mg…" at bounding box center [743, 234] width 1198 height 35
type input "463.2"
click at [575, 305] on div "Ingredient * Amount * Unit * Waste * .a-a{fill:#347362;}.b-a{fill:#fff;} Grams …" at bounding box center [743, 312] width 1199 height 245
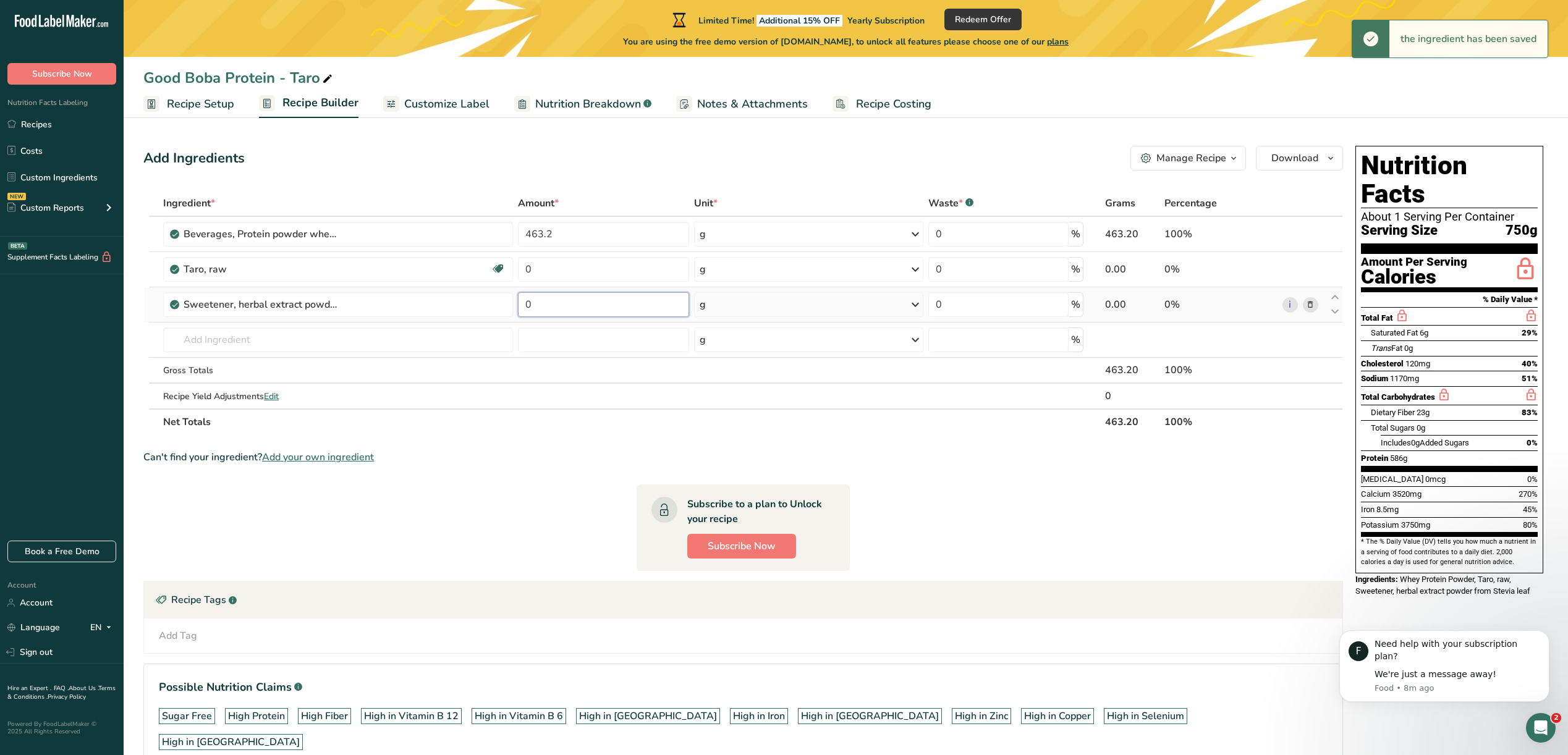
click at [575, 305] on input "0" at bounding box center [603, 305] width 171 height 24
type input "19.1"
click at [571, 279] on div "Ingredient * Amount * Unit * Waste * .a-a{fill:#347362;}.b-a{fill:#fff;} Grams …" at bounding box center [743, 312] width 1199 height 245
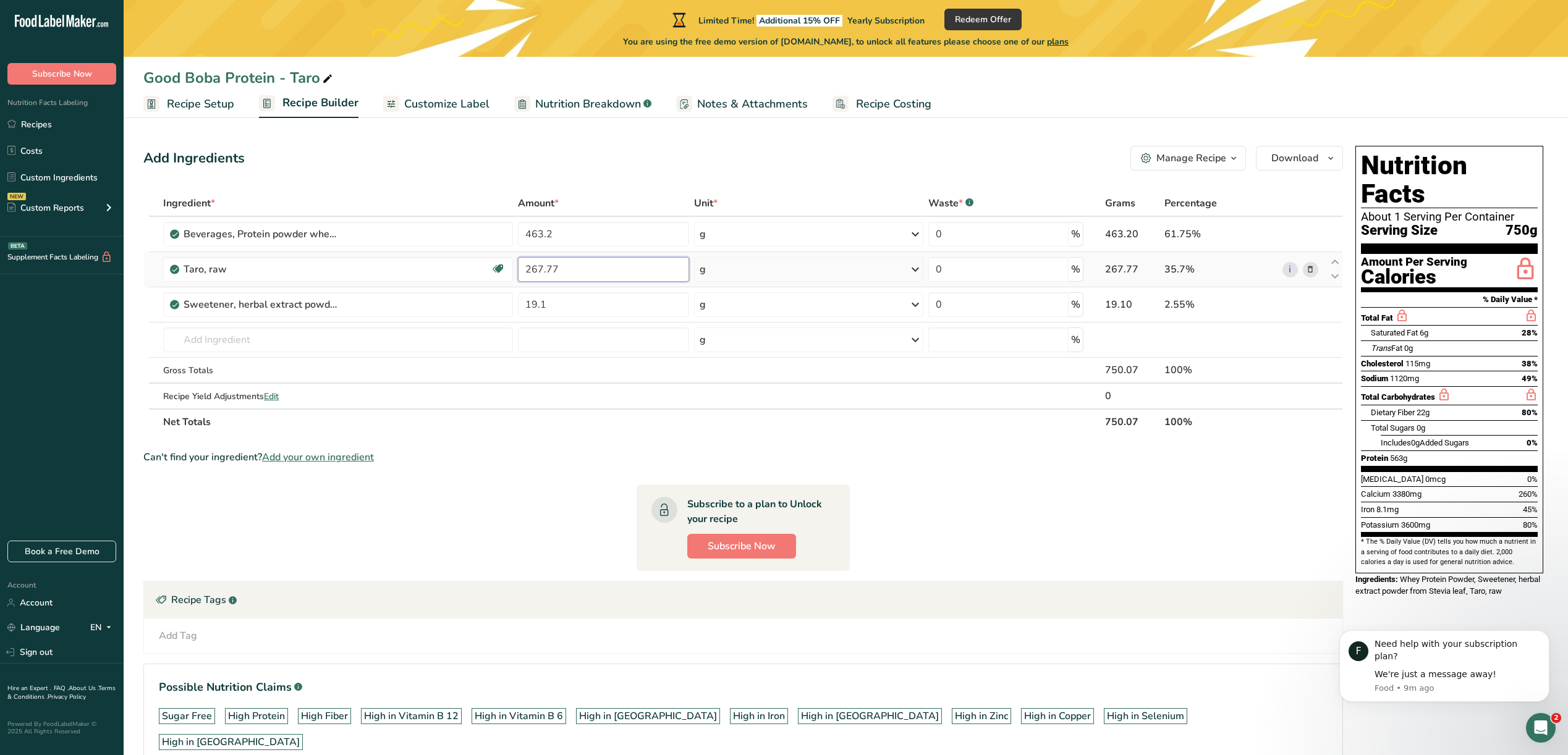
type input "267.77"
click at [1233, 467] on section "Ingredient * Amount * Unit * Waste * .a-a{fill:#347362;}.b-a{fill:#fff;} Grams …" at bounding box center [743, 490] width 1199 height 600
click at [990, 234] on input "0" at bounding box center [998, 234] width 140 height 24
type input "2"
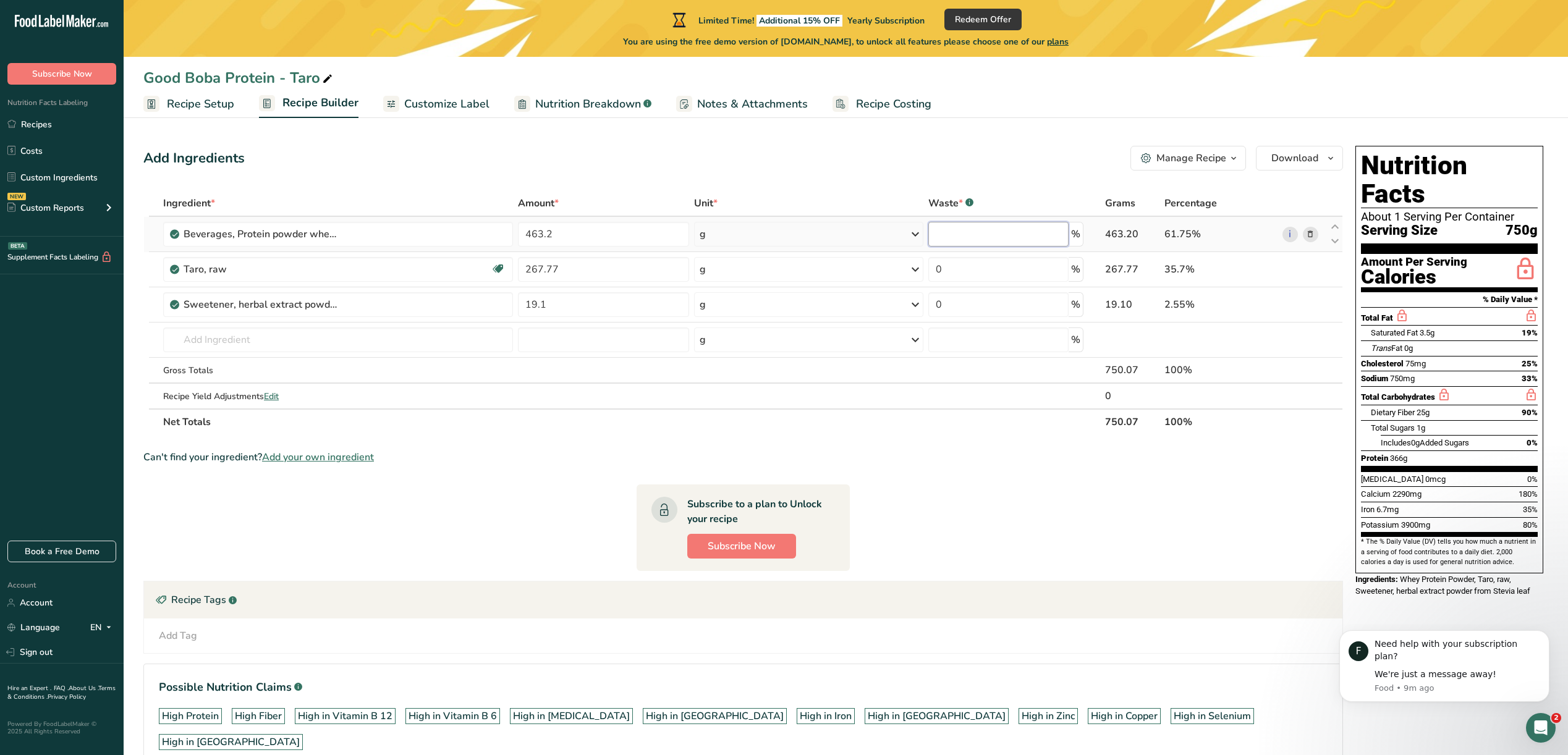
type input "2"
type input "1"
type input "0"
type input "1"
drag, startPoint x: 971, startPoint y: 263, endPoint x: 921, endPoint y: 267, distance: 50.2
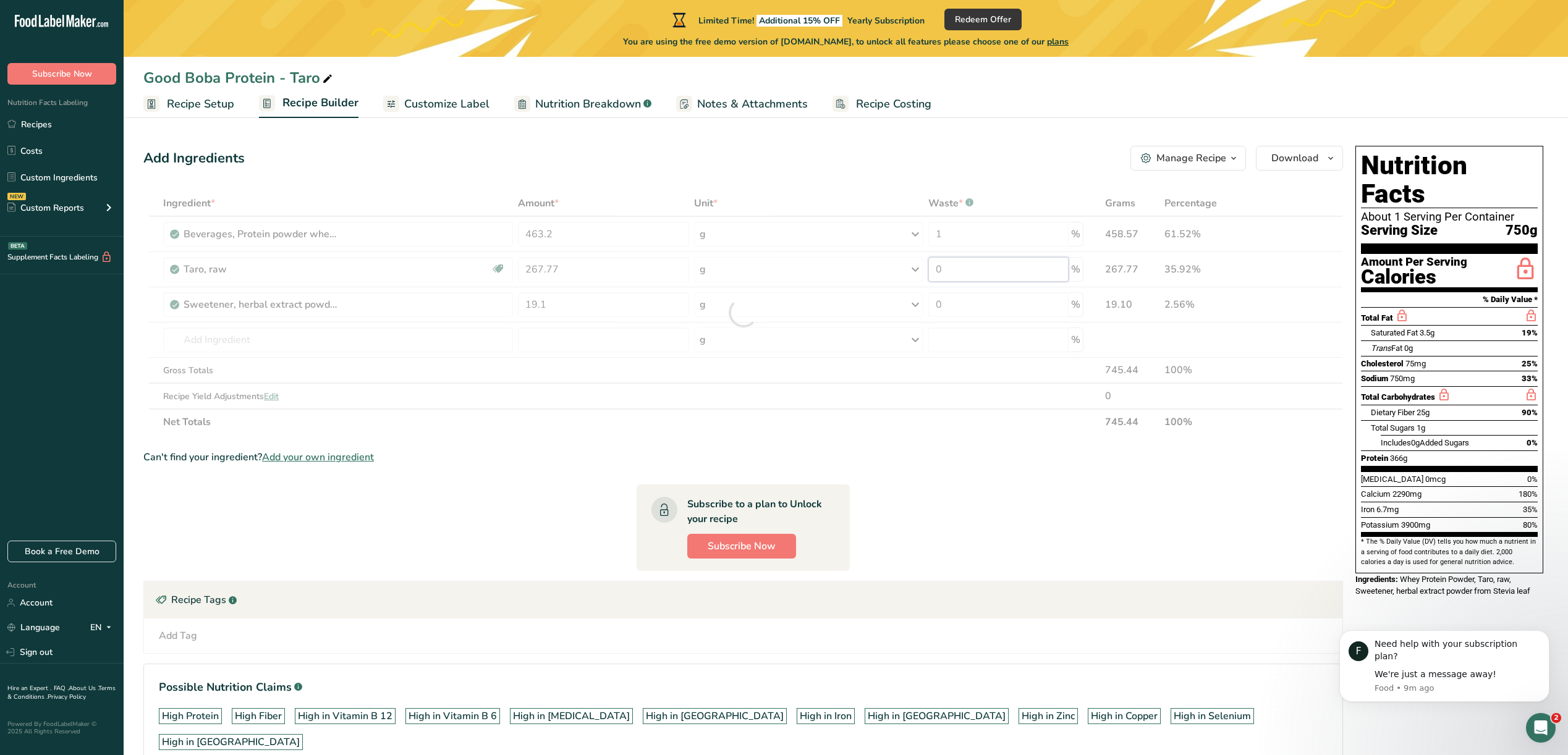
click at [922, 268] on div "Ingredient * Amount * Unit * Waste * .a-a{fill:#347362;}.b-a{fill:#fff;} Grams …" at bounding box center [743, 312] width 1199 height 245
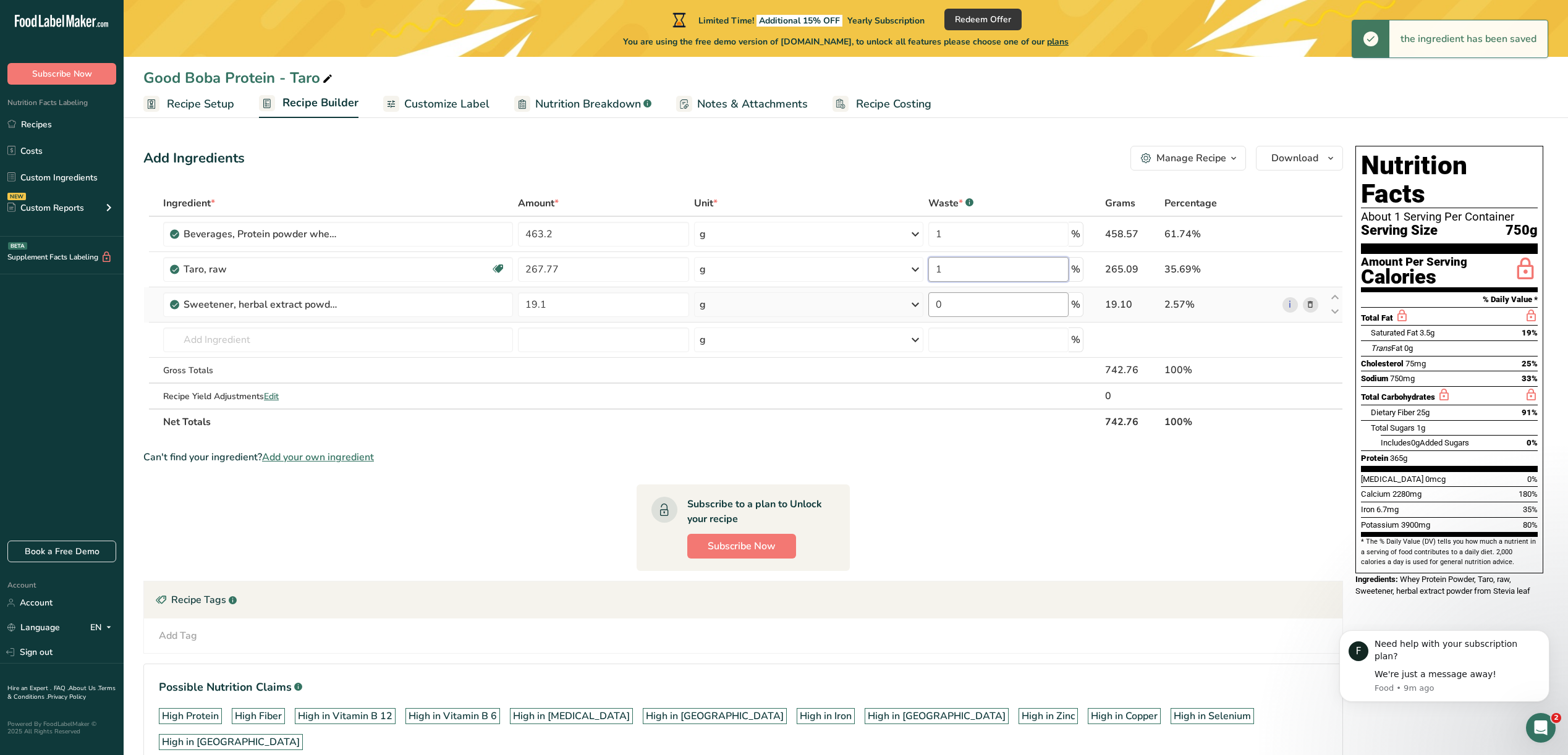
type input "1"
click at [951, 295] on div "Ingredient * Amount * Unit * Waste * .a-a{fill:#347362;}.b-a{fill:#fff;} Grams …" at bounding box center [743, 312] width 1199 height 245
drag, startPoint x: 954, startPoint y: 303, endPoint x: 912, endPoint y: 304, distance: 42.0
click at [913, 306] on tr "Sweetener, herbal extract powder from Stevia leaf 19.1 g Portions 1 package Wei…" at bounding box center [743, 305] width 1198 height 35
type input "1"
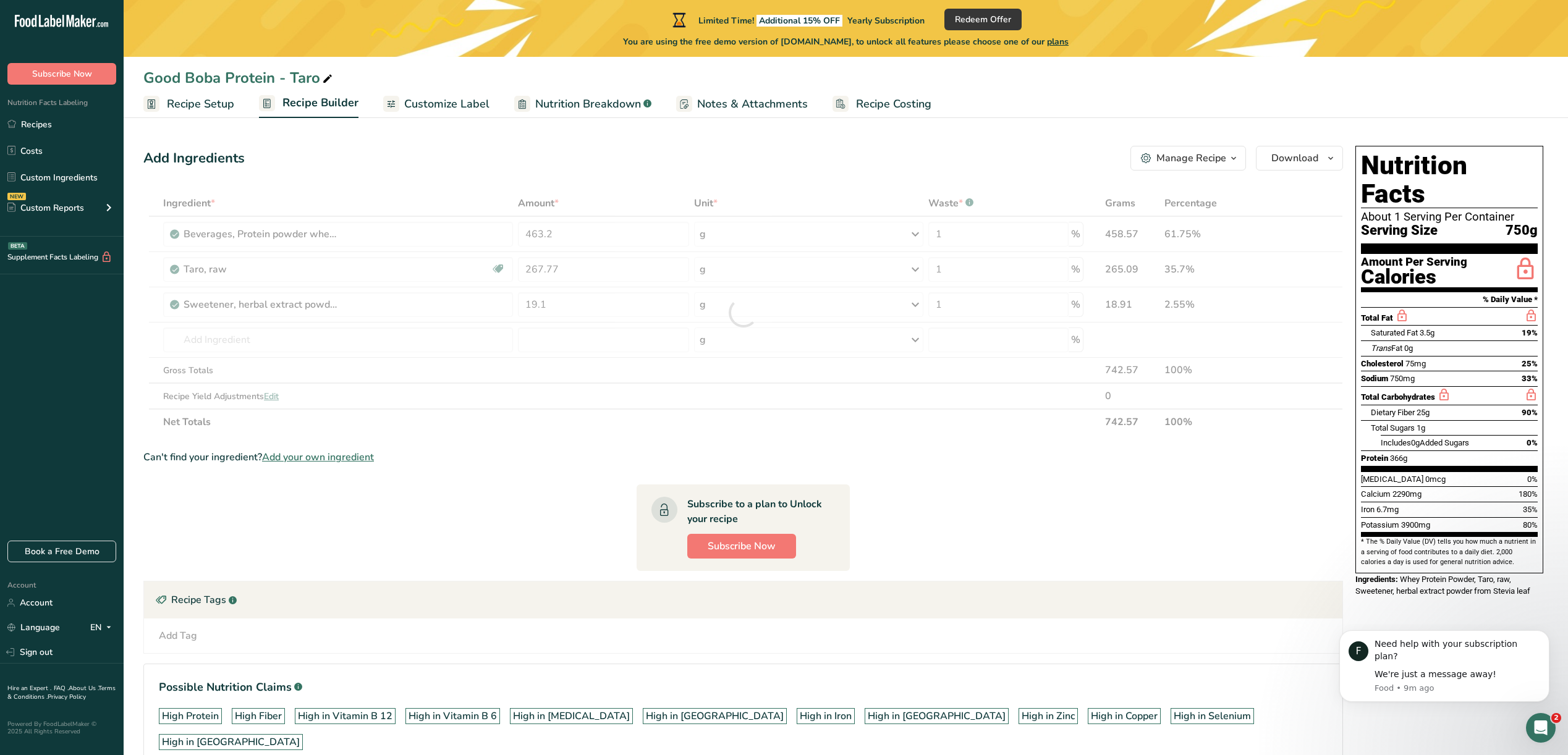
click at [1096, 476] on section "Ingredient * Amount * Unit * Waste * .a-a{fill:#347362;}.b-a{fill:#fff;} Grams …" at bounding box center [743, 490] width 1199 height 600
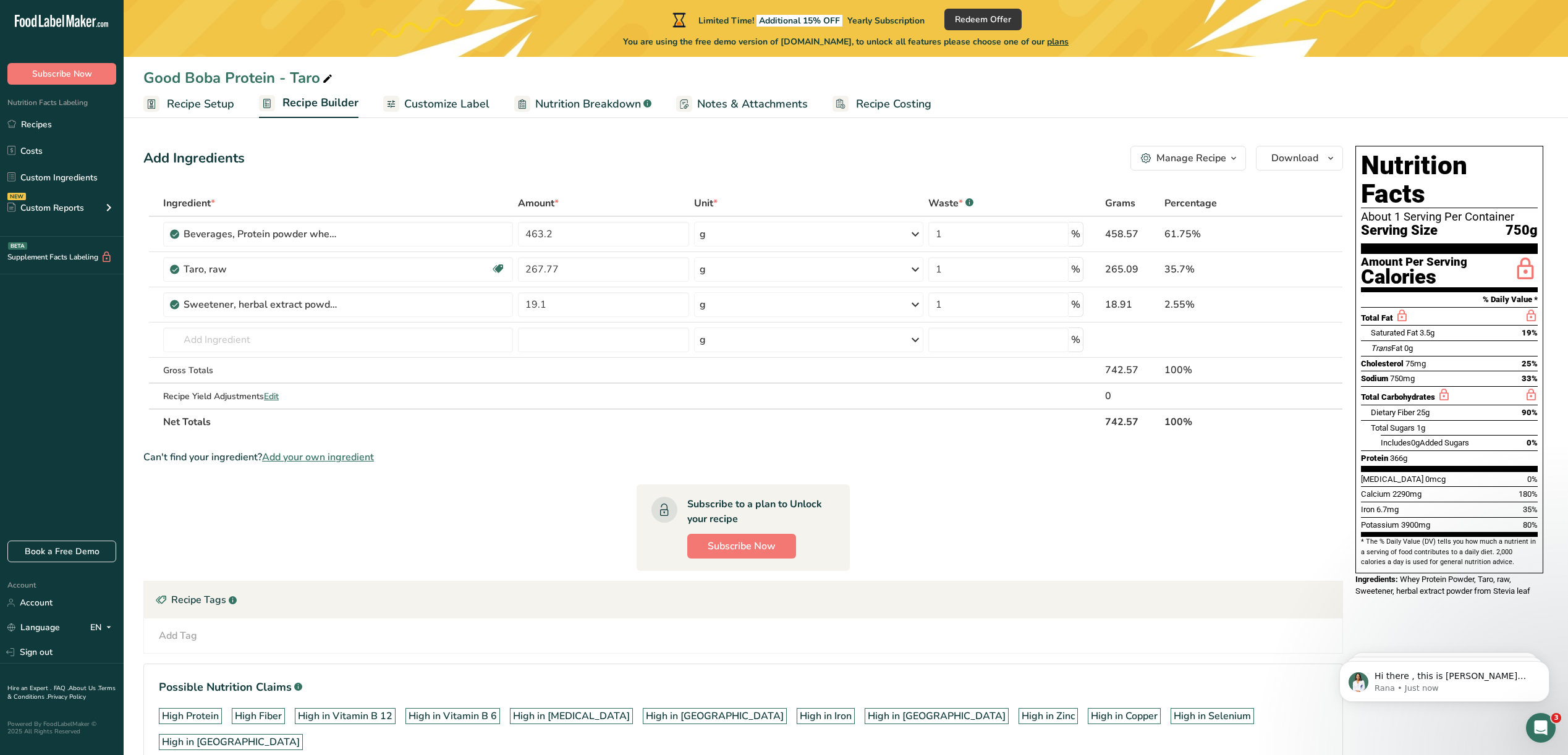
scroll to position [43, 0]
click at [1218, 163] on div "Manage Recipe" at bounding box center [1192, 158] width 70 height 15
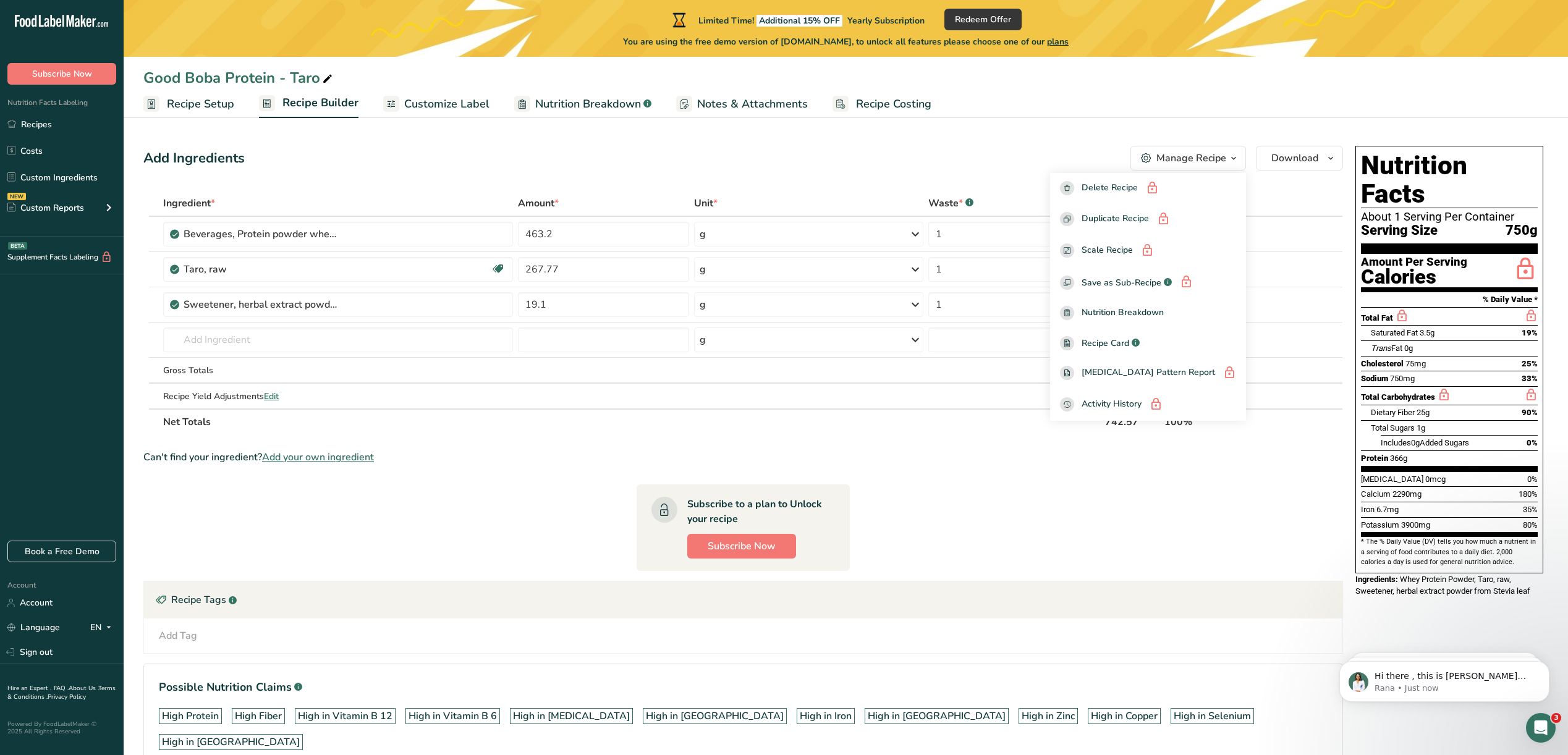
click at [1218, 163] on div "Manage Recipe" at bounding box center [1192, 158] width 70 height 15
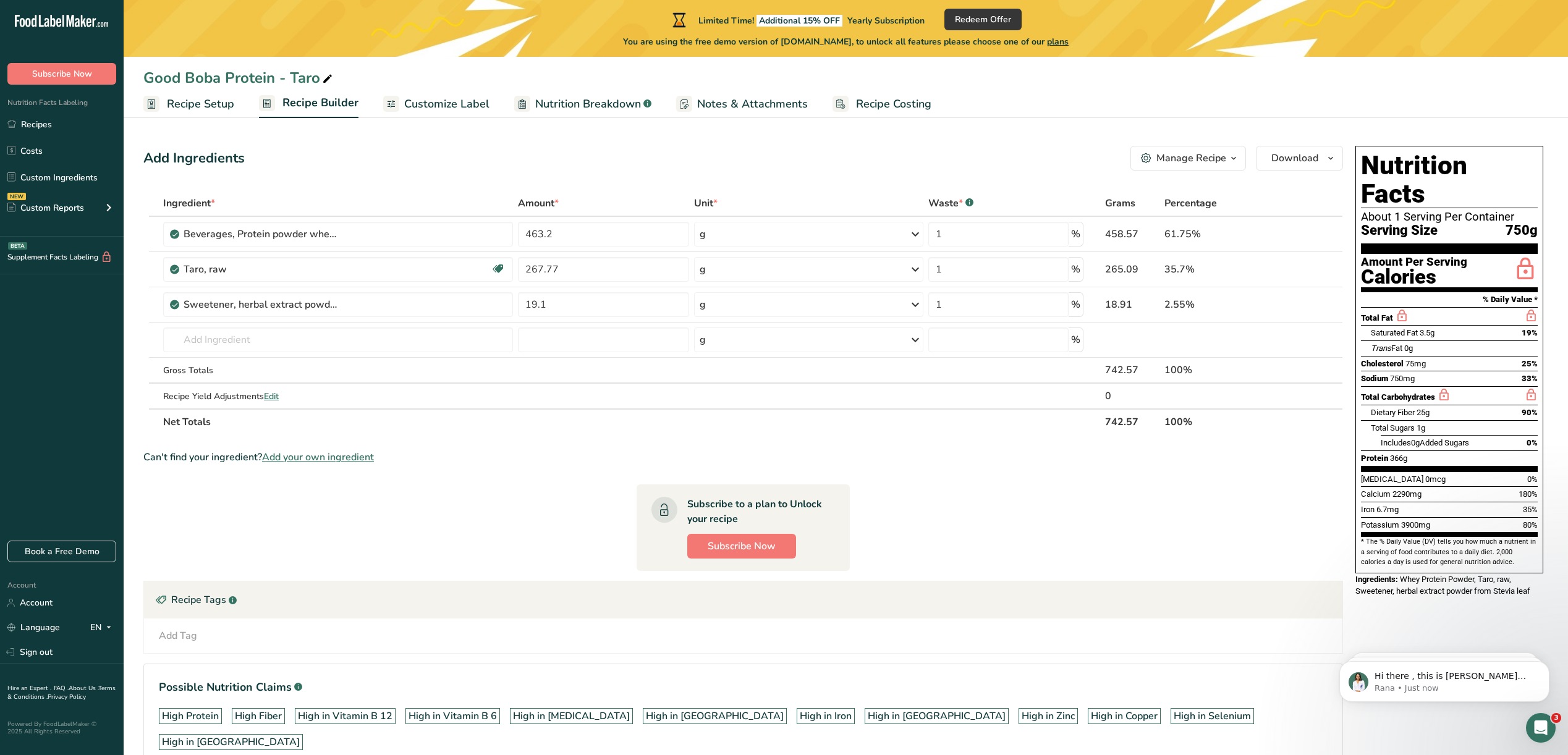
click at [1235, 458] on div "Can't find your ingredient? Add your own ingredient" at bounding box center [743, 457] width 1199 height 15
click at [102, 628] on span at bounding box center [108, 628] width 15 height 15
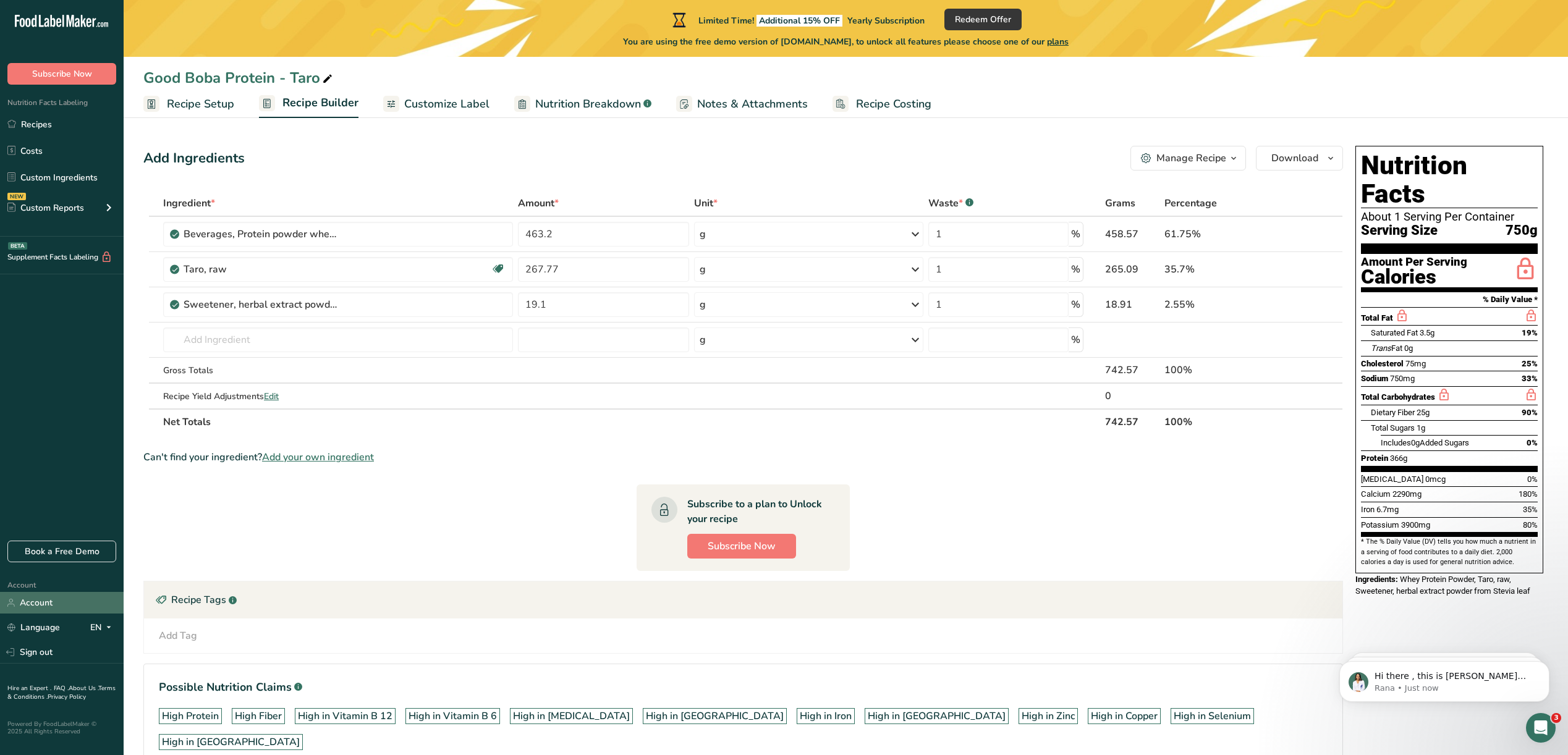
click at [43, 600] on link "Account" at bounding box center [61, 602] width 124 height 22
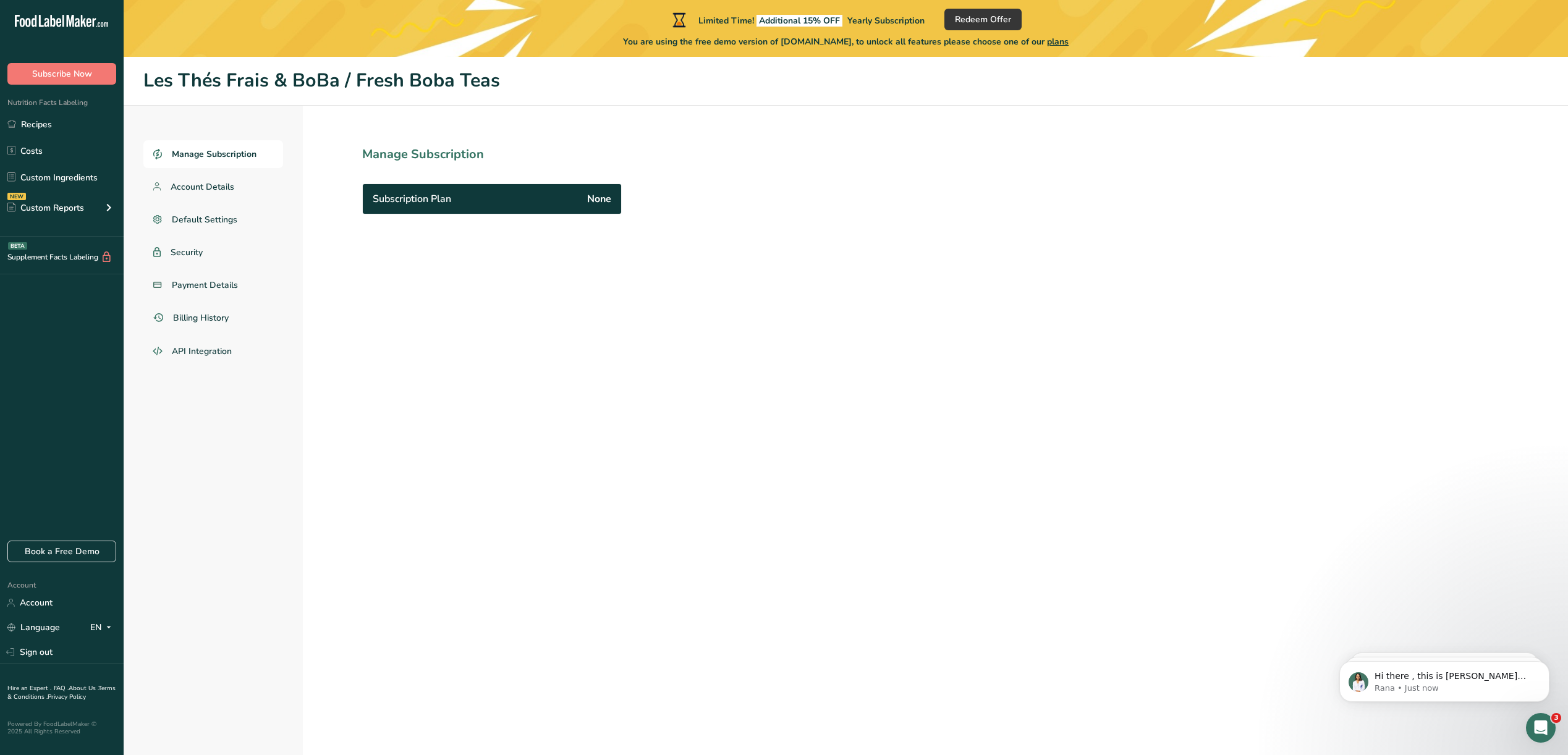
drag, startPoint x: 410, startPoint y: 195, endPoint x: 412, endPoint y: 201, distance: 6.3
click at [410, 195] on span "Subscription Plan" at bounding box center [411, 199] width 79 height 15
drag, startPoint x: 412, startPoint y: 201, endPoint x: 588, endPoint y: 204, distance: 176.0
click at [412, 201] on span "Subscription Plan" at bounding box center [411, 199] width 79 height 15
click at [635, 210] on section "Manage Subscription Subscription Plan None" at bounding box center [518, 458] width 433 height 706
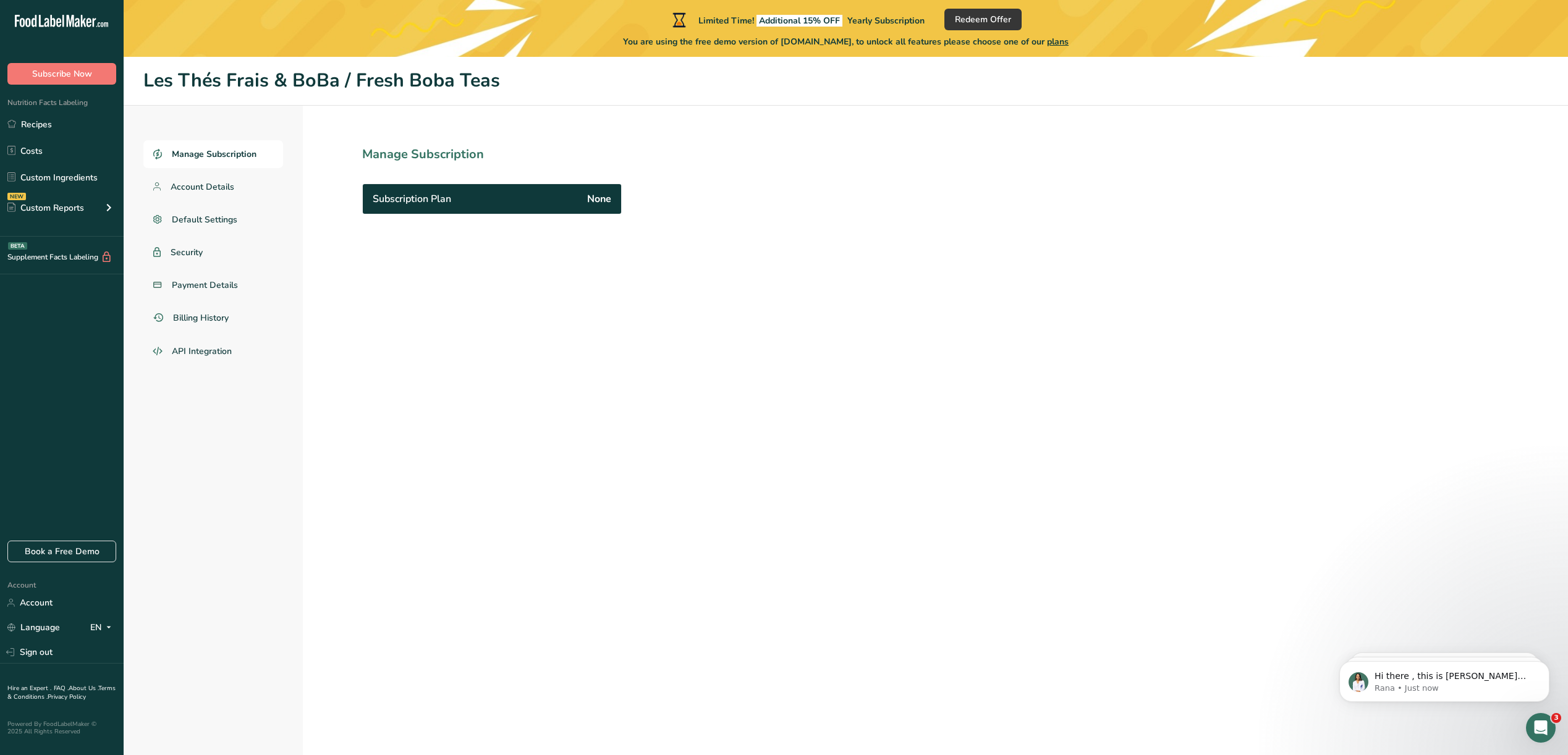
click at [598, 199] on span "None" at bounding box center [599, 199] width 24 height 15
click at [192, 182] on span "Account Details" at bounding box center [202, 187] width 64 height 13
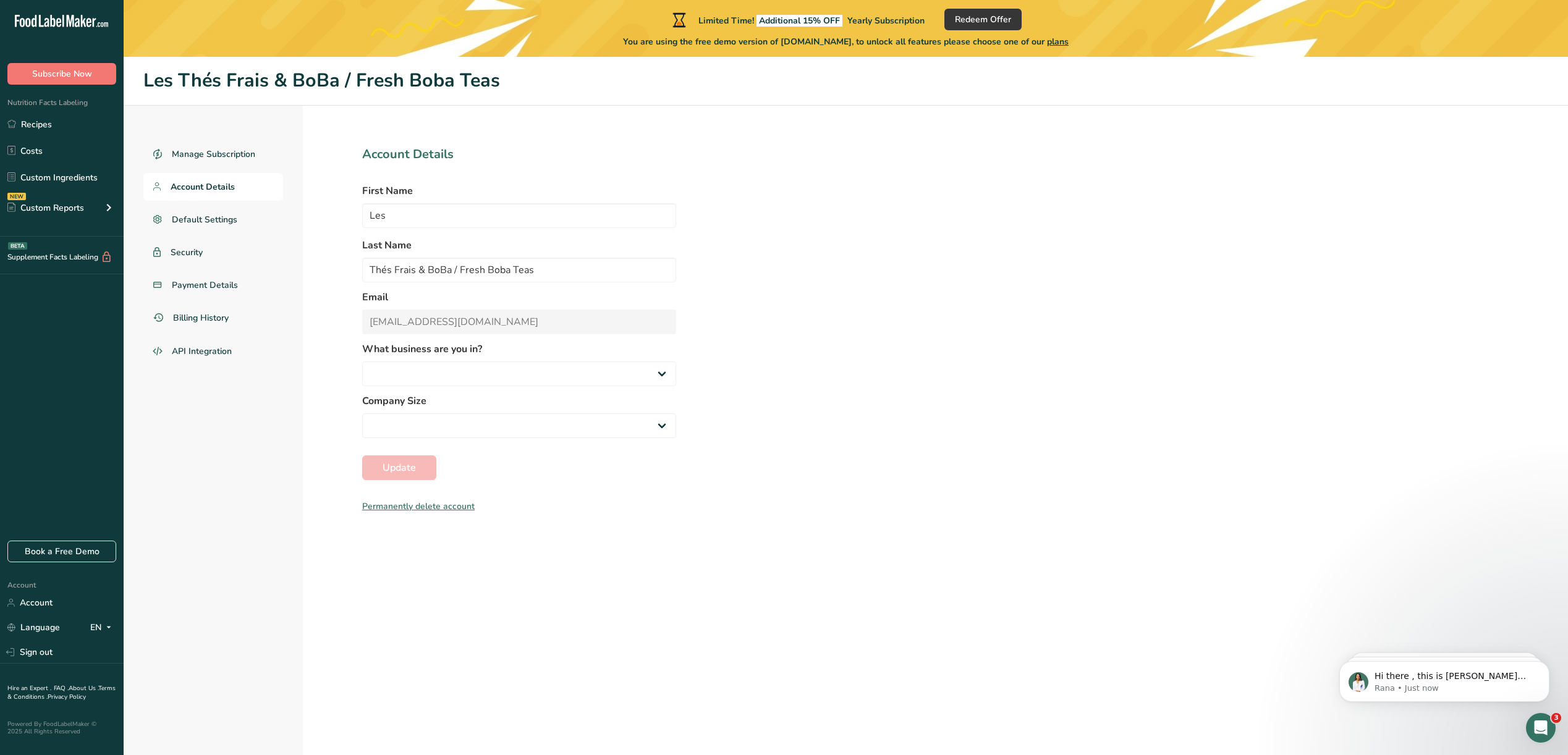
select select
drag, startPoint x: 470, startPoint y: 216, endPoint x: 283, endPoint y: 207, distance: 187.2
click at [283, 207] on div "Manage Subscription Account Details Default Settings Security Payment Details B…" at bounding box center [845, 458] width 1444 height 706
click at [402, 213] on input "Fresh boba Teas Inc." at bounding box center [518, 215] width 314 height 24
type input "Fresh Boba Teas Inc."
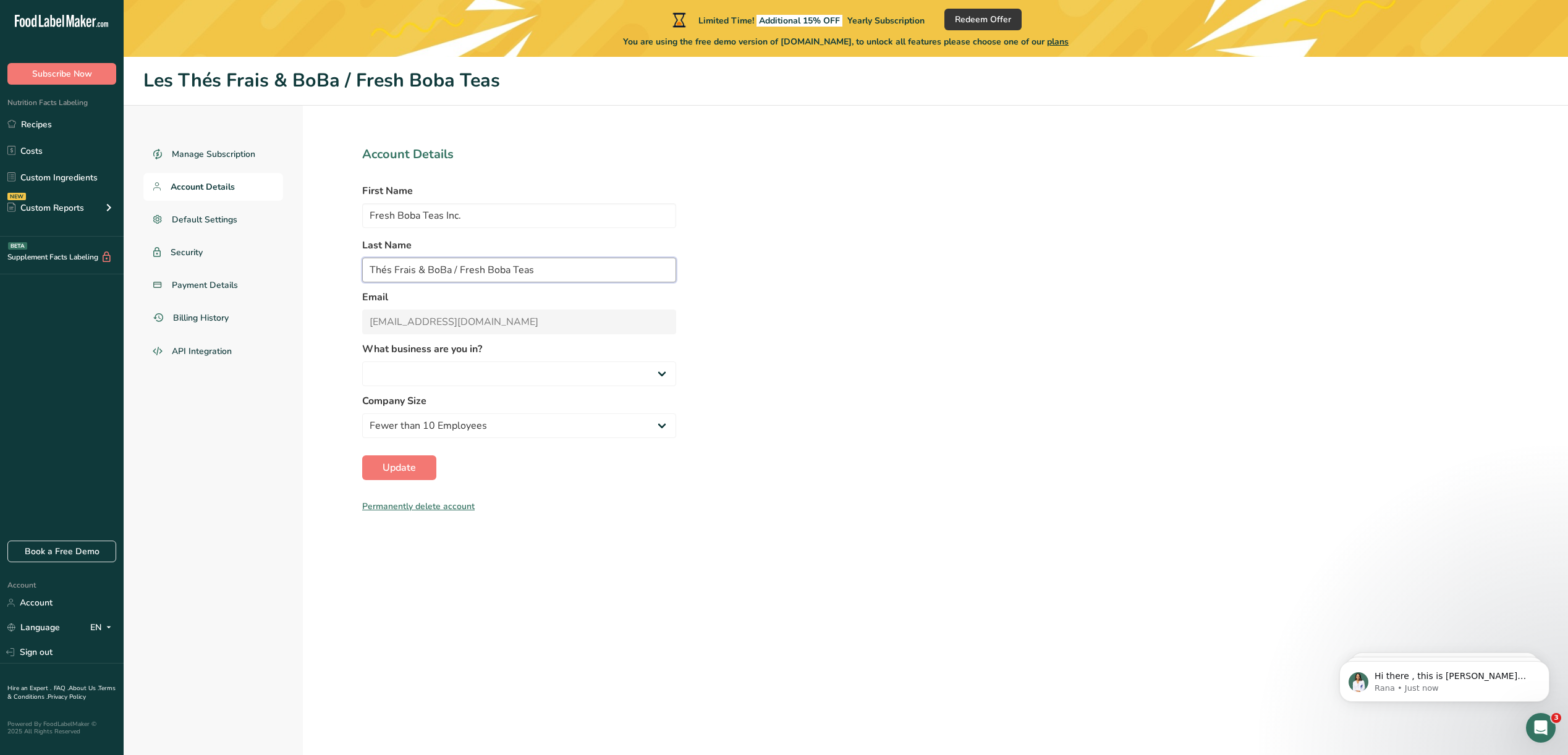
click at [371, 268] on input "Thés Frais & BoBa / Fresh Boba Teas" at bounding box center [518, 270] width 314 height 24
type input "Les Thés Frais & BoBa / Fresh Boba Teas"
click at [414, 469] on span "Update" at bounding box center [399, 468] width 34 height 15
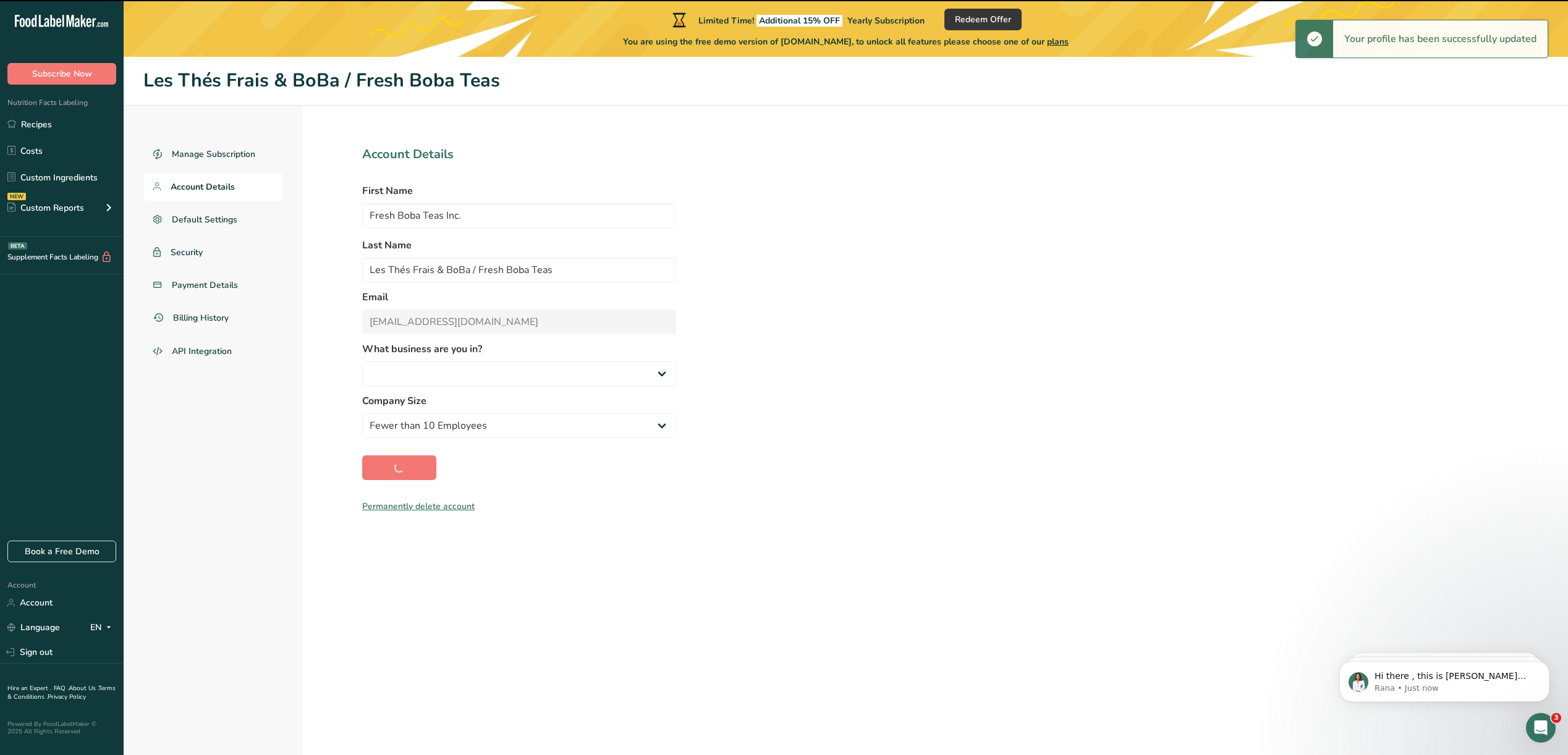
type input "Fresh"
type input "Boba Teas Inc. Les Thés Frais & BoBa / Fresh Boba Teas"
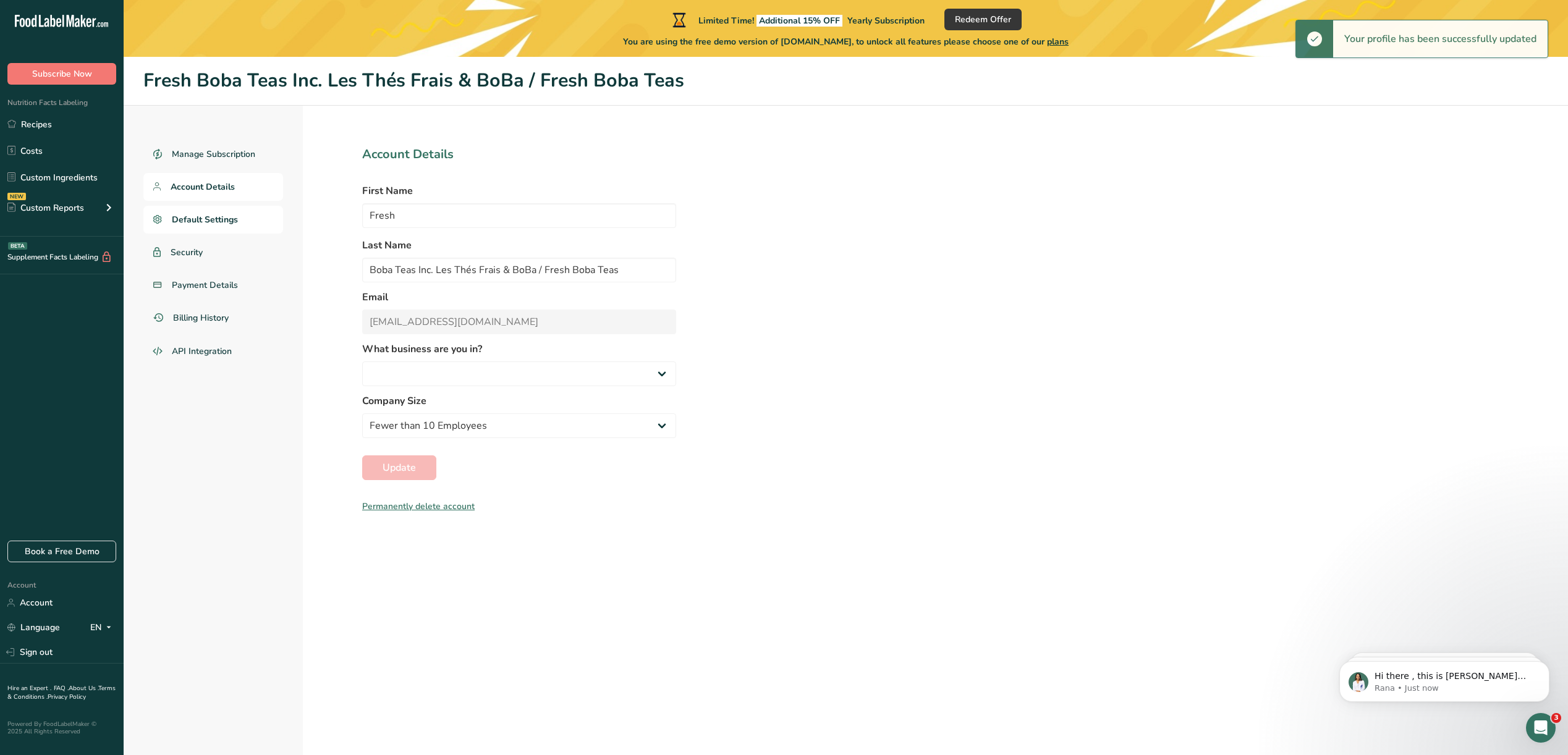
click at [212, 225] on span "Default Settings" at bounding box center [205, 220] width 66 height 13
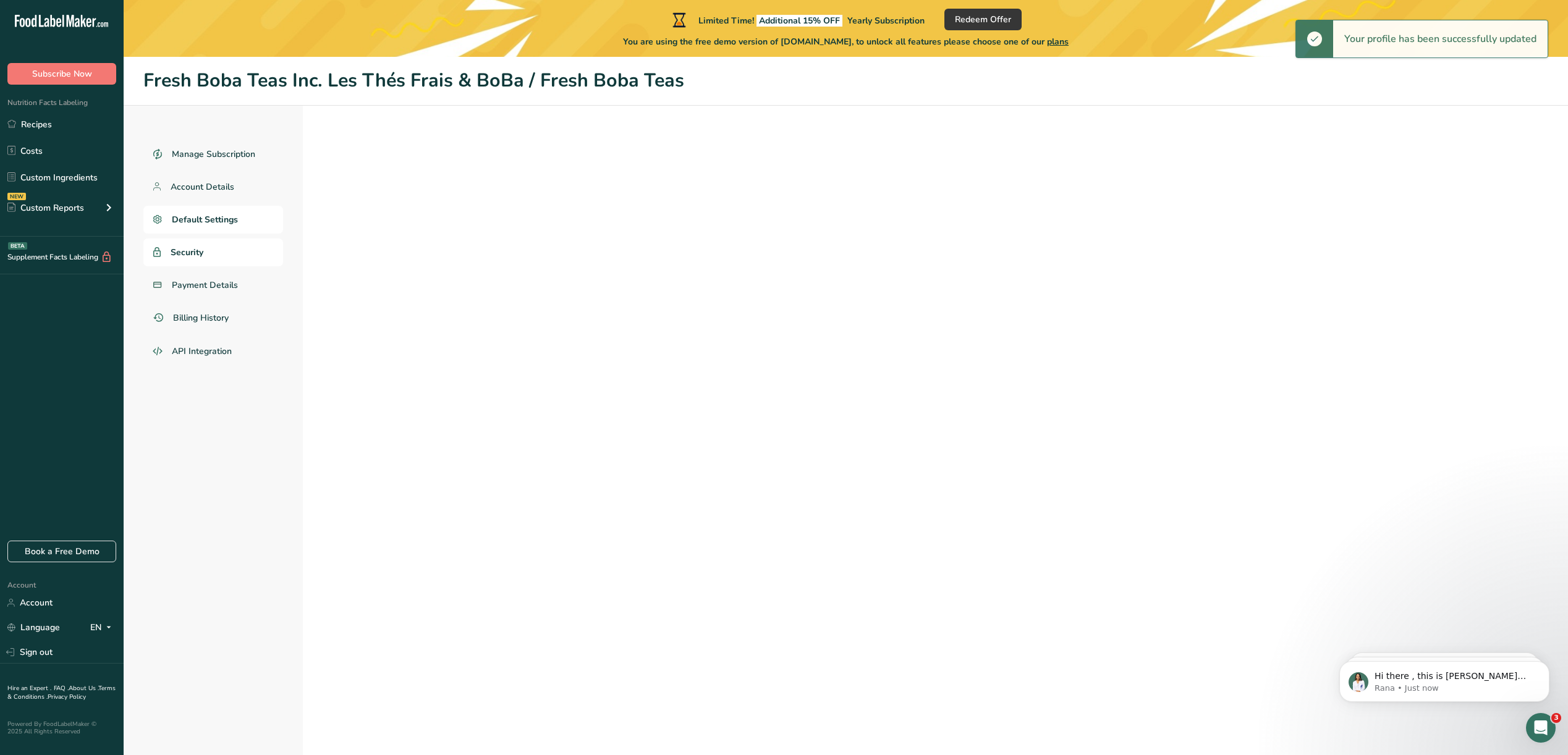
select select
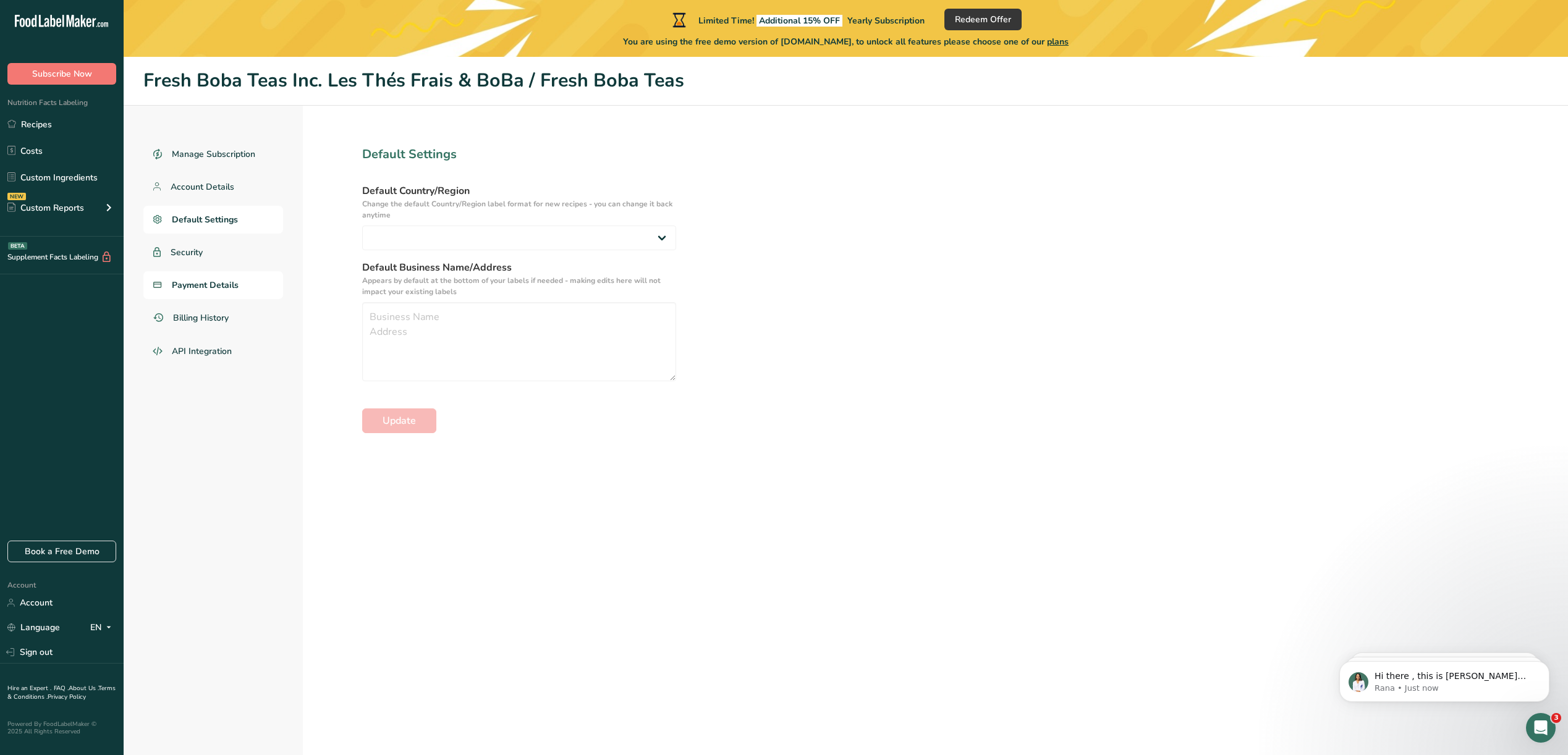
click at [196, 287] on span "Payment Details" at bounding box center [205, 285] width 67 height 13
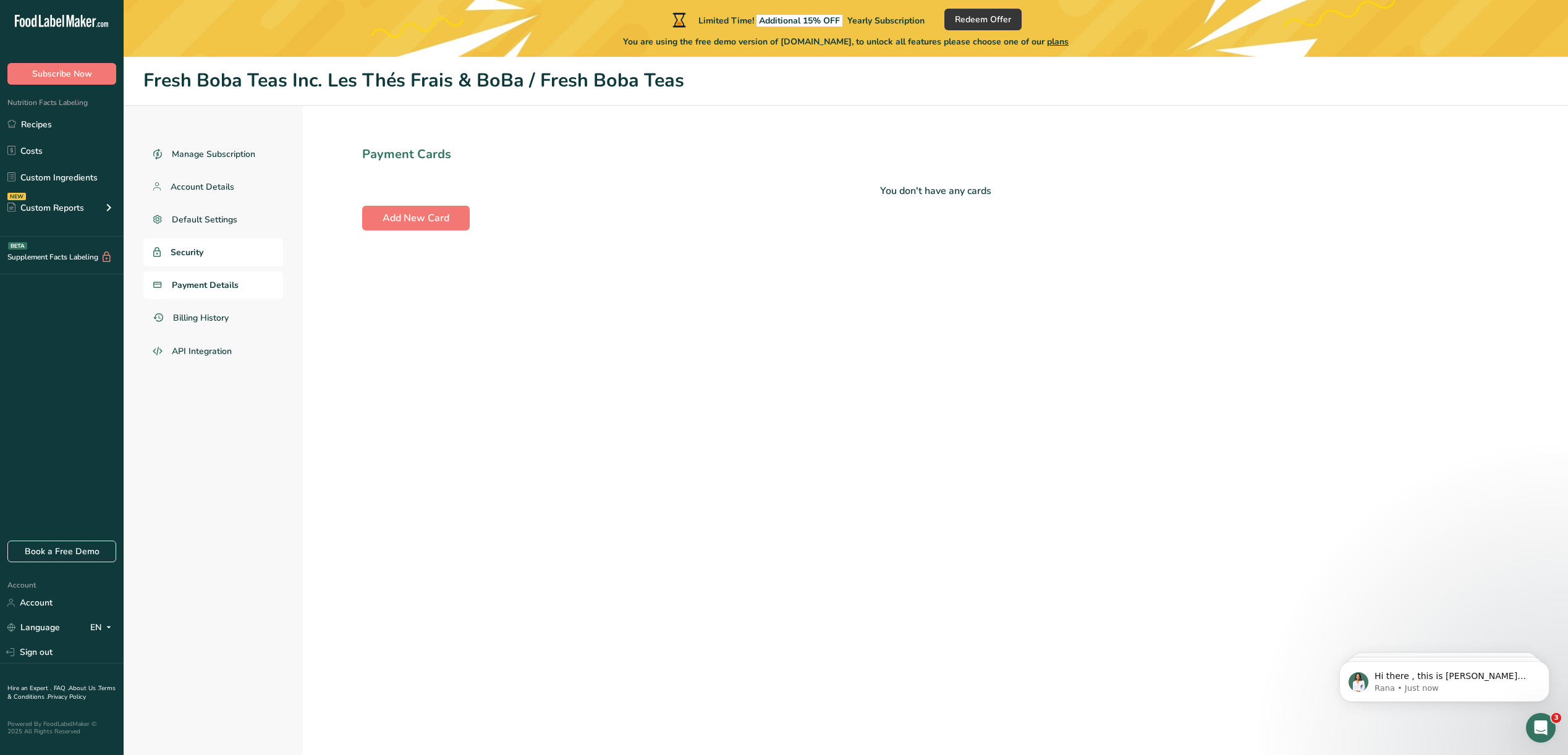
click at [200, 258] on span "Security" at bounding box center [187, 252] width 33 height 13
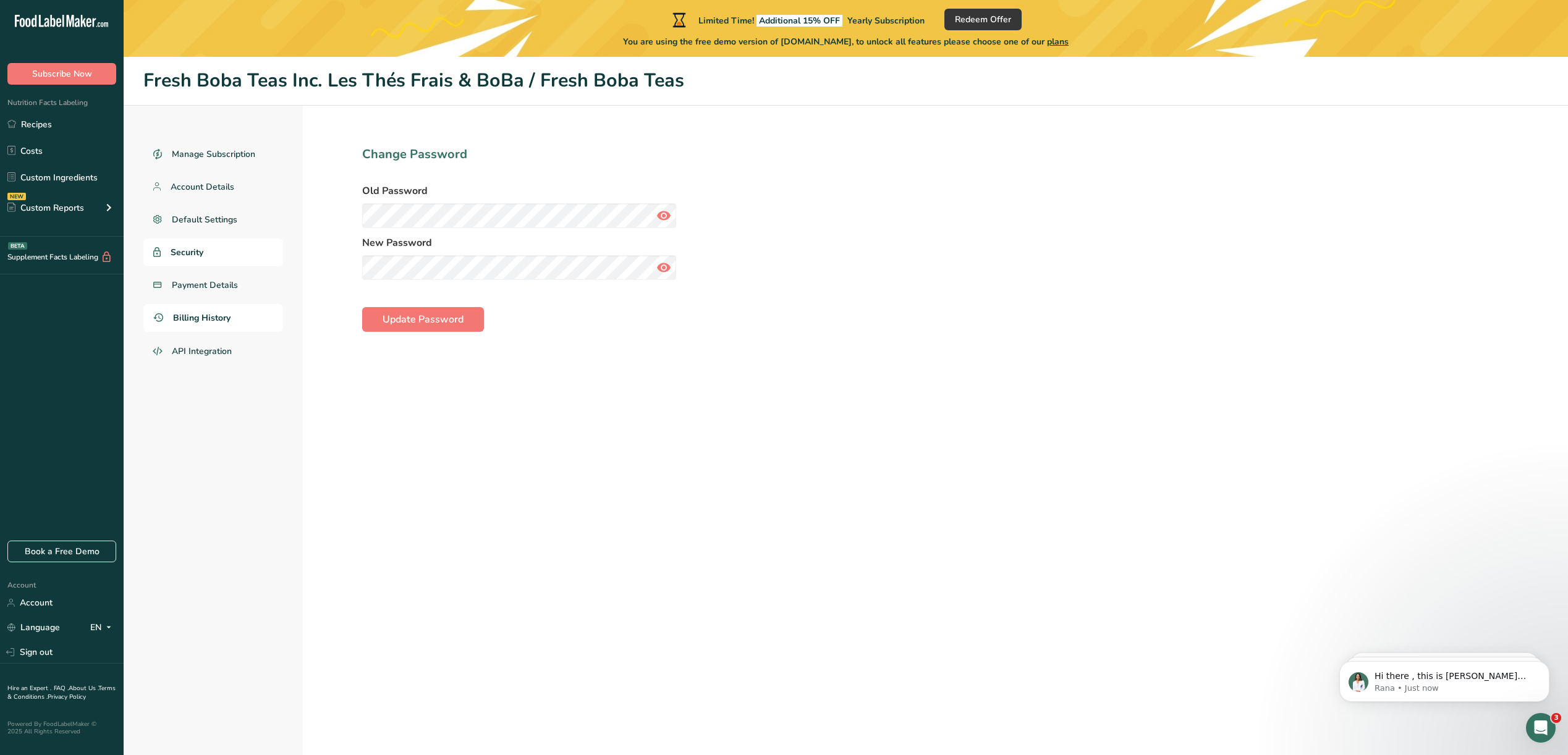
click at [196, 321] on span "Billing History" at bounding box center [201, 318] width 57 height 13
click at [200, 156] on span "Manage Subscription" at bounding box center [214, 155] width 85 height 13
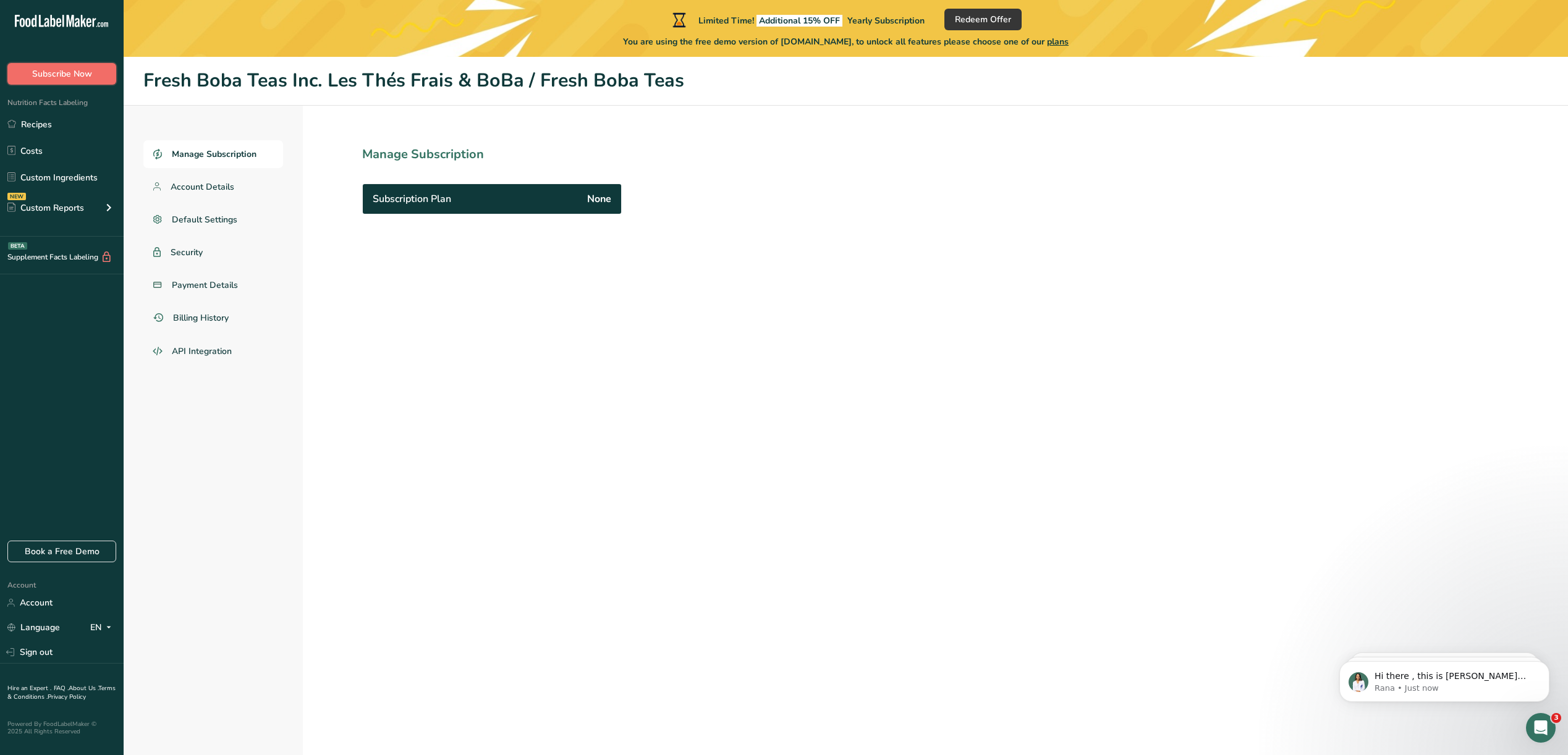
click at [43, 74] on span "Subscribe Now" at bounding box center [62, 74] width 60 height 13
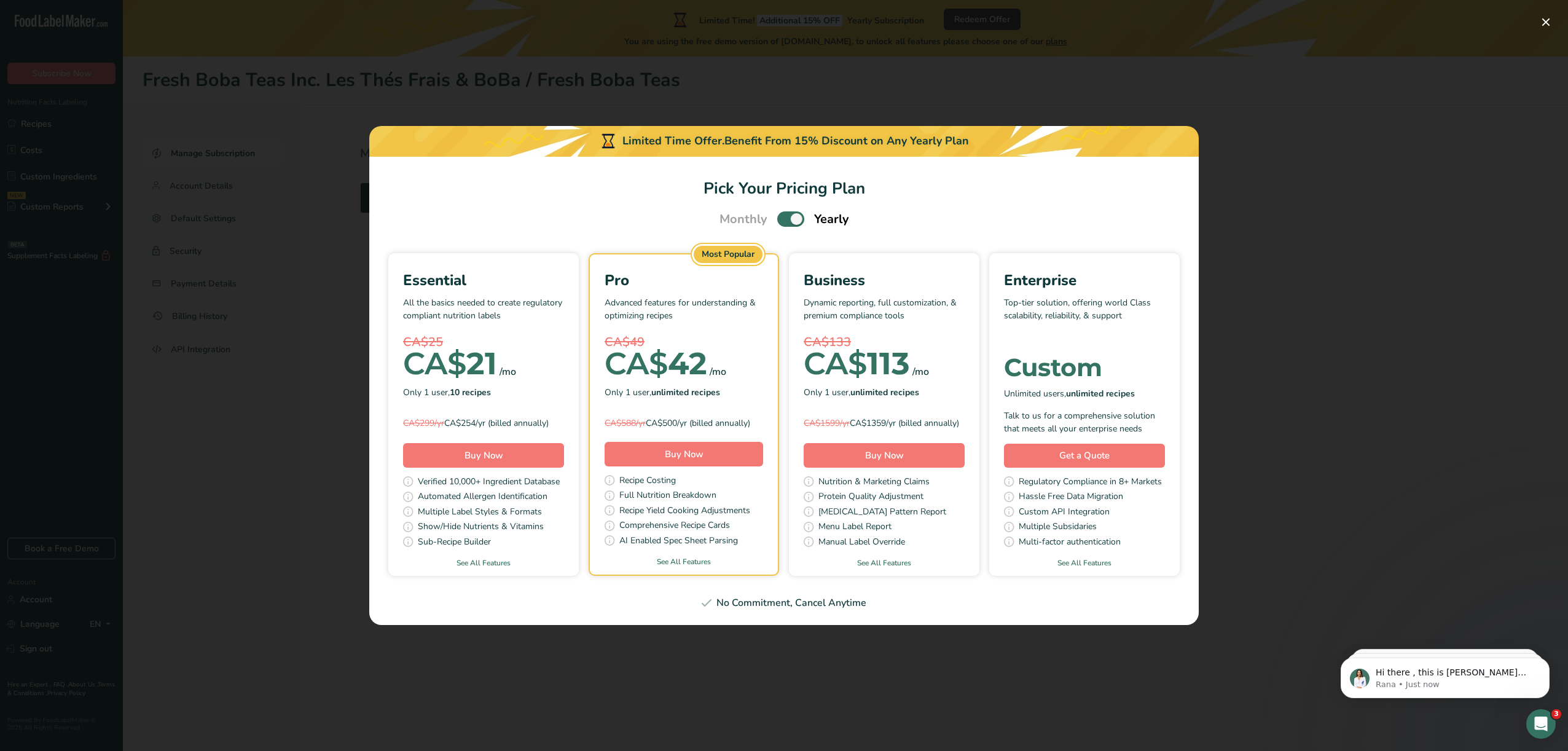
click at [1297, 193] on div "Pick Your Pricing Plan Modal" at bounding box center [784, 375] width 1568 height 751
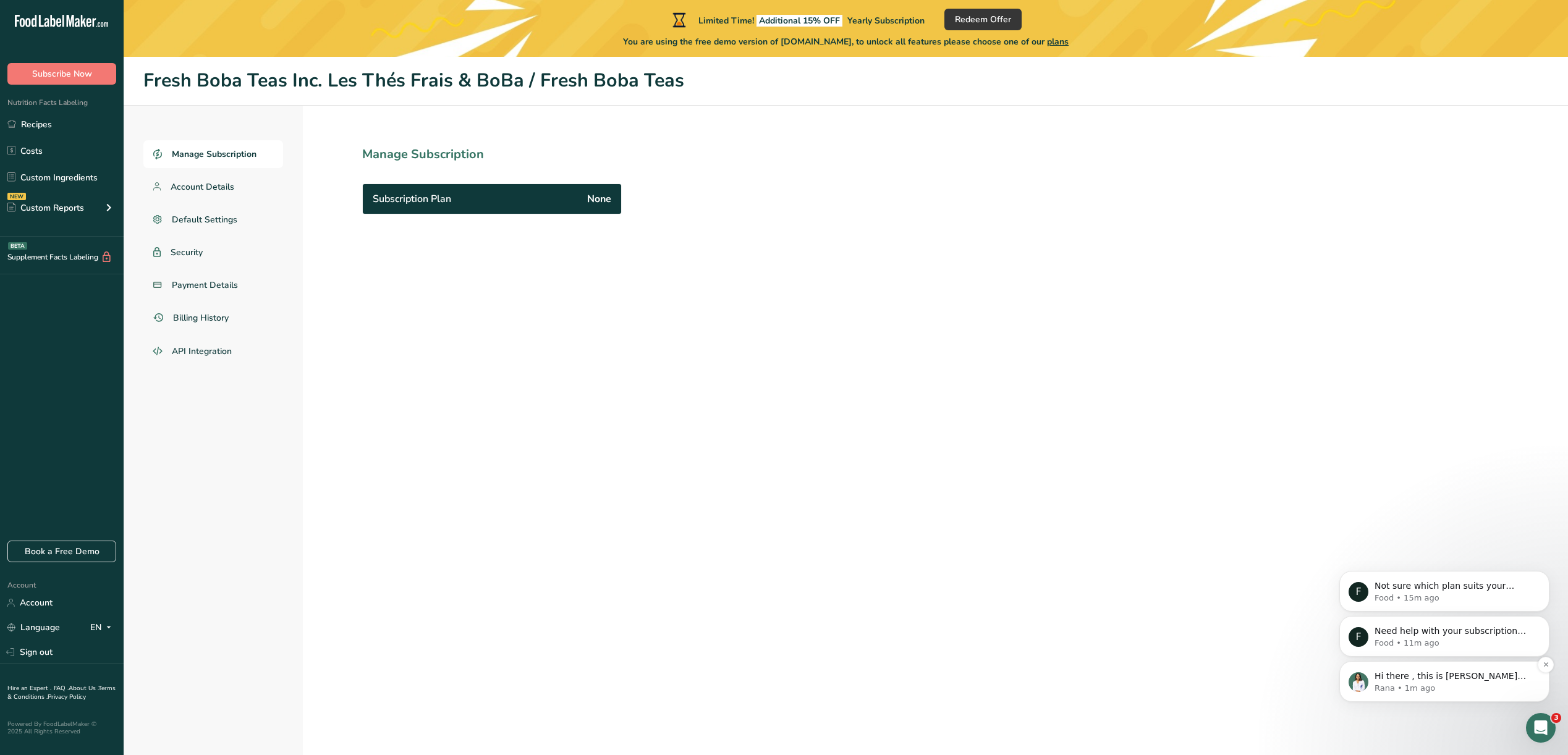
click at [1440, 687] on p "Rana • 1m ago" at bounding box center [1454, 688] width 159 height 11
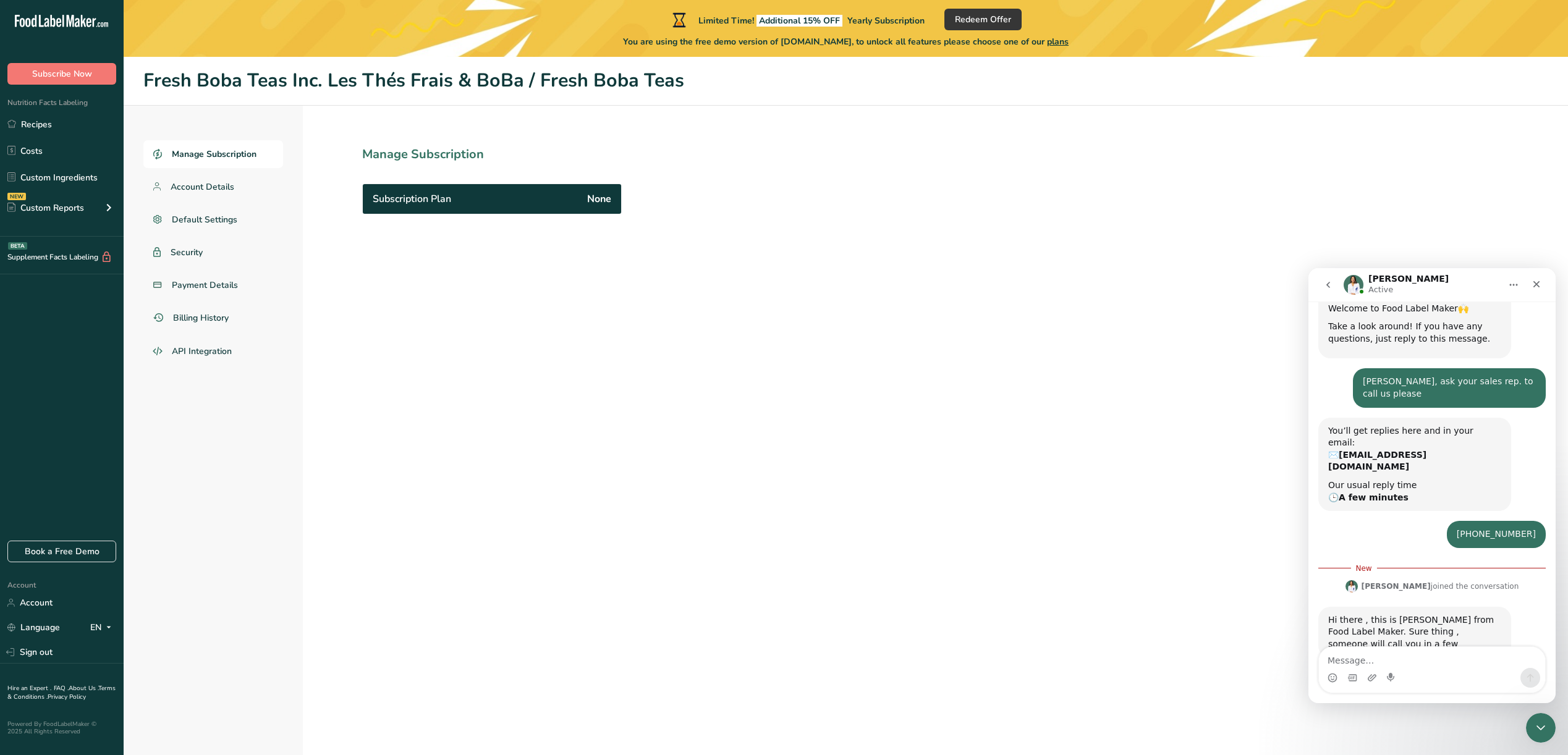
scroll to position [63, 0]
click at [1357, 660] on textarea "Message…" at bounding box center [1432, 658] width 226 height 21
type textarea "c"
type textarea "t"
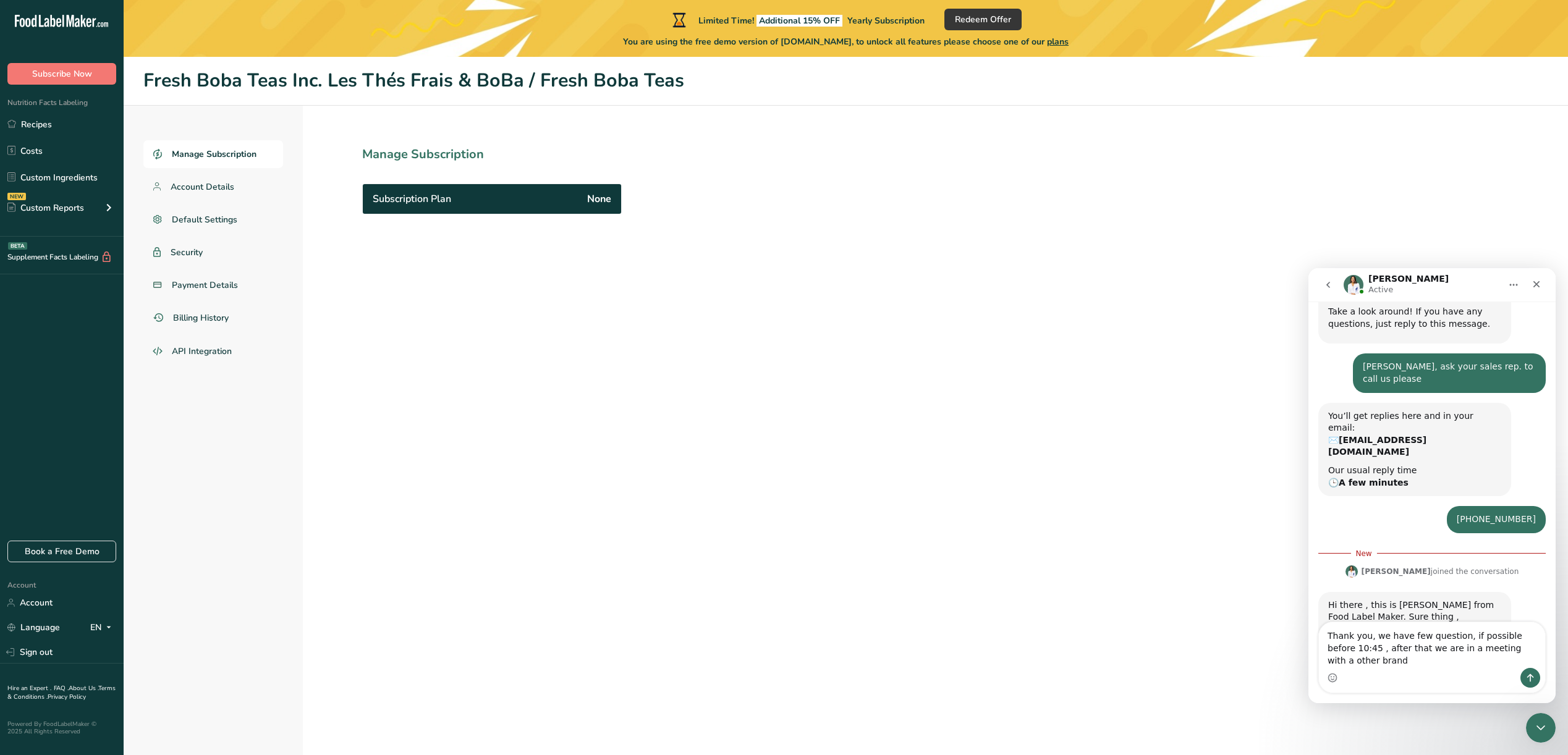
scroll to position [88, 0]
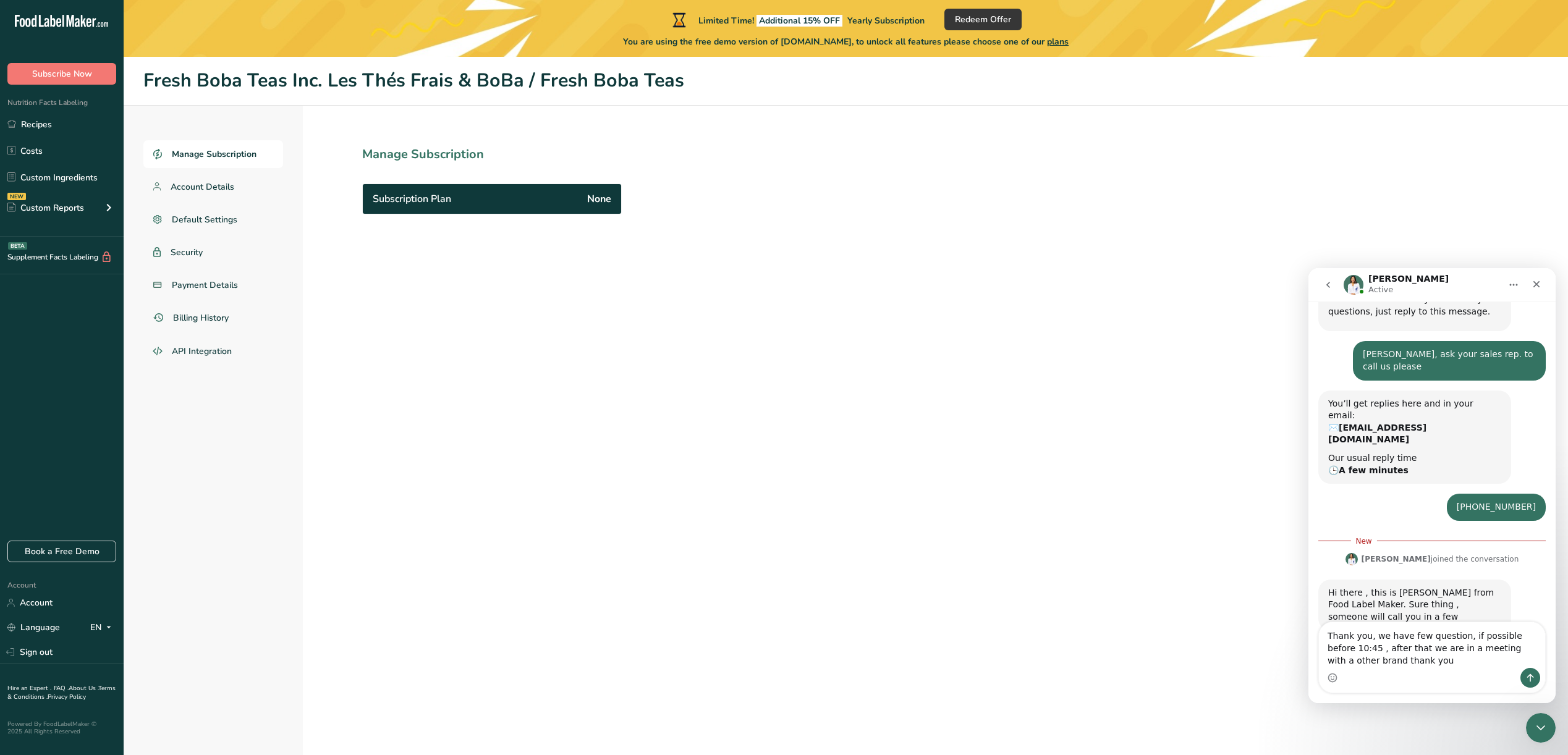
type textarea "Thank you, we have few question, if possible before 10:45 , after that we are i…"
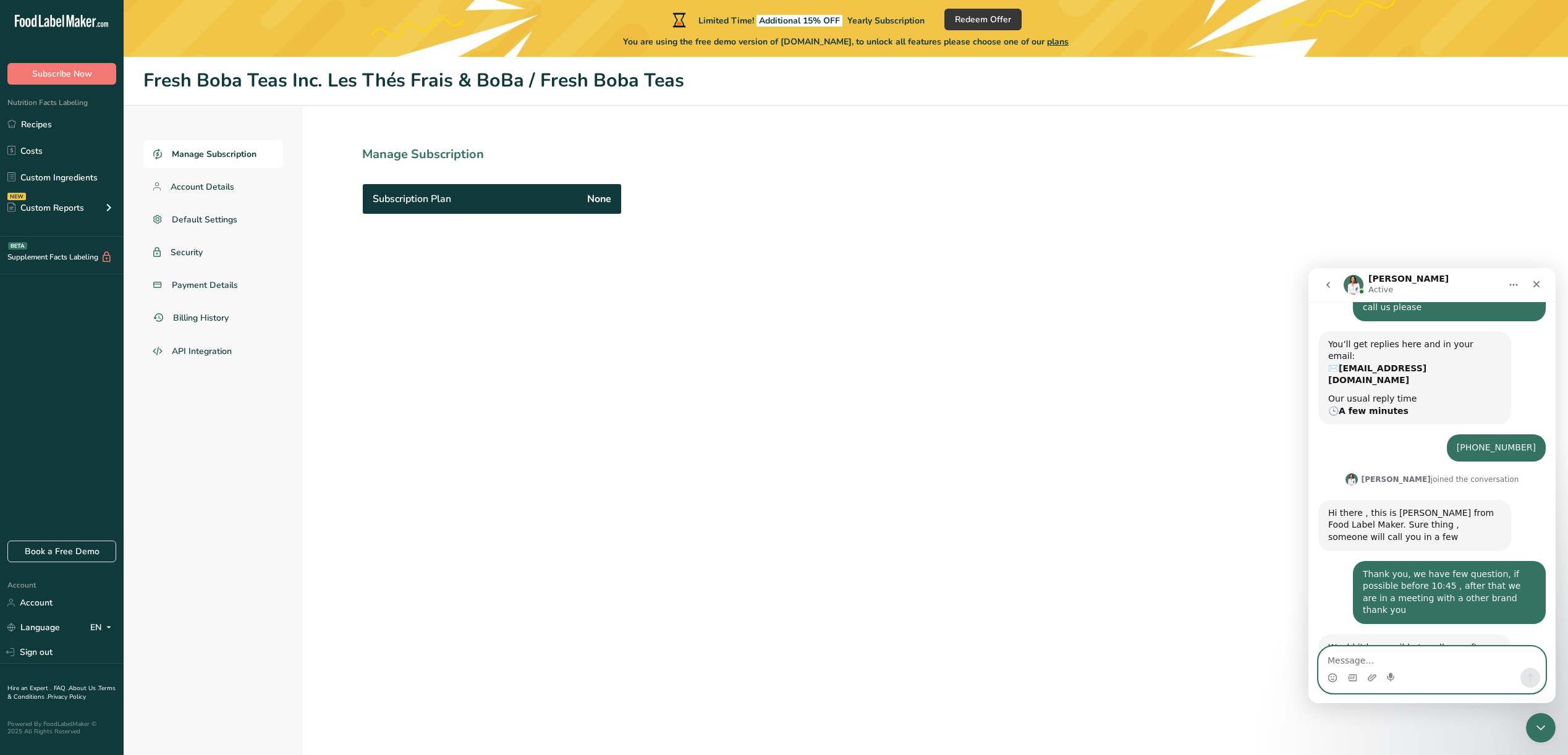
scroll to position [153, 0]
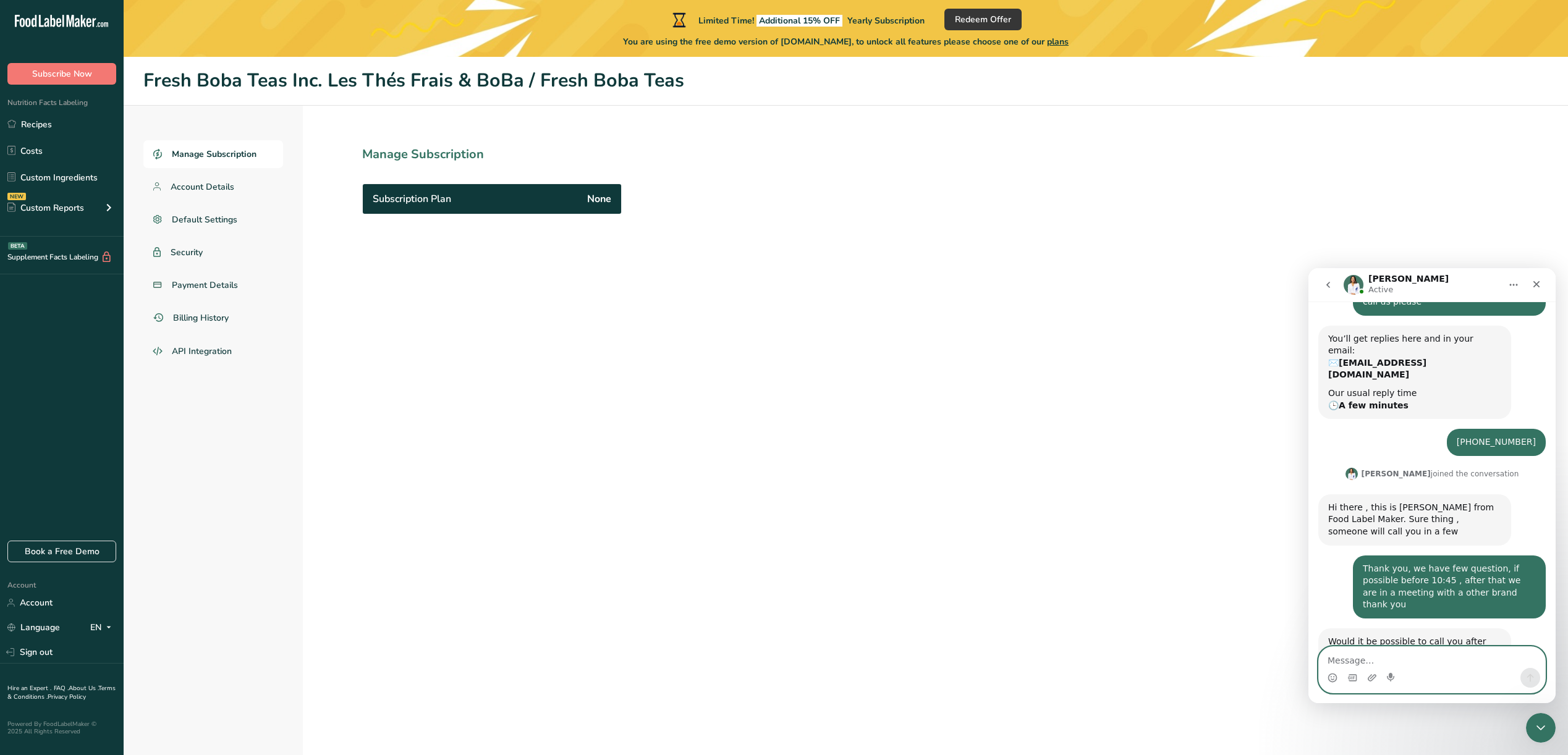
click at [1446, 658] on textarea "Message…" at bounding box center [1432, 658] width 226 height 21
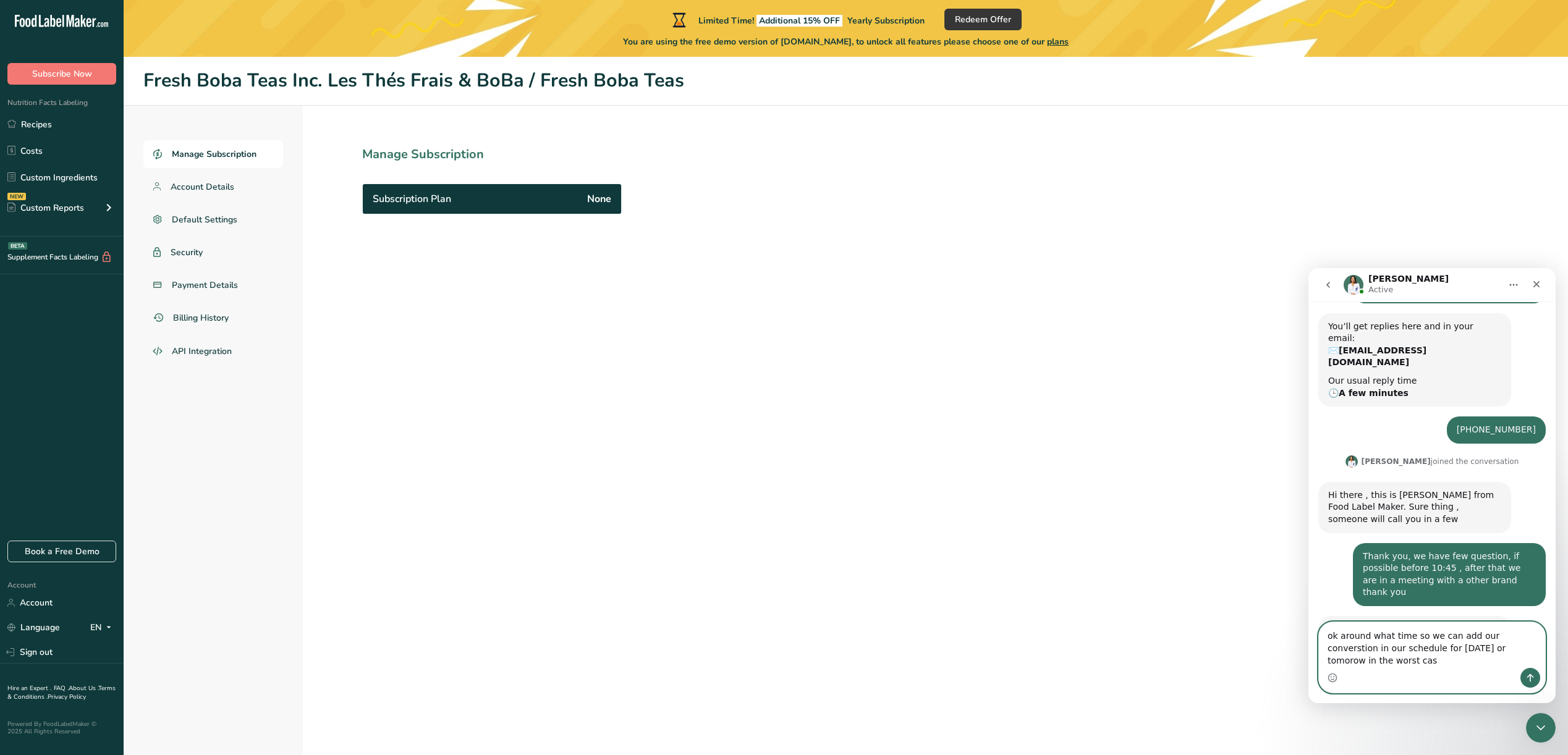
type textarea "ok around what time so we can add our converstion in our schedule for today or …"
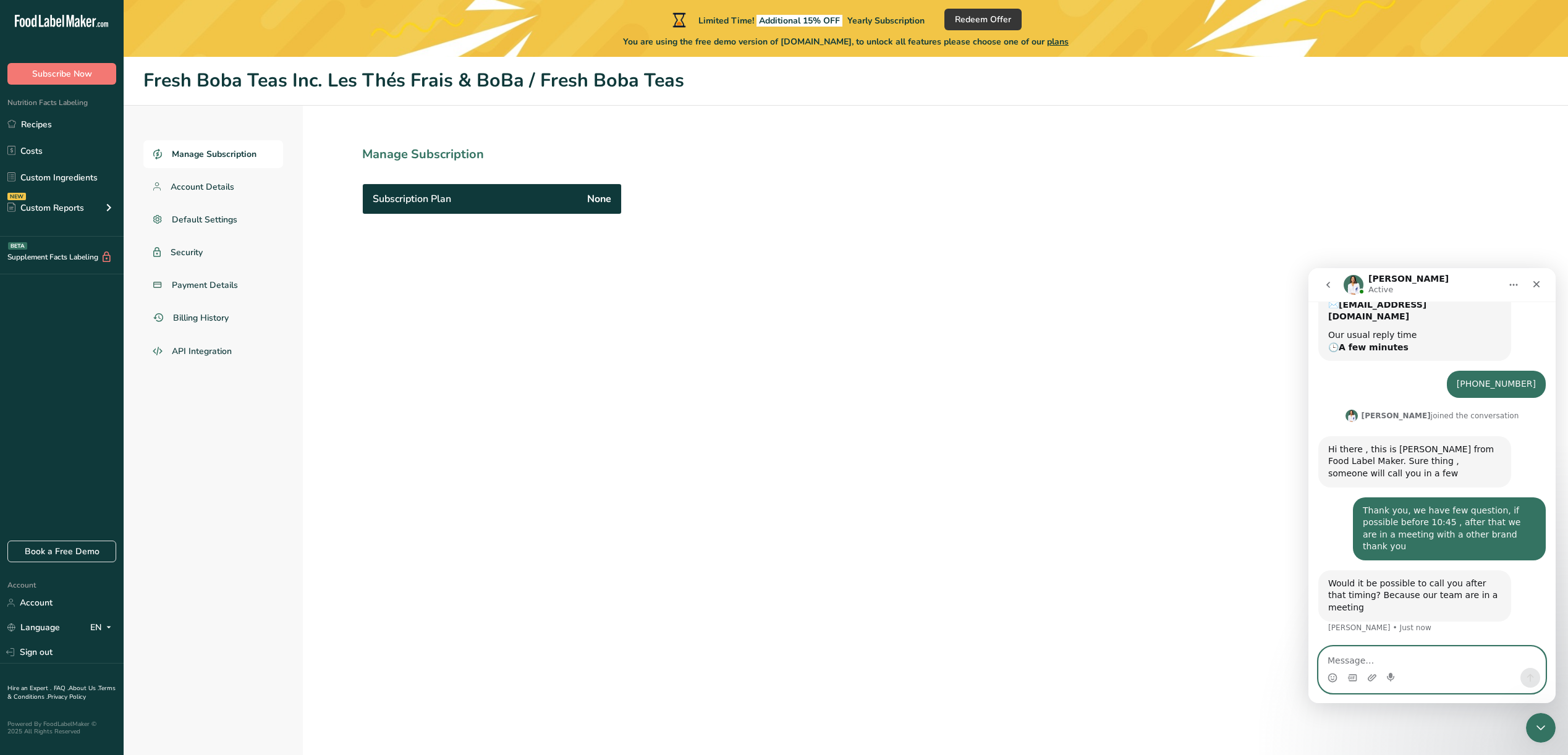
scroll to position [213, 0]
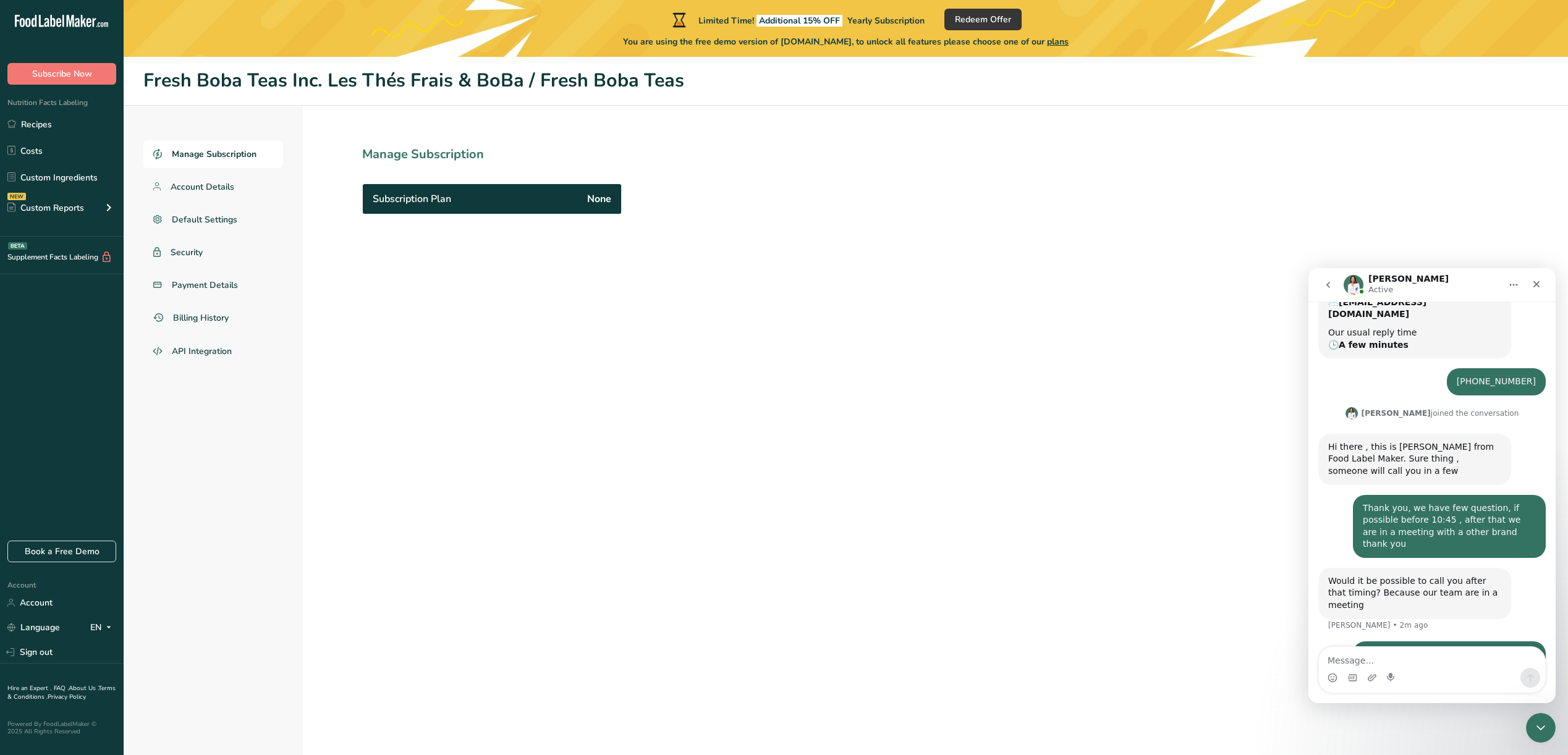
click at [53, 23] on icon ".a-20{fill:#fff;}" at bounding box center [75, 24] width 120 height 19
drag, startPoint x: 1356, startPoint y: 921, endPoint x: 1396, endPoint y: 656, distance: 268.0
click at [1441, 661] on textarea "Message…" at bounding box center [1432, 658] width 226 height 21
type textarea "thank you"
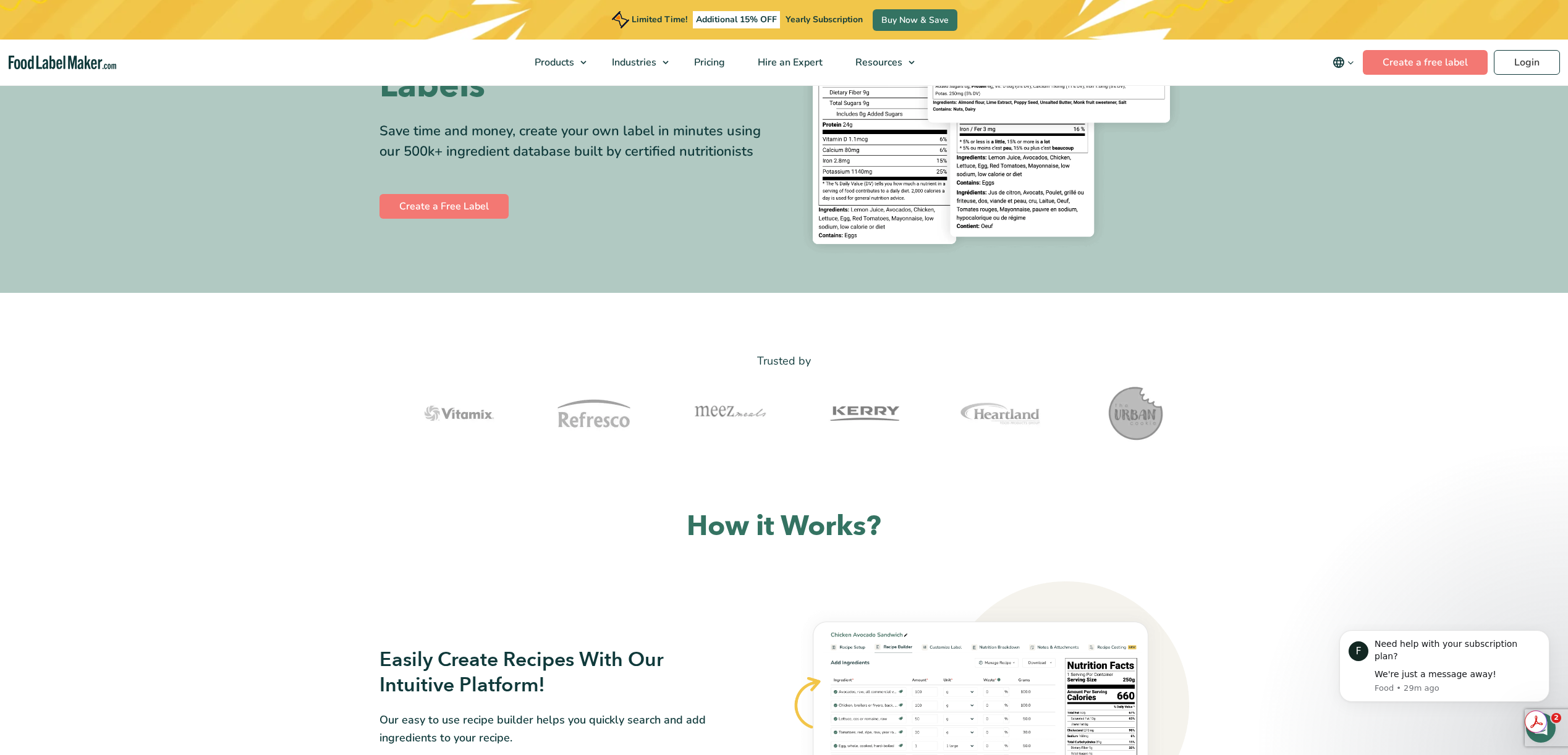
scroll to position [524, 0]
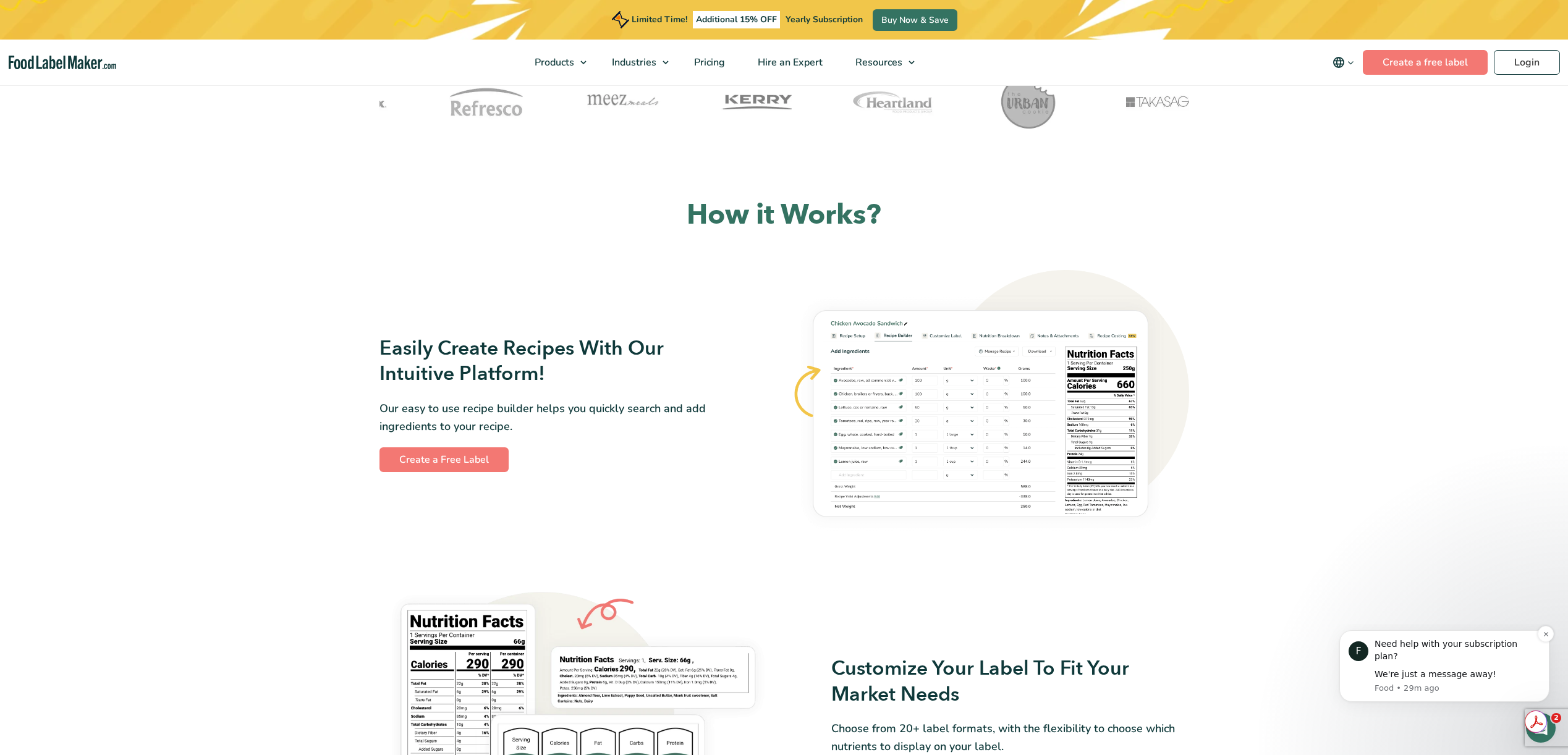
click at [1485, 675] on div "We're just a message away!" at bounding box center [1457, 674] width 166 height 13
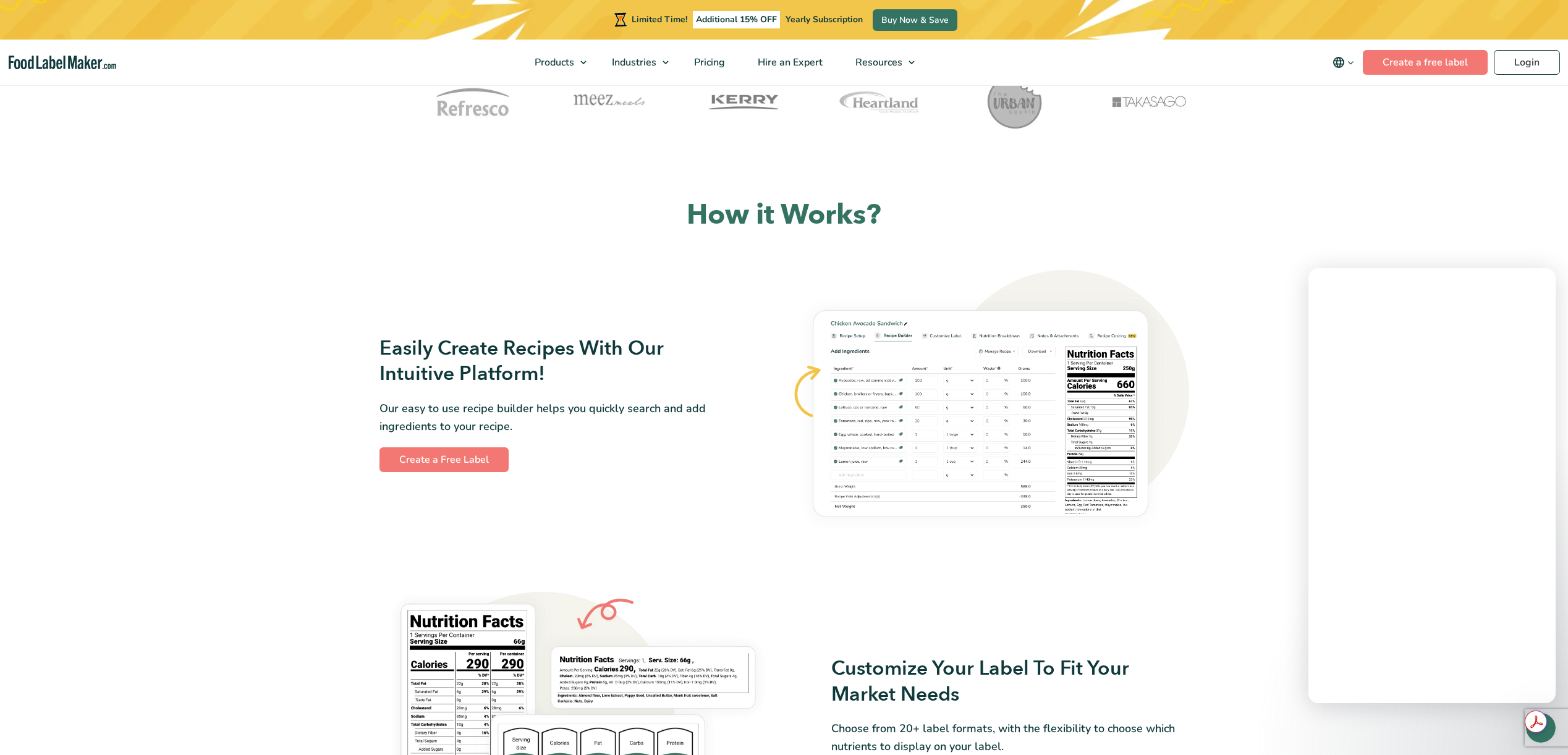
scroll to position [0, 0]
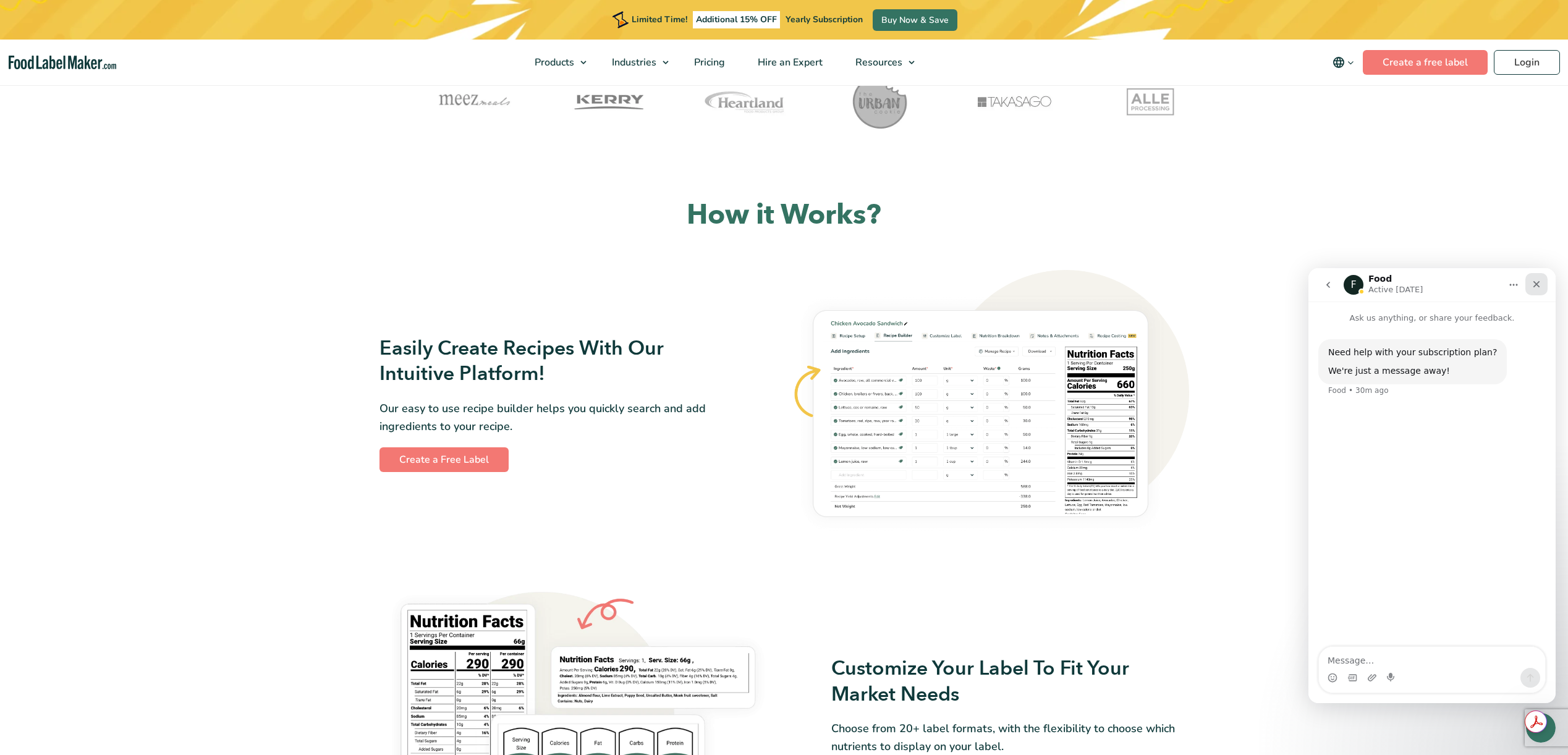
click at [1536, 286] on icon "Close" at bounding box center [1536, 284] width 10 height 10
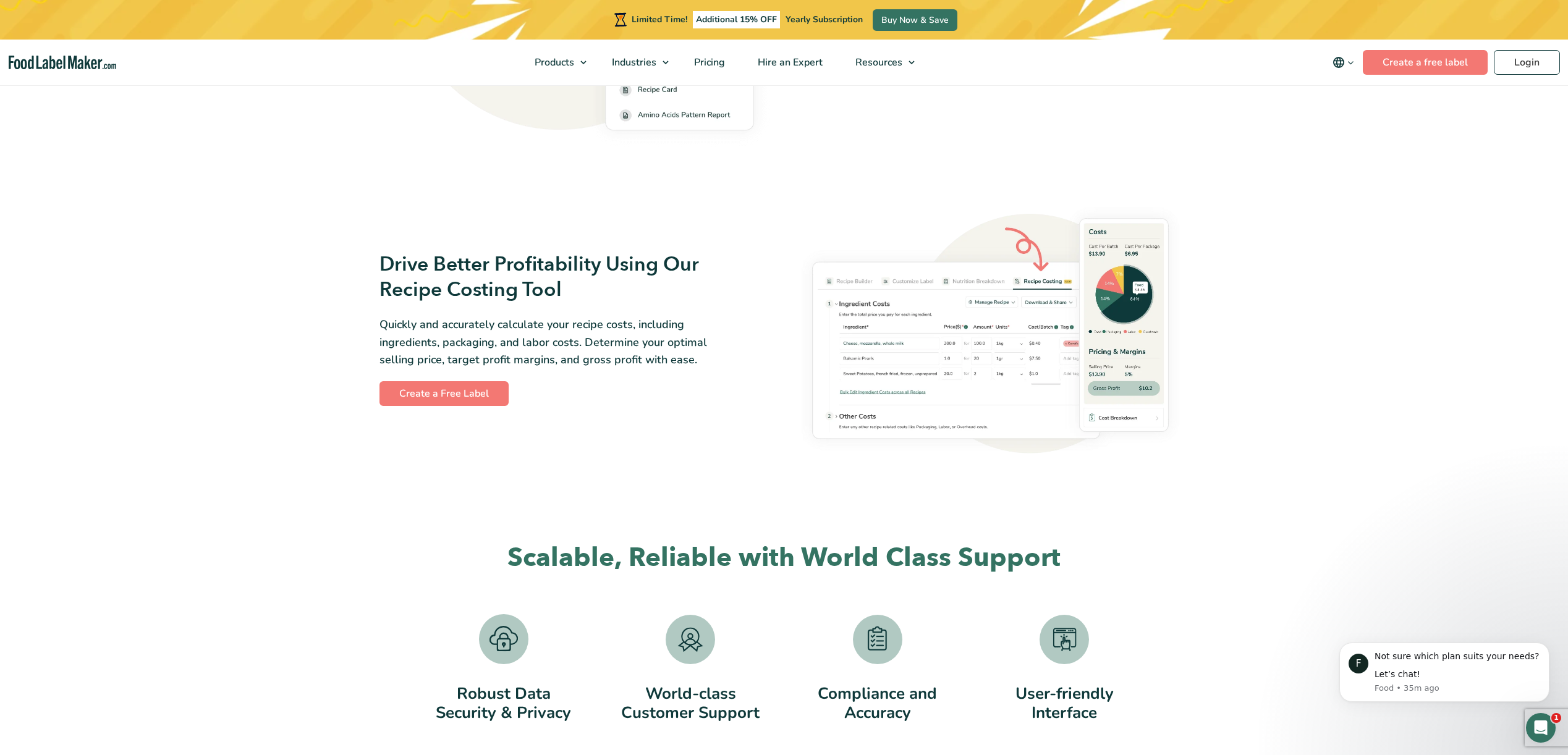
scroll to position [1783, 0]
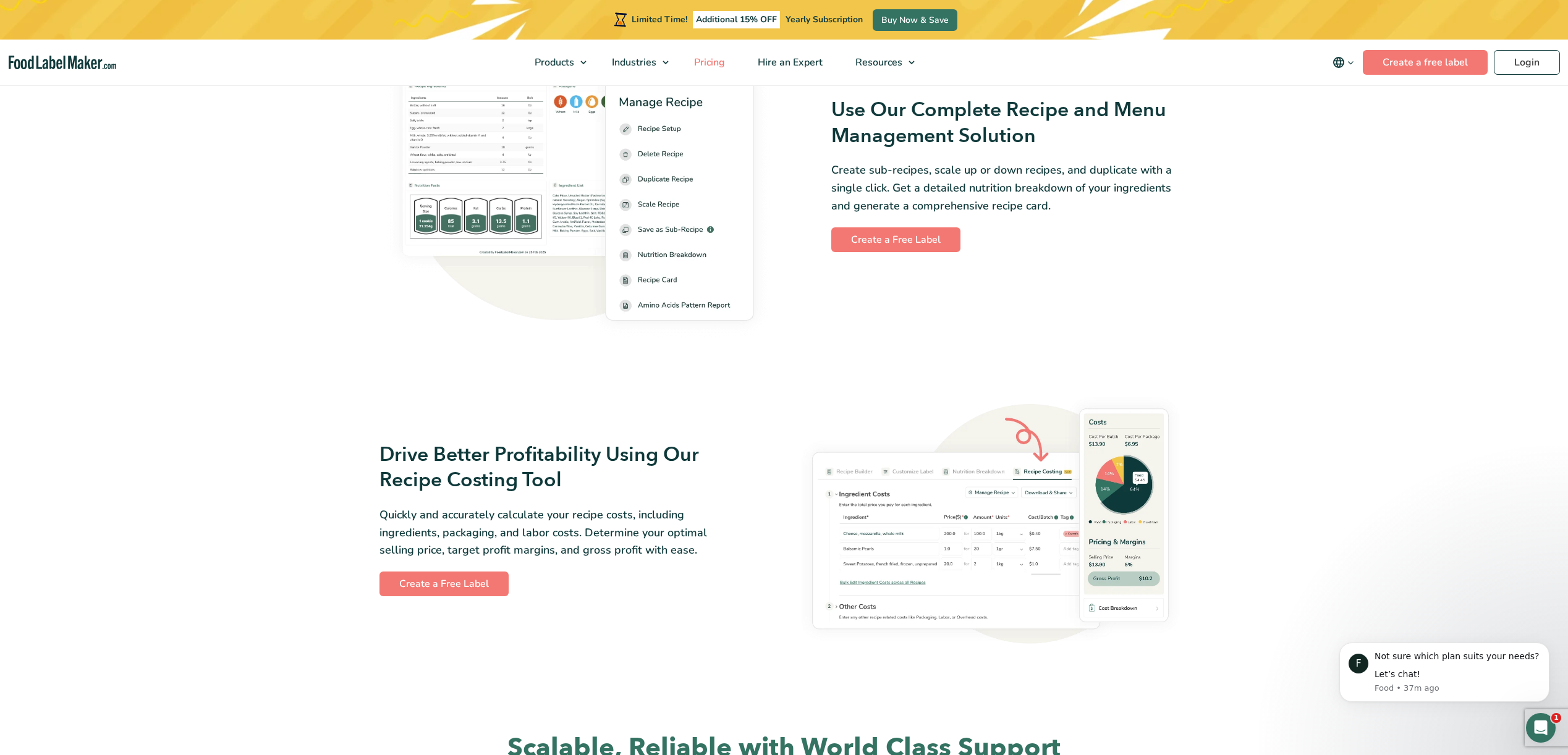
click at [720, 66] on span "Pricing" at bounding box center [708, 62] width 36 height 14
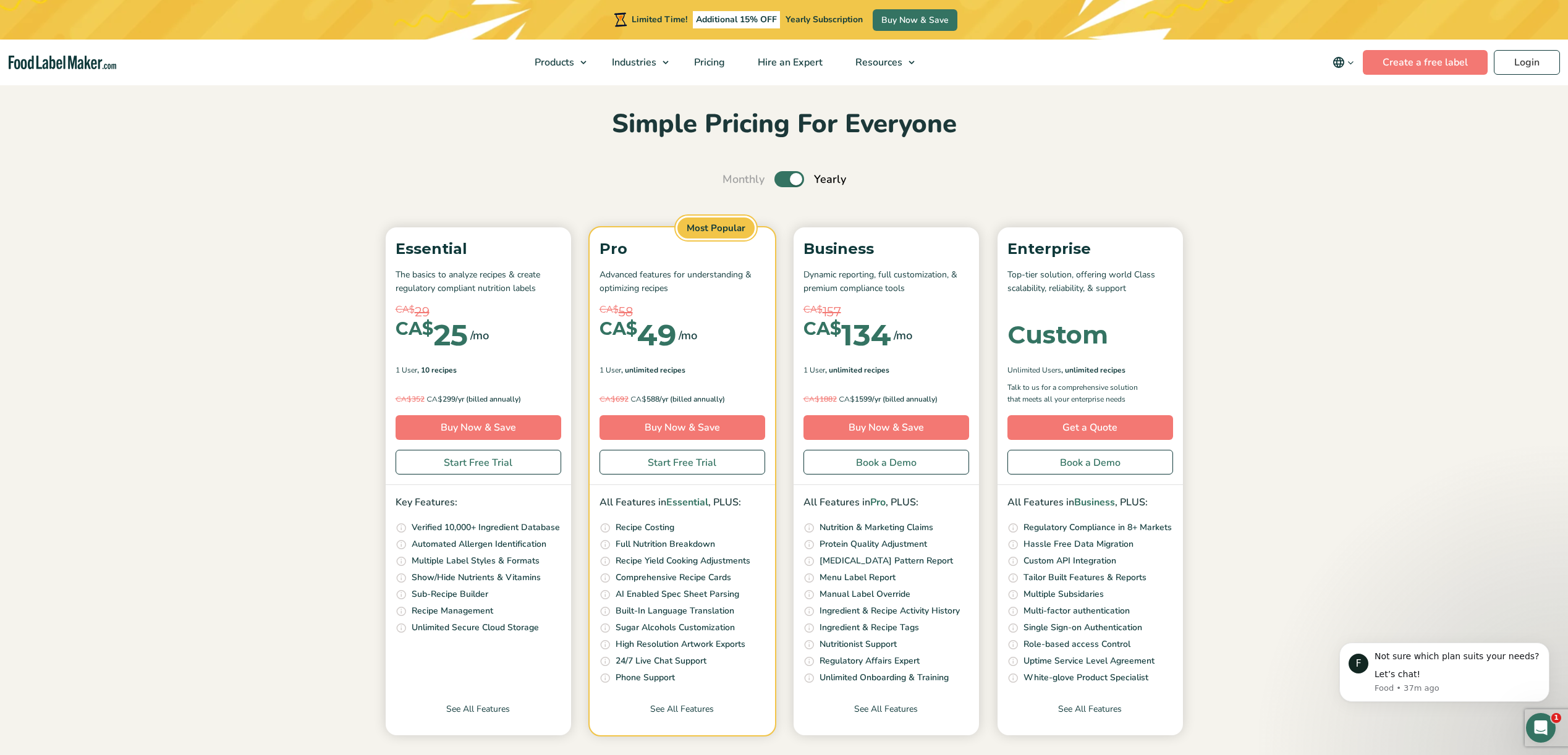
scroll to position [36, 0]
